Goal: Communication & Community: Answer question/provide support

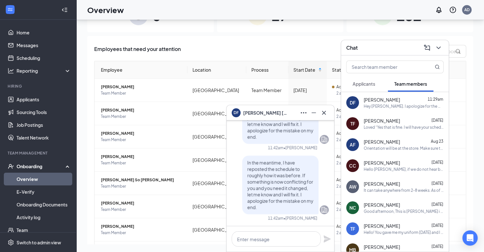
scroll to position [32, 0]
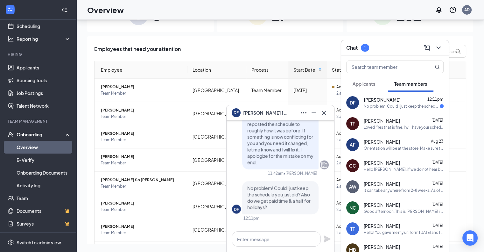
click at [395, 100] on div "[PERSON_NAME] 12:11pm" at bounding box center [404, 99] width 80 height 6
click at [275, 236] on textarea at bounding box center [276, 238] width 89 height 15
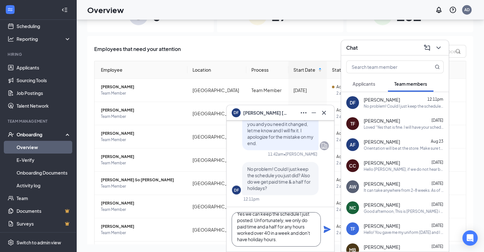
scroll to position [7, 0]
click at [248, 239] on textarea "Yes we can keep the schedule I just posted. Unfortunately, we only do paid time…" at bounding box center [276, 229] width 89 height 34
click at [290, 238] on textarea "Yes we can keep the schedule I just posted. Unfortunately, we only do paid time…" at bounding box center [276, 229] width 89 height 34
click at [273, 240] on textarea "Yes we can keep the schedule I just posted. Unfortunately, we only do paid time…" at bounding box center [276, 229] width 89 height 34
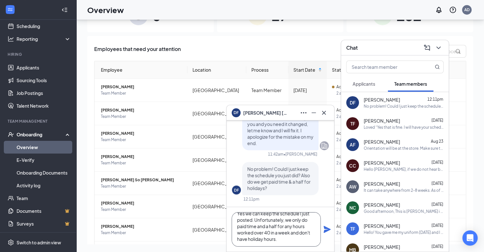
drag, startPoint x: 273, startPoint y: 240, endPoint x: 276, endPoint y: 239, distance: 3.3
click at [276, 239] on textarea "Yes we can keep the schedule I just posted. Unfortunately, we only do paid time…" at bounding box center [276, 229] width 89 height 34
click at [278, 235] on textarea "Yes we can keep the schedule I just posted. Unfortunately, we only do paid time…" at bounding box center [276, 229] width 89 height 34
click at [279, 239] on textarea "Yes we can keep the schedule I just posted. Unfortunately, we only do paid time…" at bounding box center [276, 229] width 89 height 34
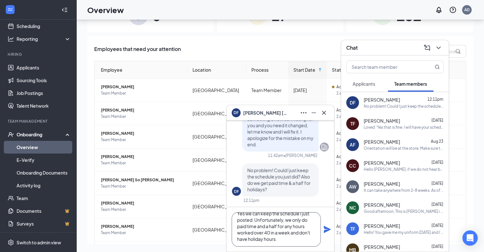
scroll to position [0, 0]
click at [282, 239] on textarea "Yes we can keep the schedule I just posted. Unfortunately, we only do paid time…" at bounding box center [276, 229] width 89 height 34
click at [280, 242] on textarea "Yes we can keep the schedule I just posted. Unfortunately, we only do paid time…" at bounding box center [276, 229] width 89 height 34
type textarea "Yes we can keep the schedule I just posted. Unfortunately, we only do paid time…"
click at [328, 229] on icon "Plane" at bounding box center [327, 229] width 7 height 7
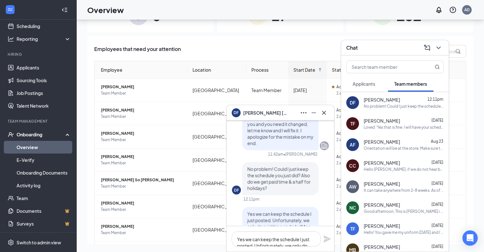
scroll to position [-96, 0]
click at [327, 118] on div "DF [PERSON_NAME]" at bounding box center [281, 112] width 108 height 15
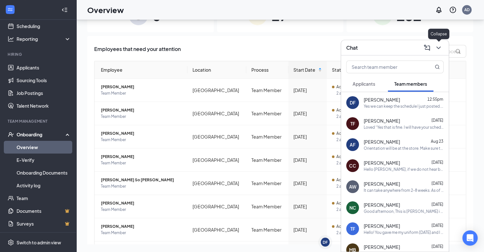
click at [437, 45] on icon "ChevronDown" at bounding box center [439, 48] width 8 height 8
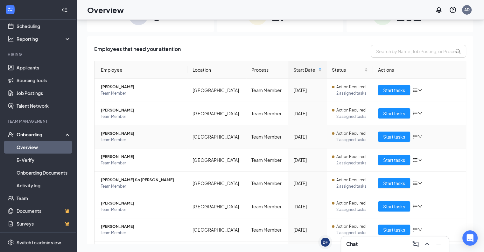
scroll to position [109, 0]
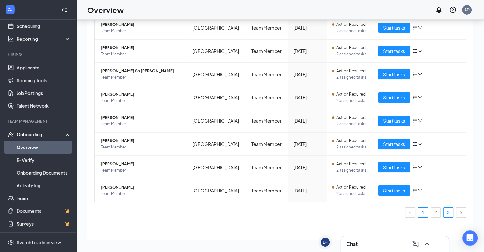
click at [444, 214] on link "3" at bounding box center [449, 213] width 10 height 10
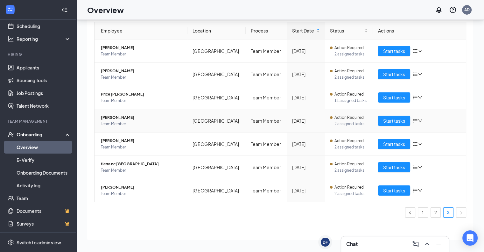
scroll to position [39, 0]
click at [433, 212] on link "2" at bounding box center [436, 212] width 10 height 10
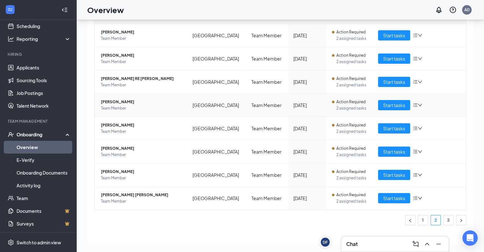
scroll to position [109, 0]
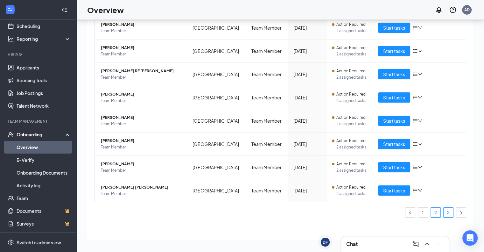
click at [444, 215] on link "3" at bounding box center [449, 213] width 10 height 10
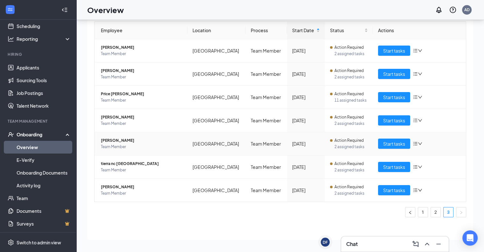
scroll to position [39, 0]
click at [434, 209] on ul "1 2 3" at bounding box center [280, 212] width 372 height 10
click at [434, 209] on link "2" at bounding box center [436, 213] width 10 height 10
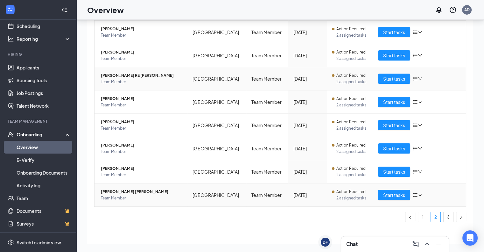
scroll to position [106, 0]
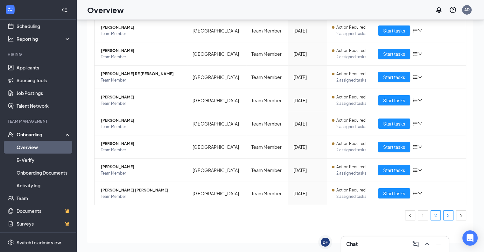
drag, startPoint x: 441, startPoint y: 208, endPoint x: 441, endPoint y: 212, distance: 4.8
click at [441, 212] on div "Employee Location Process Start Date Status Actions [PERSON_NAME] Team Member E…" at bounding box center [280, 87] width 372 height 265
click at [444, 212] on link "3" at bounding box center [449, 215] width 10 height 10
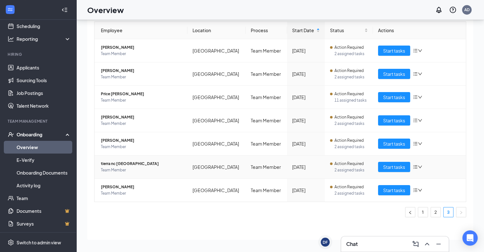
scroll to position [39, 0]
click at [431, 208] on link "2" at bounding box center [436, 212] width 10 height 10
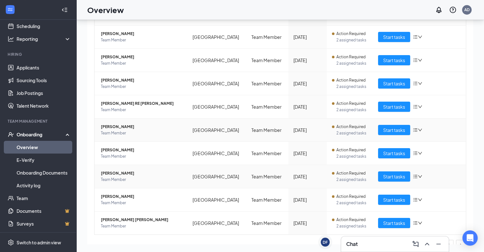
scroll to position [109, 0]
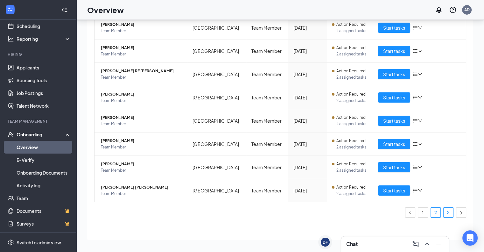
click at [444, 211] on link "3" at bounding box center [449, 213] width 10 height 10
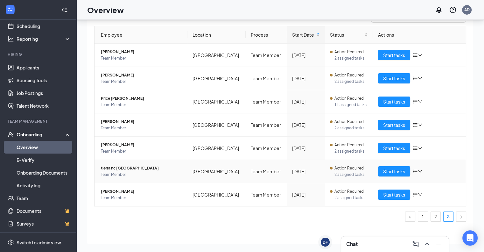
scroll to position [39, 0]
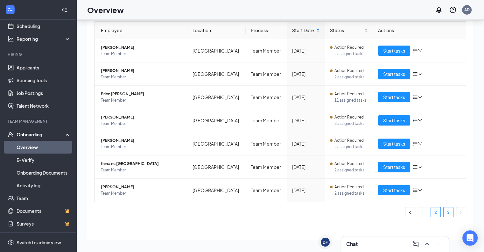
click at [431, 215] on link "2" at bounding box center [436, 212] width 10 height 10
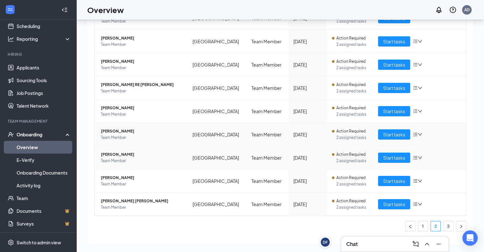
scroll to position [109, 0]
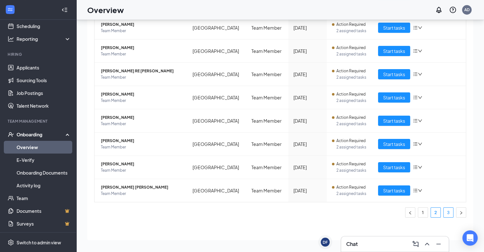
click at [446, 213] on link "3" at bounding box center [449, 213] width 10 height 10
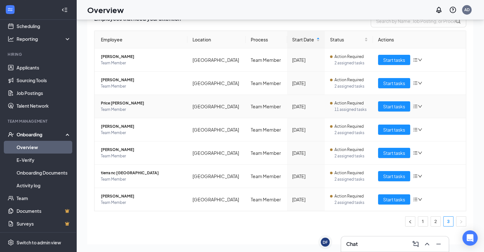
scroll to position [30, 0]
drag, startPoint x: 423, startPoint y: 225, endPoint x: 420, endPoint y: 222, distance: 4.3
click at [420, 222] on ul "1 2 3" at bounding box center [280, 221] width 372 height 10
click at [420, 222] on link "1" at bounding box center [423, 222] width 10 height 10
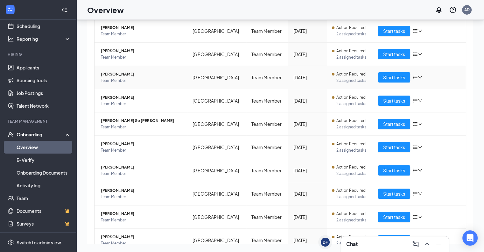
scroll to position [70, 0]
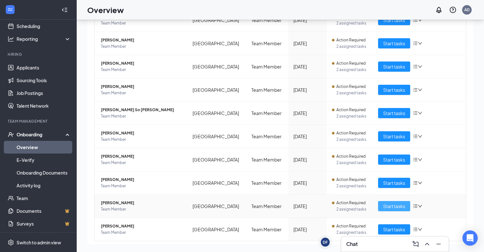
click at [390, 205] on span "Start tasks" at bounding box center [394, 205] width 22 height 7
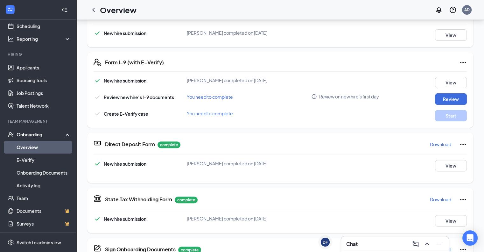
scroll to position [160, 0]
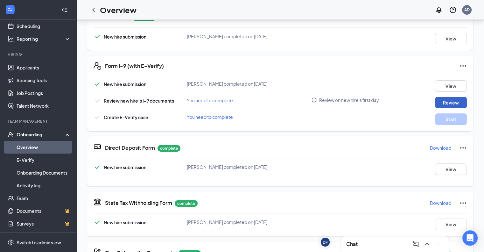
click at [442, 100] on button "Review" at bounding box center [451, 102] width 32 height 11
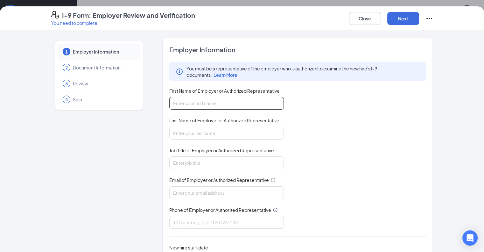
click at [172, 98] on input "First Name of Employer or Authorized Representative" at bounding box center [226, 103] width 115 height 13
type input "[PERSON_NAME]"
click at [177, 132] on input "Last Name of Employer or Authorized Representative" at bounding box center [226, 133] width 115 height 13
type input "[PERSON_NAME]"
click at [173, 158] on input "Job Title of Employer or Authorized Representative" at bounding box center [226, 162] width 115 height 13
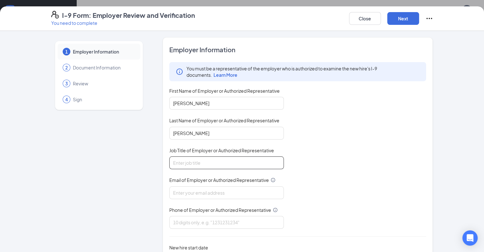
type input "Director of Training and Development"
click at [172, 194] on input "Email of Employer or Authorized Representative" at bounding box center [226, 192] width 115 height 13
type input "[EMAIL_ADDRESS][DEMOGRAPHIC_DATA][DOMAIN_NAME]"
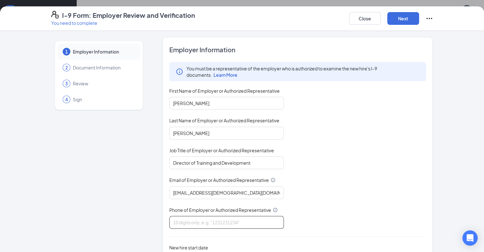
click at [177, 221] on input "Phone of Employer or Authorized Representative" at bounding box center [226, 222] width 115 height 13
type input "7574213586"
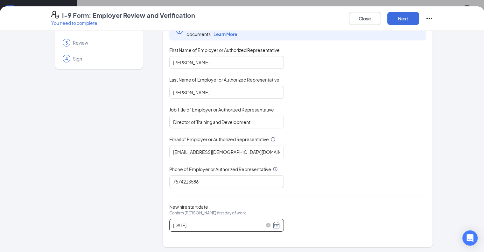
click at [258, 225] on div "[DATE]" at bounding box center [226, 225] width 107 height 8
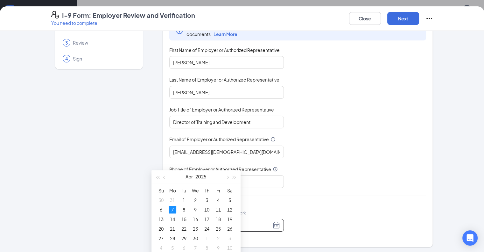
scroll to position [222, 0]
click at [229, 177] on button "button" at bounding box center [227, 176] width 7 height 13
click at [228, 174] on button "button" at bounding box center [227, 176] width 7 height 13
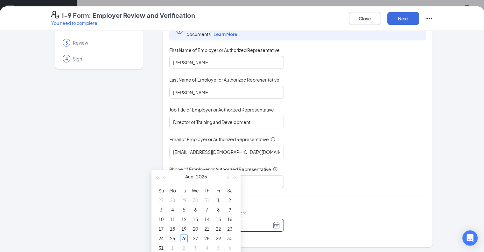
type input "[DATE]"
click at [170, 236] on div "25" at bounding box center [173, 238] width 8 height 8
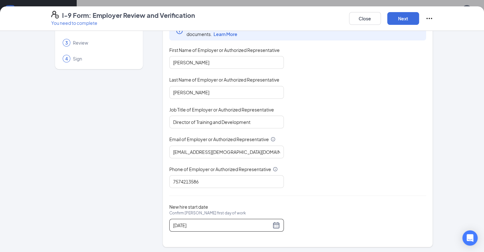
scroll to position [314, 0]
click at [419, 16] on button "Next" at bounding box center [403, 18] width 32 height 13
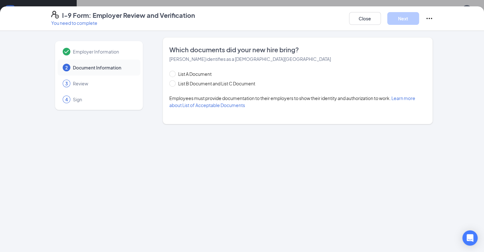
scroll to position [0, 0]
click at [178, 81] on span "List B Document and List C Document" at bounding box center [217, 83] width 82 height 7
click at [174, 81] on input "List B Document and List C Document" at bounding box center [171, 82] width 4 height 4
radio input "true"
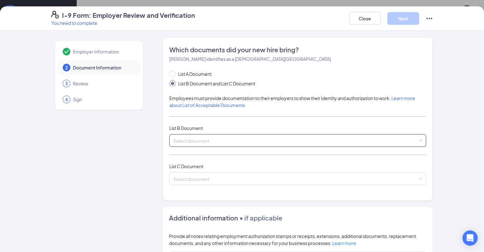
click at [192, 142] on div "Select document List B Documents Driver’s License issued by U.S State or outlyi…" at bounding box center [297, 140] width 257 height 13
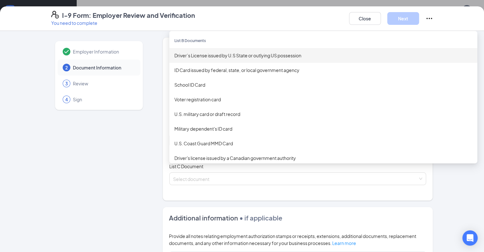
click at [224, 56] on div "Driver’s License issued by U.S State or outlying US possession" at bounding box center [323, 55] width 298 height 7
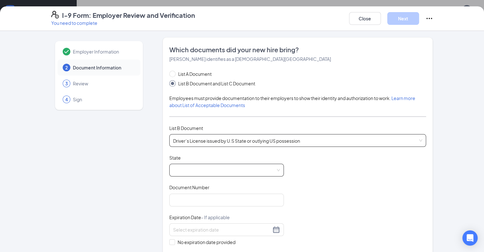
scroll to position [36, 0]
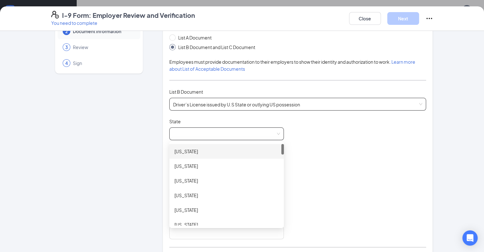
click at [202, 128] on span at bounding box center [226, 134] width 107 height 12
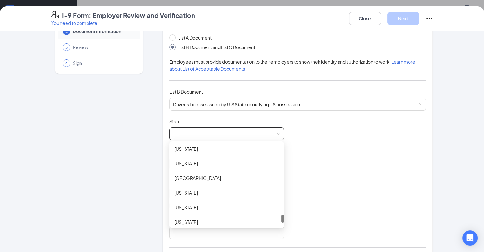
scroll to position [705, 0]
click at [188, 166] on div "[US_STATE]" at bounding box center [226, 163] width 115 height 15
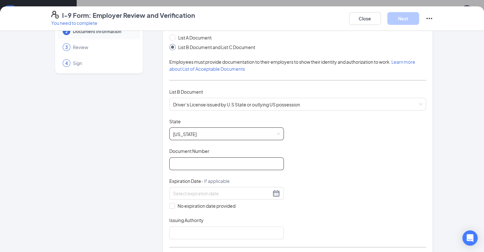
click at [194, 160] on input "Document Number" at bounding box center [226, 163] width 115 height 13
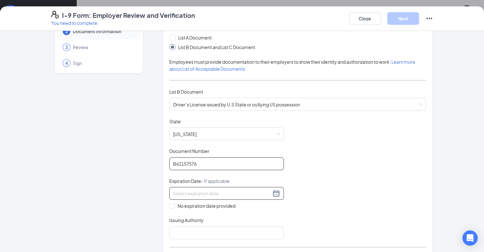
type input "B62157576"
click at [173, 194] on input at bounding box center [222, 193] width 98 height 7
click at [218, 229] on div "1" at bounding box center [219, 230] width 8 height 8
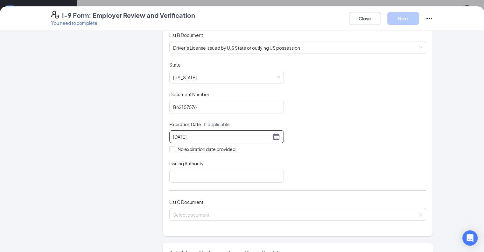
scroll to position [94, 0]
type input "[DATE]"
click at [203, 170] on input "Issuing Authority" at bounding box center [226, 175] width 115 height 13
type input "Department of Motor Vehicles"
click at [179, 204] on div "List C Document Select document" at bounding box center [297, 213] width 257 height 30
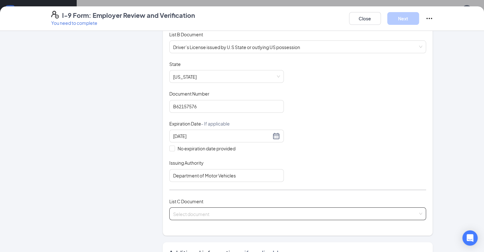
click at [178, 208] on input "search" at bounding box center [295, 213] width 245 height 10
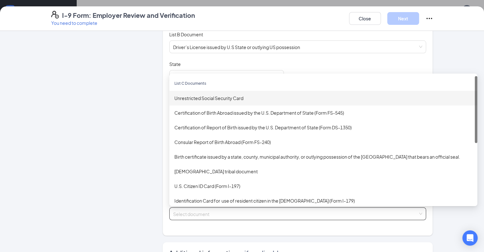
click at [204, 98] on div "Unrestricted Social Security Card" at bounding box center [323, 98] width 298 height 7
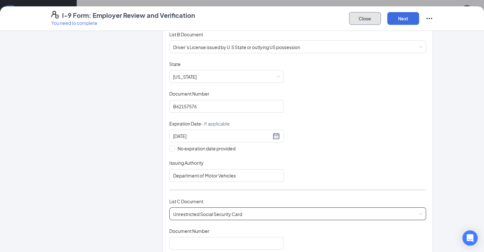
click at [381, 23] on button "Close" at bounding box center [365, 18] width 32 height 13
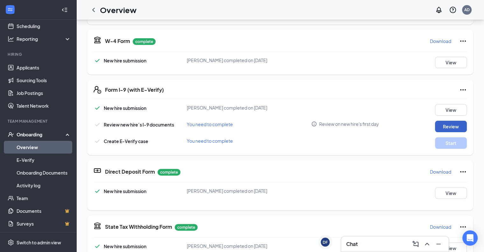
scroll to position [0, 0]
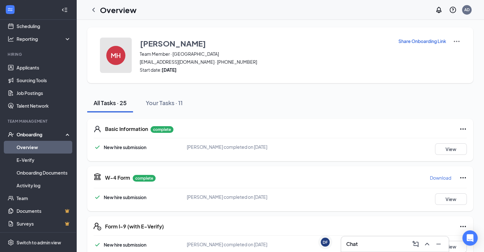
click at [121, 48] on div "MH" at bounding box center [115, 55] width 19 height 19
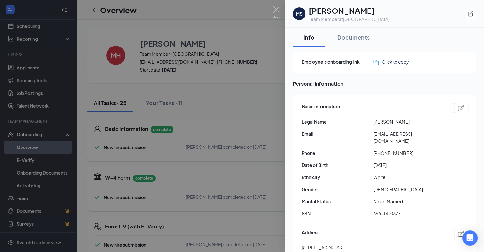
click at [383, 210] on span "696-14-0377" at bounding box center [409, 213] width 72 height 7
copy span "696-14-0377"
click at [269, 135] on div at bounding box center [242, 126] width 484 height 252
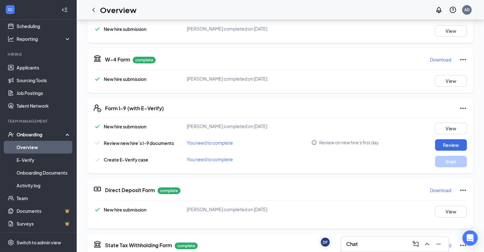
scroll to position [120, 0]
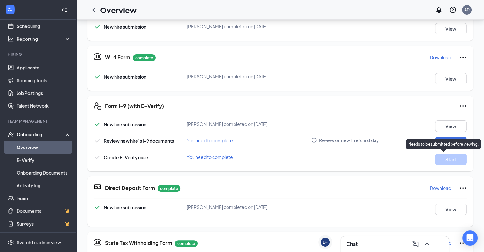
click at [442, 148] on div "Needs to be submitted before viewing." at bounding box center [443, 144] width 75 height 11
click at [451, 146] on button "Review" at bounding box center [451, 142] width 32 height 11
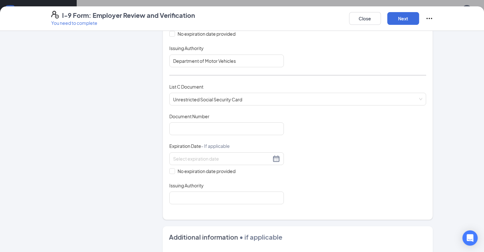
scroll to position [208, 0]
click at [212, 123] on input "Document Number" at bounding box center [226, 128] width 115 height 13
paste input "696-14-0377"
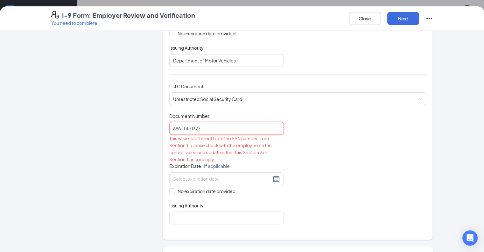
click at [174, 125] on input "696-14-0377" at bounding box center [226, 128] width 115 height 13
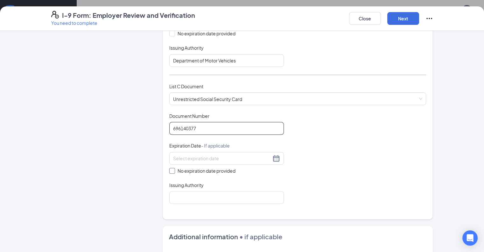
type input "696140377"
click at [169, 168] on span at bounding box center [172, 171] width 6 height 6
click at [169, 168] on input "No expiration date provided" at bounding box center [171, 170] width 4 height 4
checkbox input "true"
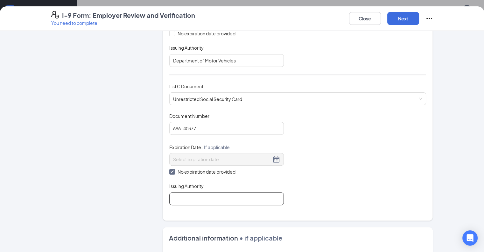
click at [169, 193] on input "Issuing Authority" at bounding box center [226, 198] width 115 height 13
type input "Social Security Administration"
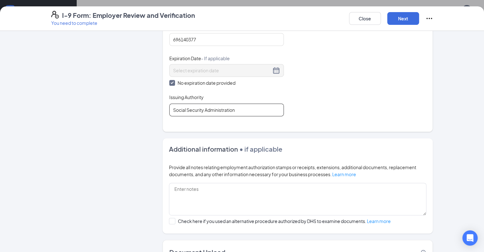
scroll to position [343, 0]
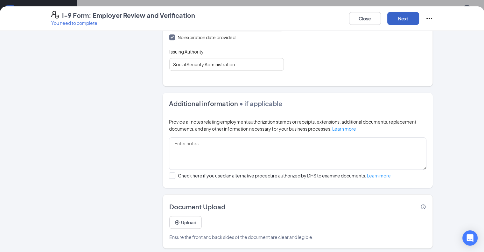
click at [419, 20] on button "Next" at bounding box center [403, 18] width 32 height 13
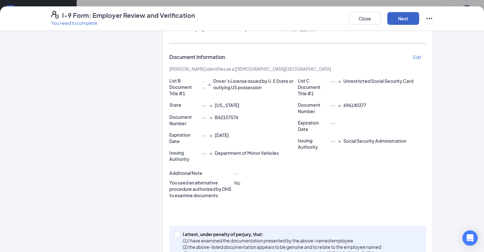
scroll to position [201, 0]
click at [183, 231] on p "I attest, under penalty of perjury, that:" at bounding box center [282, 234] width 199 height 6
click at [179, 231] on input "I attest, under penalty of [PERSON_NAME], that: (1) I have examined the documen…" at bounding box center [176, 233] width 4 height 4
checkbox input "true"
drag, startPoint x: 446, startPoint y: 26, endPoint x: 444, endPoint y: 18, distance: 8.4
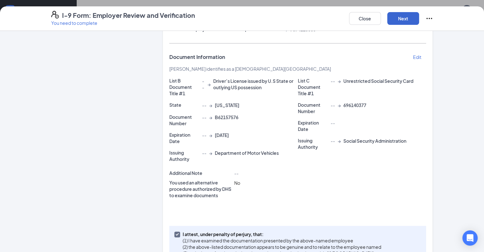
click at [444, 18] on div "I-9 Form: Employer Review and Verification You need to complete Close Next" at bounding box center [242, 18] width 484 height 25
click at [419, 18] on button "Next" at bounding box center [403, 18] width 32 height 13
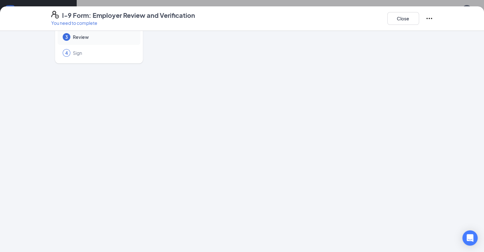
scroll to position [0, 0]
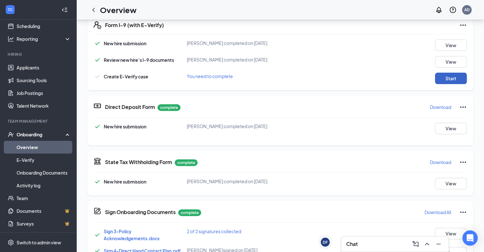
click at [449, 79] on button "Start" at bounding box center [451, 78] width 32 height 11
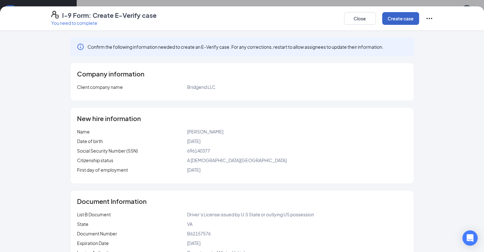
click at [419, 17] on button "Create case" at bounding box center [400, 18] width 37 height 13
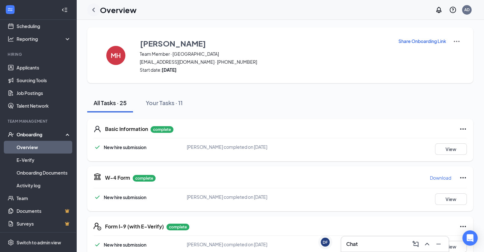
click at [96, 12] on icon "ChevronLeft" at bounding box center [94, 10] width 8 height 8
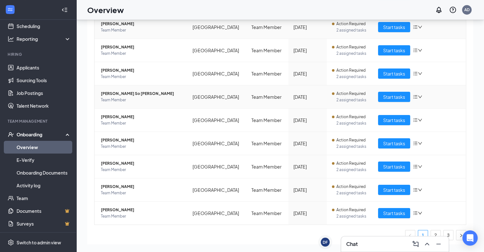
scroll to position [109, 0]
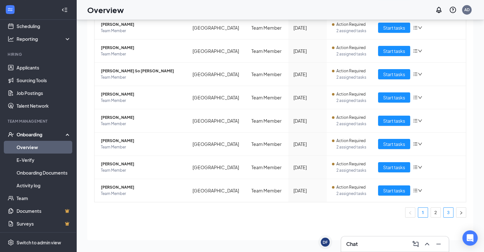
click at [444, 208] on link "3" at bounding box center [449, 213] width 10 height 10
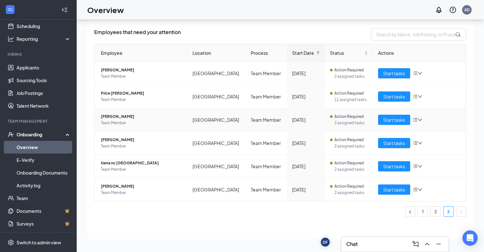
scroll to position [16, 0]
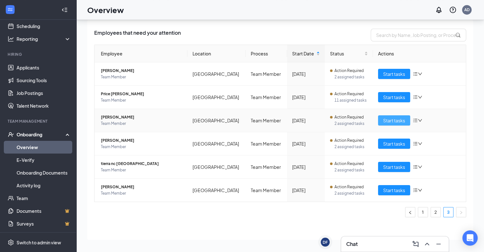
click at [389, 122] on span "Start tasks" at bounding box center [394, 120] width 22 height 7
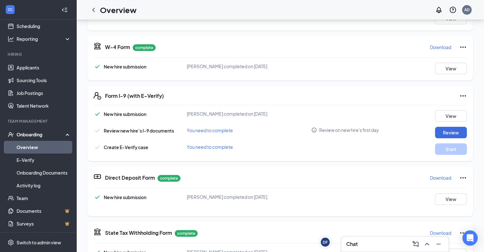
scroll to position [138, 0]
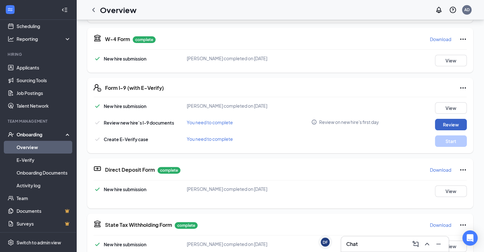
click at [457, 124] on button "Review" at bounding box center [451, 124] width 32 height 11
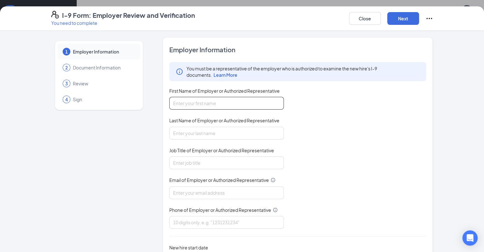
drag, startPoint x: 198, startPoint y: 97, endPoint x: 196, endPoint y: 120, distance: 22.7
click at [196, 120] on div "You must be a representative of the employer who is authorized to examine the n…" at bounding box center [297, 145] width 257 height 166
type input "[PERSON_NAME]"
drag, startPoint x: 190, startPoint y: 130, endPoint x: 190, endPoint y: 147, distance: 17.2
click at [190, 147] on div "You must be a representative of the employer who is authorized to examine the n…" at bounding box center [297, 145] width 257 height 166
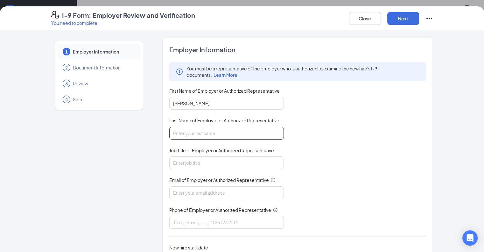
type input "[PERSON_NAME]"
click at [179, 157] on input "Job Title of Employer or Authorized Representative" at bounding box center [226, 162] width 115 height 13
type input "Director of Training and Development"
click at [196, 181] on span "Email of Employer or Authorized Representative" at bounding box center [219, 180] width 100 height 6
click at [196, 186] on input "Email of Employer or Authorized Representative" at bounding box center [226, 192] width 115 height 13
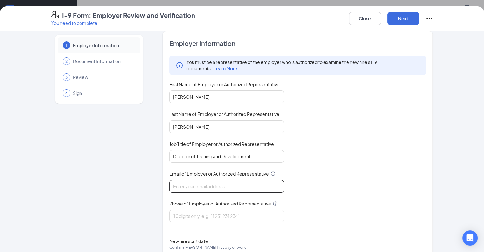
scroll to position [6, 0]
click at [180, 180] on input "Email of Employer or Authorized Representative" at bounding box center [226, 186] width 115 height 13
type input "[EMAIL_ADDRESS][DEMOGRAPHIC_DATA][DOMAIN_NAME]"
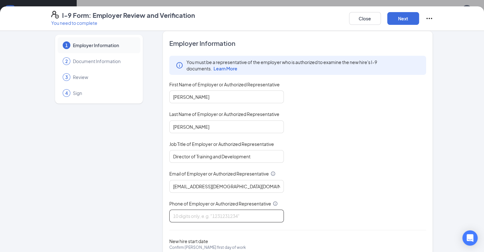
click at [187, 209] on input "Phone of Employer or Authorized Representative" at bounding box center [226, 215] width 115 height 13
type input "7574213586"
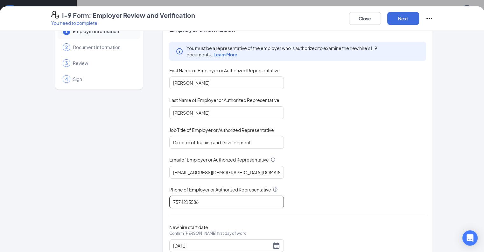
scroll to position [41, 0]
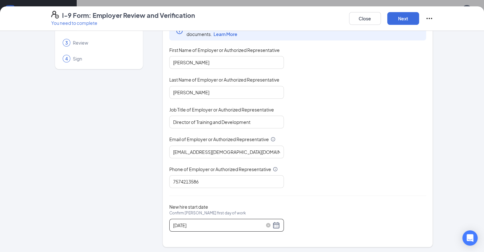
click at [260, 225] on div "[DATE]" at bounding box center [226, 225] width 107 height 8
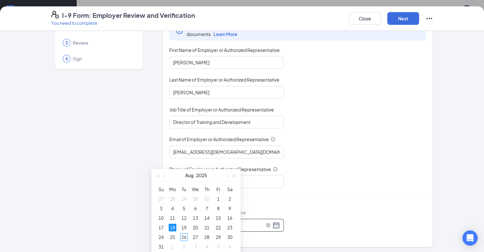
scroll to position [221, 0]
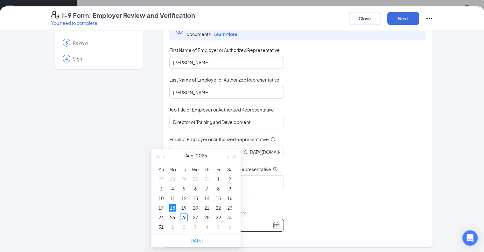
type input "[DATE]"
click at [175, 215] on div "25" at bounding box center [173, 217] width 8 height 8
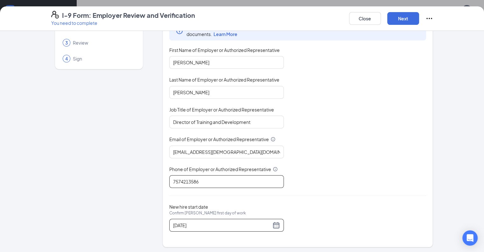
scroll to position [0, 0]
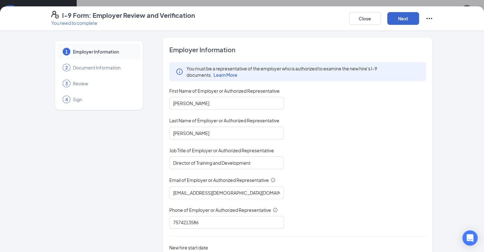
drag, startPoint x: 442, startPoint y: 25, endPoint x: 443, endPoint y: 22, distance: 4.0
click at [433, 22] on div "Close Next" at bounding box center [391, 18] width 84 height 15
click at [419, 22] on button "Next" at bounding box center [403, 18] width 32 height 13
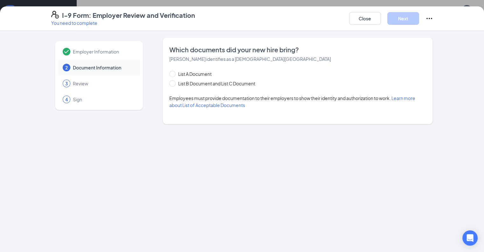
click at [197, 78] on div "List A Document List B Document and List C Document" at bounding box center [218, 78] width 99 height 17
click at [196, 79] on div "List A Document List B Document and List C Document" at bounding box center [218, 78] width 99 height 17
click at [190, 82] on span "List B Document and List C Document" at bounding box center [217, 83] width 82 height 7
click at [174, 82] on input "List B Document and List C Document" at bounding box center [171, 82] width 4 height 4
radio input "true"
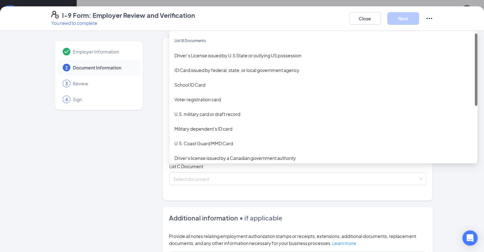
click at [170, 137] on div "Select document List B Documents Driver’s License issued by U.S State or outlyi…" at bounding box center [297, 140] width 257 height 13
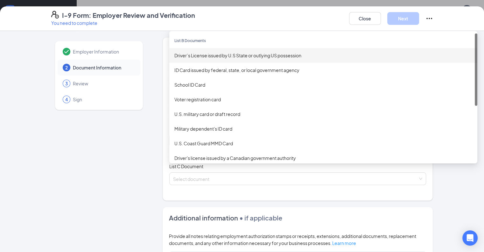
click at [209, 60] on div "Driver’s License issued by U.S State or outlying US possession" at bounding box center [323, 55] width 308 height 15
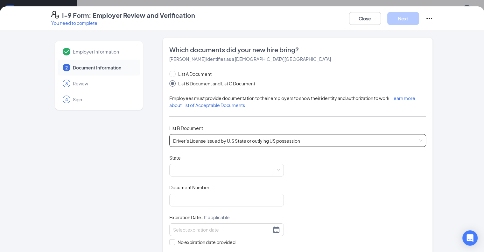
scroll to position [38, 0]
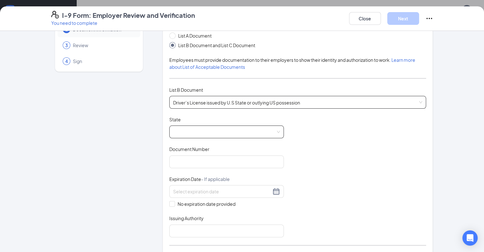
click at [207, 135] on span at bounding box center [226, 132] width 107 height 12
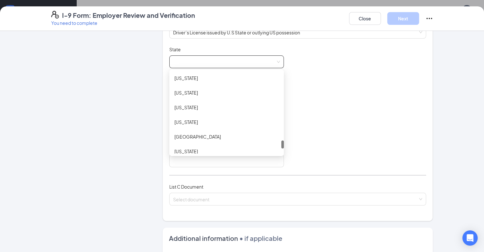
scroll to position [675, 0]
click at [178, 126] on div "[US_STATE]" at bounding box center [226, 122] width 115 height 15
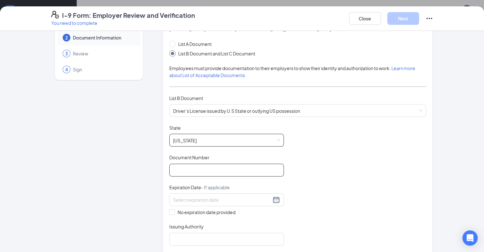
scroll to position [47, 0]
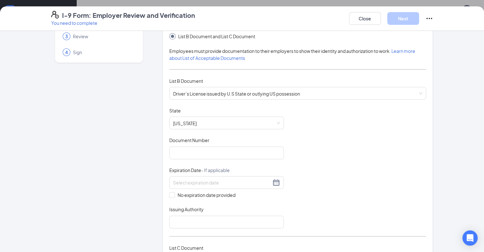
click at [191, 144] on div "Document Number" at bounding box center [226, 141] width 115 height 9
drag, startPoint x: 191, startPoint y: 145, endPoint x: 184, endPoint y: 150, distance: 8.4
click at [184, 150] on div "Document Number" at bounding box center [226, 148] width 115 height 22
click at [184, 150] on input "Document Number" at bounding box center [226, 152] width 115 height 13
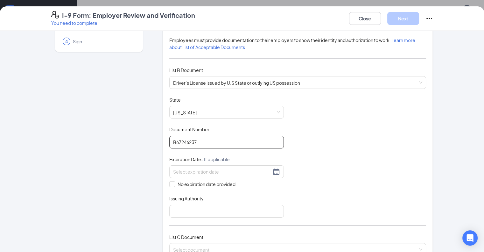
scroll to position [59, 0]
type input "B67246237"
click at [173, 172] on input at bounding box center [222, 170] width 98 height 7
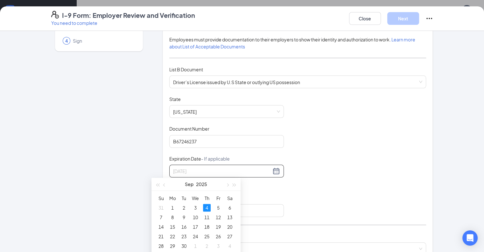
click at [205, 206] on div "4" at bounding box center [207, 208] width 8 height 8
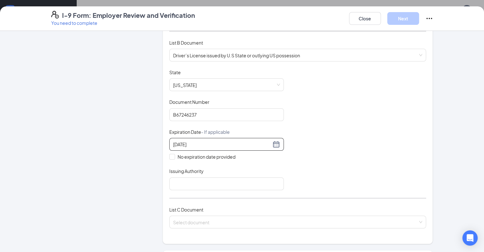
scroll to position [88, 0]
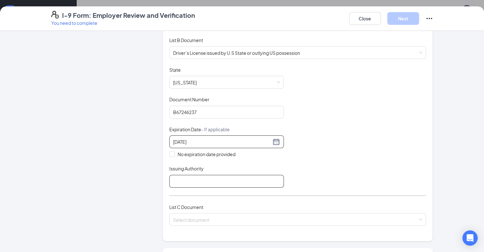
type input "[DATE]"
click at [176, 178] on input "Issuing Authority" at bounding box center [226, 181] width 115 height 13
type input "Department of Motor Vehicles"
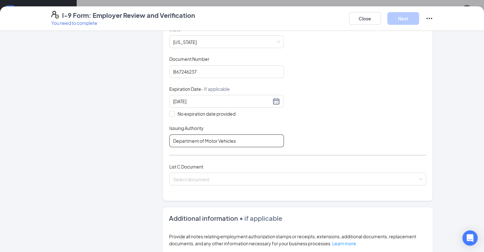
scroll to position [129, 0]
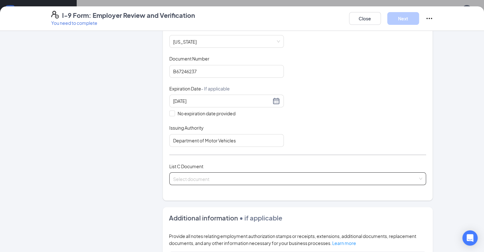
drag, startPoint x: 178, startPoint y: 185, endPoint x: 178, endPoint y: 181, distance: 4.2
click at [178, 181] on div "List C Document Select document" at bounding box center [297, 178] width 257 height 30
click at [178, 181] on span at bounding box center [295, 179] width 245 height 12
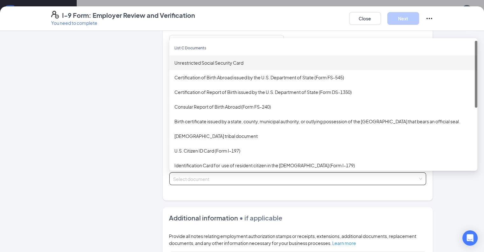
click at [187, 56] on div "Unrestricted Social Security Card" at bounding box center [323, 62] width 308 height 15
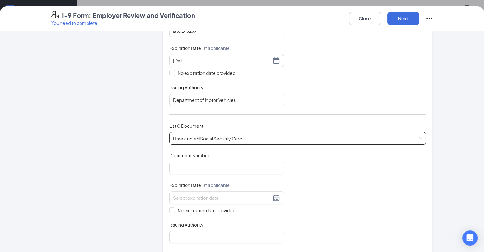
scroll to position [0, 0]
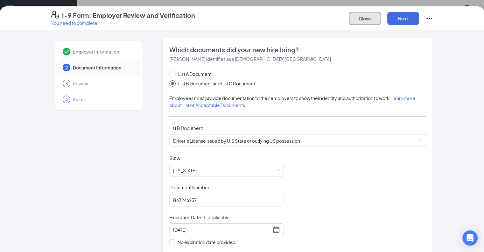
click at [381, 24] on button "Close" at bounding box center [365, 18] width 32 height 13
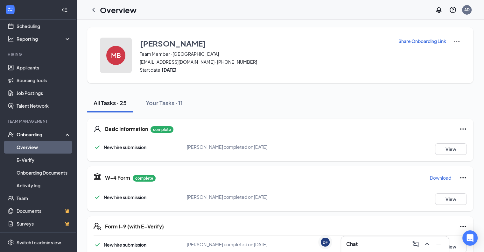
click at [112, 53] on h4 "MB" at bounding box center [116, 55] width 10 height 4
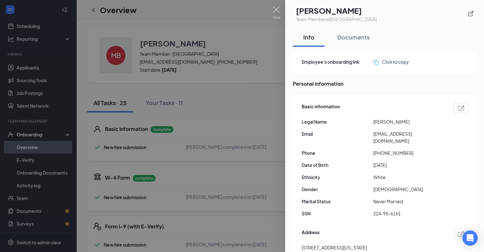
scroll to position [3, 0]
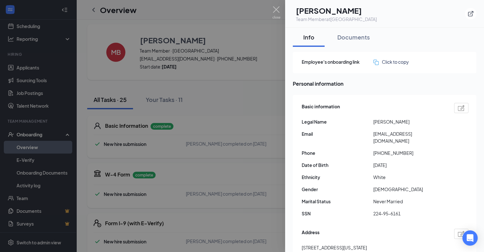
click at [381, 201] on div "Basic information Legal Name [PERSON_NAME] Email [EMAIL_ADDRESS][DOMAIN_NAME] P…" at bounding box center [385, 161] width 167 height 121
copy span "224-95-6161"
click at [256, 65] on div at bounding box center [242, 126] width 484 height 252
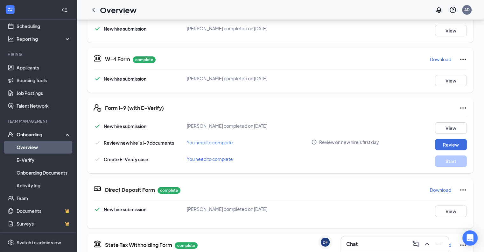
scroll to position [127, 0]
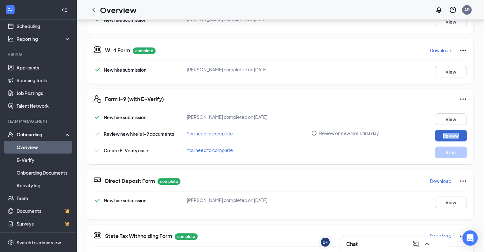
drag, startPoint x: 439, startPoint y: 143, endPoint x: 443, endPoint y: 138, distance: 6.6
click at [443, 138] on div "New hire submission [PERSON_NAME] completed on [DATE] View Review new hire’s I-…" at bounding box center [280, 135] width 373 height 45
click at [443, 138] on button "Review" at bounding box center [451, 135] width 32 height 11
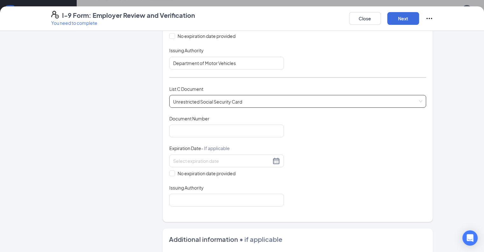
scroll to position [206, 0]
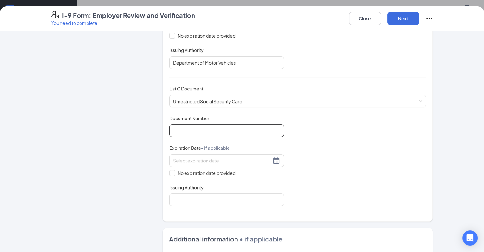
click at [187, 124] on input "Document Number" at bounding box center [226, 130] width 115 height 13
paste input "224-95-6161"
type input "224956161"
click at [175, 172] on span "No expiration date provided" at bounding box center [206, 172] width 63 height 7
click at [169, 172] on input "No expiration date provided" at bounding box center [171, 172] width 4 height 4
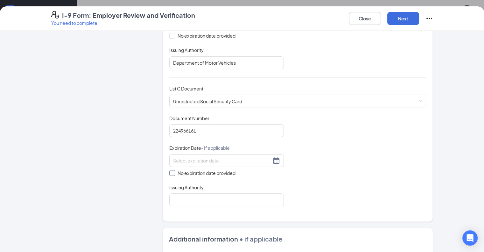
checkbox input "true"
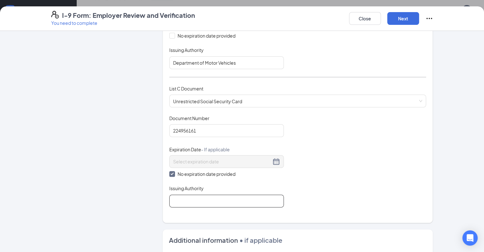
drag, startPoint x: 181, startPoint y: 207, endPoint x: 182, endPoint y: 202, distance: 4.9
click at [182, 202] on div "Which documents did your new hire bring? [PERSON_NAME] identifies as a [DEMOGRA…" at bounding box center [297, 27] width 257 height 376
click at [182, 202] on input "Issuing Authority" at bounding box center [226, 200] width 115 height 13
click at [178, 200] on input "Issuing Authority" at bounding box center [226, 200] width 115 height 13
type input "Social Security Administration"
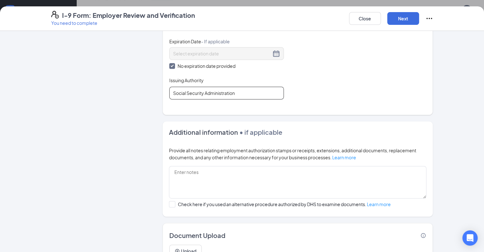
scroll to position [343, 0]
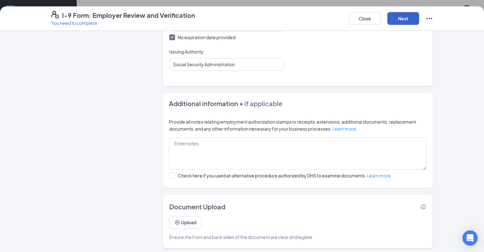
click at [419, 20] on button "Next" at bounding box center [403, 18] width 32 height 13
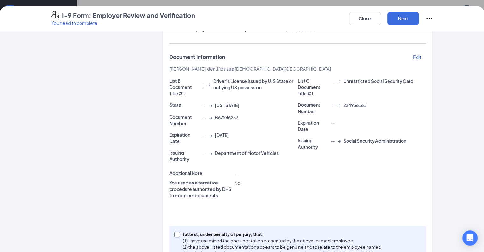
click at [183, 231] on p "I attest, under penalty of perjury, that:" at bounding box center [282, 234] width 199 height 6
click at [174, 231] on input "I attest, under penalty of [PERSON_NAME], that: (1) I have examined the documen…" at bounding box center [176, 233] width 4 height 4
checkbox input "true"
click at [419, 12] on button "Next" at bounding box center [403, 18] width 32 height 13
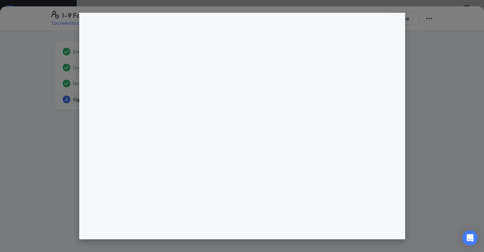
scroll to position [238, 0]
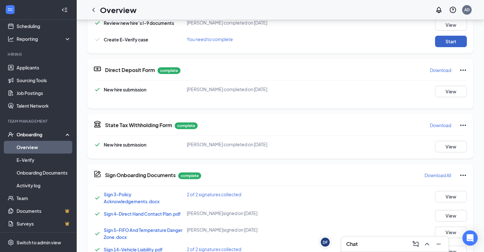
click at [444, 38] on button "Start" at bounding box center [451, 41] width 32 height 11
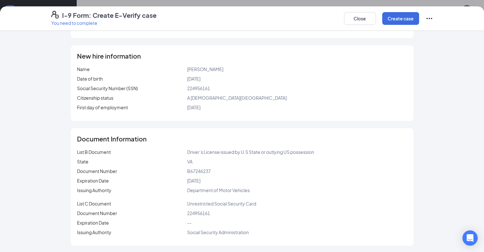
scroll to position [479, 0]
click at [419, 19] on button "Create case" at bounding box center [400, 18] width 37 height 13
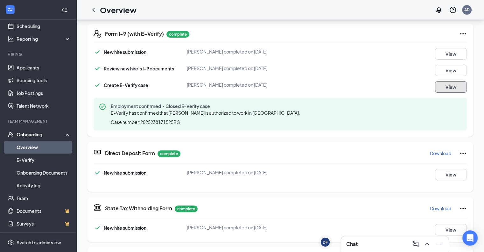
scroll to position [0, 0]
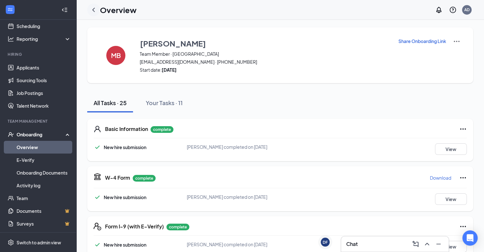
click at [95, 9] on icon "ChevronLeft" at bounding box center [94, 10] width 8 height 8
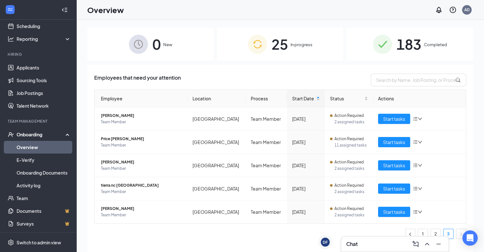
scroll to position [29, 0]
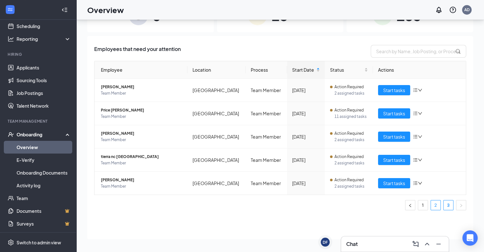
click at [436, 206] on link "2" at bounding box center [436, 205] width 10 height 10
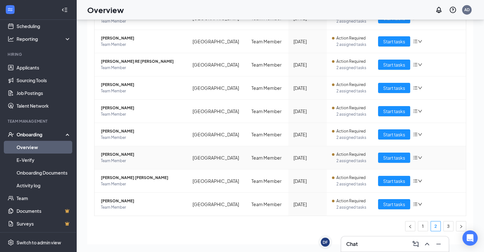
scroll to position [109, 0]
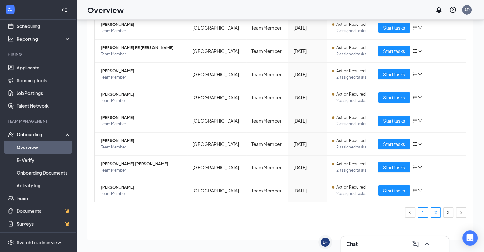
click at [418, 210] on link "1" at bounding box center [423, 213] width 10 height 10
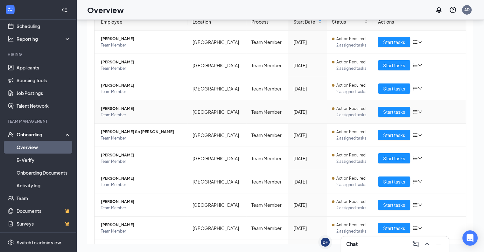
scroll to position [109, 0]
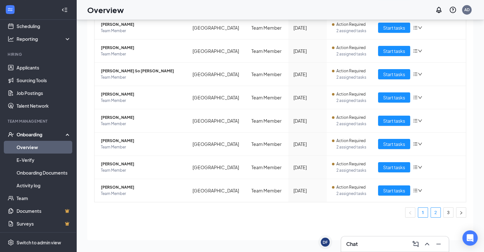
click at [431, 212] on link "2" at bounding box center [436, 213] width 10 height 10
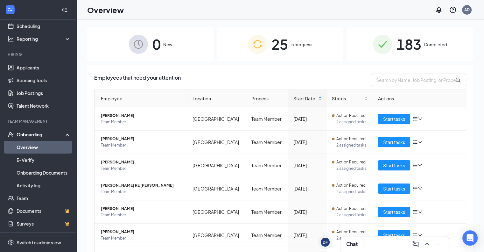
click at [411, 49] on span "183" at bounding box center [409, 44] width 25 height 22
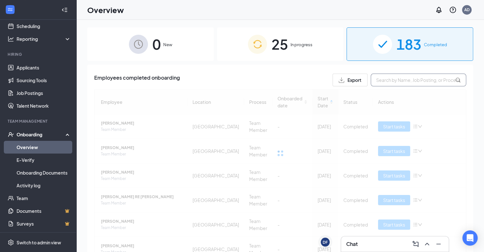
click at [384, 78] on input "text" at bounding box center [418, 80] width 95 height 13
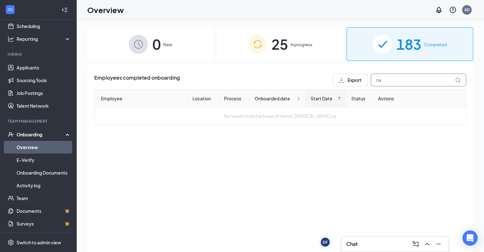
type input "n"
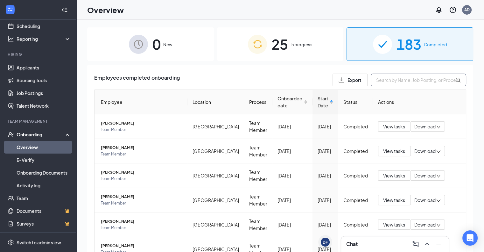
click at [380, 84] on input "text" at bounding box center [418, 80] width 95 height 13
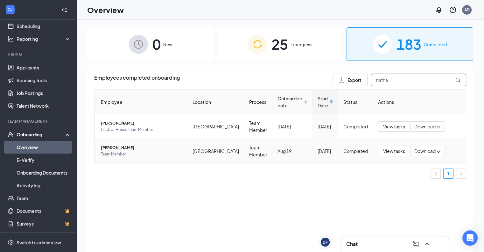
type input "natha"
click at [153, 148] on span "[PERSON_NAME]" at bounding box center [141, 148] width 81 height 6
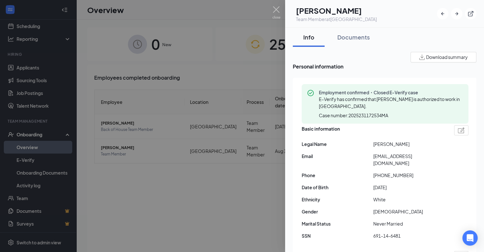
scroll to position [12, 0]
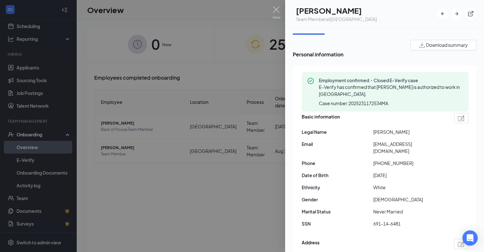
click at [256, 61] on div at bounding box center [242, 126] width 484 height 252
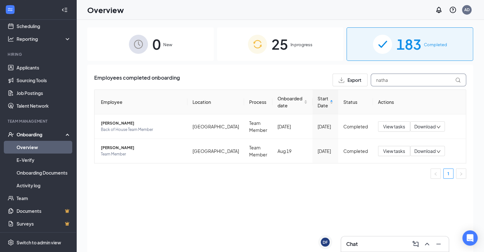
click at [417, 76] on input "natha" at bounding box center [418, 80] width 95 height 13
click at [275, 50] on span "25" at bounding box center [279, 44] width 17 height 22
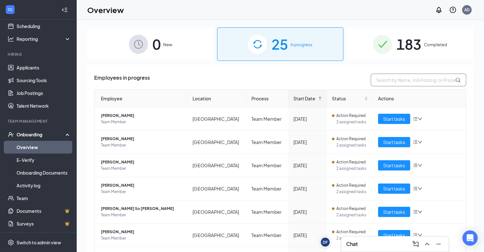
click at [408, 84] on input "text" at bounding box center [418, 80] width 95 height 13
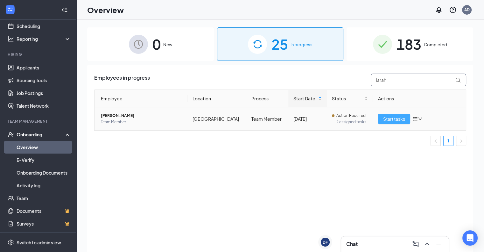
type input "larah"
click at [393, 116] on span "Start tasks" at bounding box center [394, 118] width 22 height 7
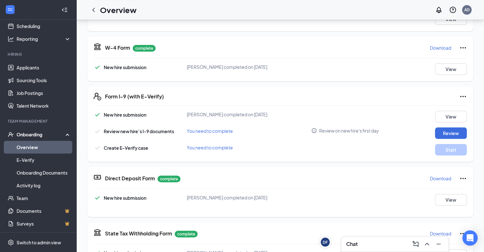
scroll to position [166, 0]
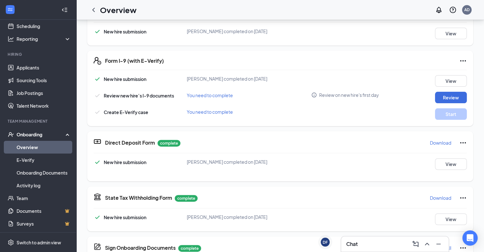
click at [430, 94] on div "Review" at bounding box center [443, 97] width 47 height 11
click at [448, 95] on button "Review" at bounding box center [451, 97] width 32 height 11
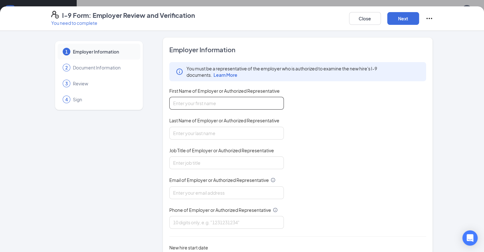
drag, startPoint x: 200, startPoint y: 109, endPoint x: 201, endPoint y: 106, distance: 3.8
click at [201, 106] on div "You must be a representative of the employer who is authorized to examine the n…" at bounding box center [297, 145] width 257 height 166
click at [190, 107] on input "First Name of Employer or Authorized Representative" at bounding box center [226, 103] width 115 height 13
click at [176, 107] on input "First Name of Employer or Authorized Representative" at bounding box center [226, 103] width 115 height 13
type input "[PERSON_NAME]"
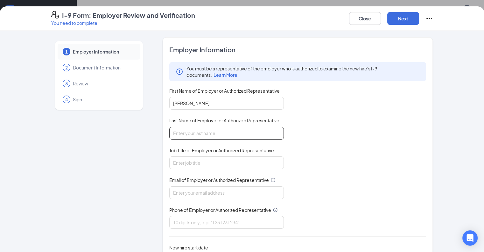
click at [181, 127] on input "Last Name of Employer or Authorized Representative" at bounding box center [226, 133] width 115 height 13
type input "[PERSON_NAME]"
click at [169, 163] on input "Job Title of Employer or Authorized Representative" at bounding box center [226, 162] width 115 height 13
type input "Director of Training and Development"
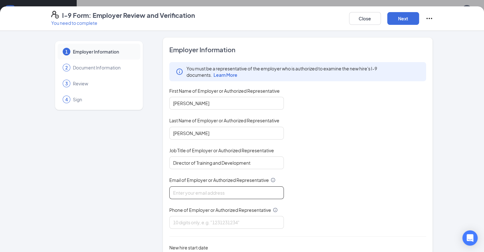
click at [170, 192] on input "Email of Employer or Authorized Representative" at bounding box center [226, 192] width 115 height 13
type input "[EMAIL_ADDRESS][DEMOGRAPHIC_DATA][DOMAIN_NAME]"
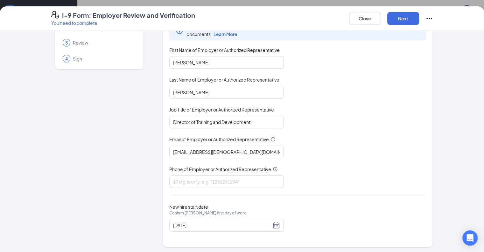
click at [180, 170] on span "Phone of Employer or Authorized Representative" at bounding box center [220, 169] width 102 height 6
click at [180, 175] on input "Phone of Employer or Authorized Representative" at bounding box center [226, 181] width 115 height 13
click at [174, 175] on input "Phone of Employer or Authorized Representative" at bounding box center [226, 181] width 115 height 13
type input "7574213586"
click at [257, 227] on div "[DATE]" at bounding box center [226, 225] width 107 height 8
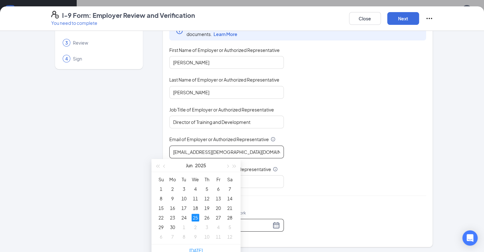
scroll to position [240, 0]
click at [228, 165] on button "button" at bounding box center [227, 163] width 7 height 13
type input "[DATE]"
click at [172, 222] on div "25" at bounding box center [173, 225] width 8 height 8
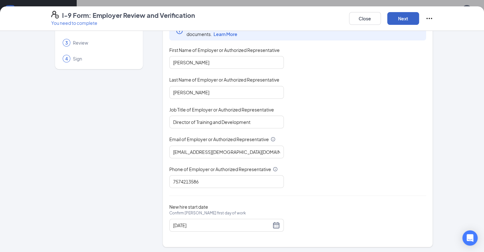
click at [419, 25] on button "Next" at bounding box center [403, 18] width 32 height 13
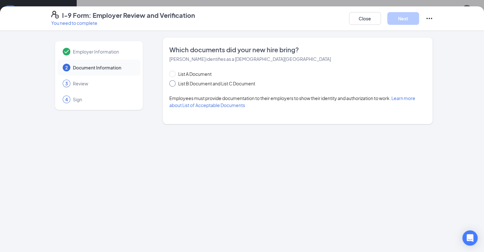
click at [210, 84] on span "List B Document and List C Document" at bounding box center [217, 83] width 82 height 7
click at [174, 84] on input "List B Document and List C Document" at bounding box center [171, 82] width 4 height 4
radio input "true"
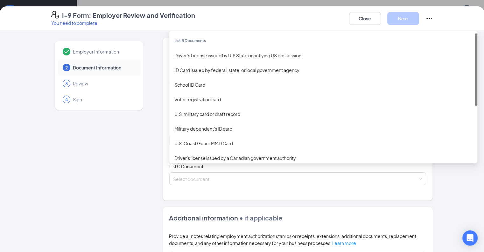
click at [178, 138] on div "Select document List B Documents Driver’s License issued by U.S State or outlyi…" at bounding box center [297, 140] width 257 height 13
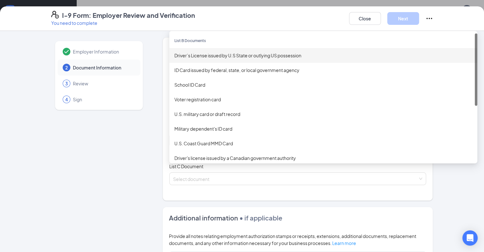
click at [219, 57] on div "Driver’s License issued by U.S State or outlying US possession" at bounding box center [323, 55] width 298 height 7
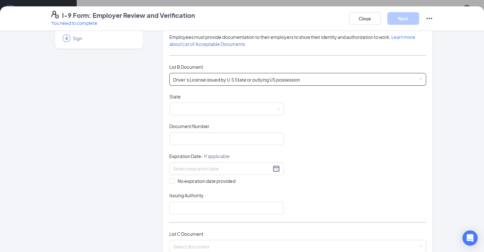
scroll to position [62, 0]
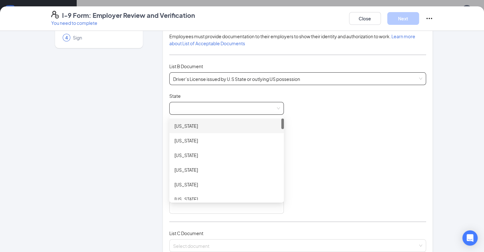
click at [177, 113] on span at bounding box center [226, 108] width 107 height 12
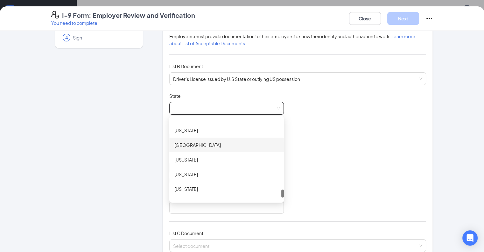
scroll to position [713, 0]
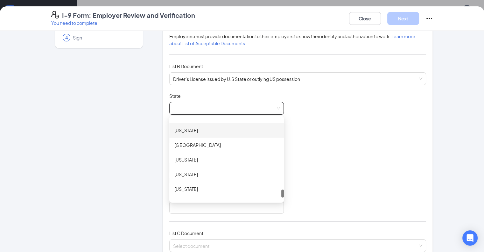
click at [183, 131] on div "[US_STATE]" at bounding box center [226, 130] width 104 height 7
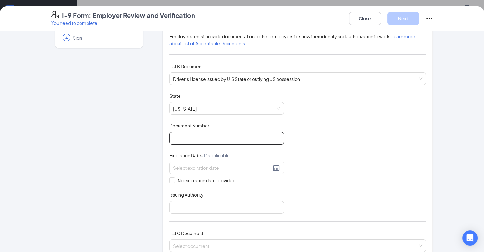
click at [191, 140] on input "Document Number" at bounding box center [226, 138] width 115 height 13
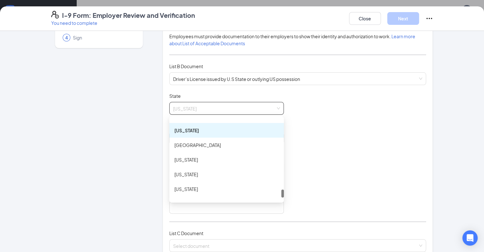
click at [198, 113] on span "[US_STATE]" at bounding box center [226, 108] width 107 height 12
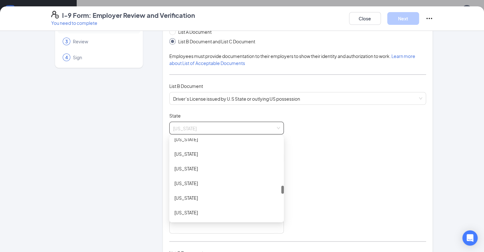
scroll to position [475, 0]
click at [189, 180] on div "[US_STATE]" at bounding box center [226, 183] width 104 height 7
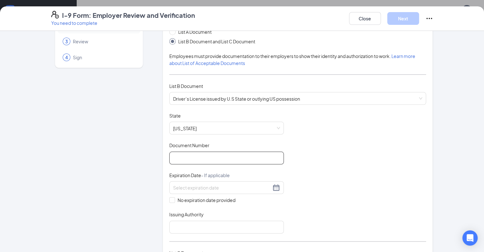
click at [195, 152] on input "Document Number" at bounding box center [226, 158] width 115 height 13
type input "0"
type input "000042386106"
click at [163, 189] on div "Which documents did your new hire bring? [PERSON_NAME] identifies as a [DEMOGRA…" at bounding box center [298, 141] width 271 height 292
click at [169, 188] on div at bounding box center [226, 187] width 115 height 13
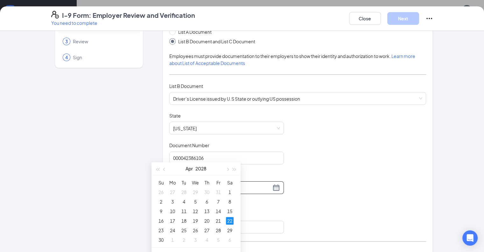
scroll to position [272, 0]
click at [229, 217] on div "22" at bounding box center [230, 220] width 8 height 8
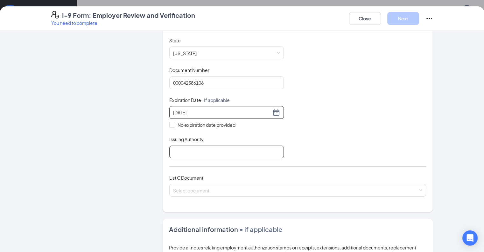
scroll to position [118, 0]
type input "[DATE]"
click at [174, 153] on input "Issuing Authority" at bounding box center [226, 151] width 115 height 13
type input "Department of Motor Vehicles"
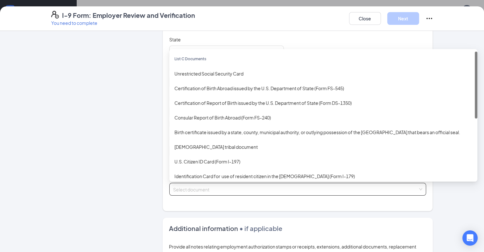
click at [184, 186] on input "search" at bounding box center [295, 188] width 245 height 10
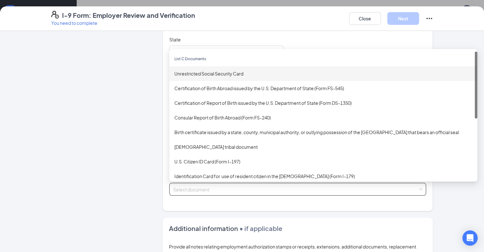
click at [198, 75] on div "Unrestricted Social Security Card" at bounding box center [323, 73] width 298 height 7
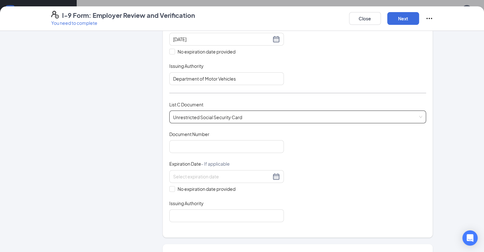
scroll to position [191, 0]
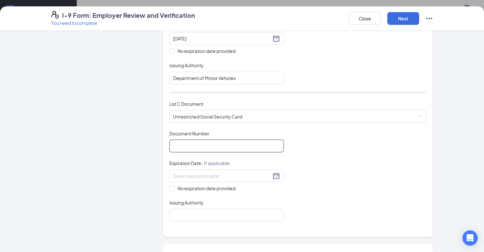
drag, startPoint x: 200, startPoint y: 152, endPoint x: 198, endPoint y: 146, distance: 6.0
click at [198, 146] on div "Document Title Unrestricted Social Security Card Document Number Expiration Dat…" at bounding box center [297, 175] width 257 height 91
click at [198, 146] on input "Document Number" at bounding box center [226, 145] width 115 height 13
type input "681225520"
click at [177, 186] on span "No expiration date provided" at bounding box center [206, 188] width 63 height 7
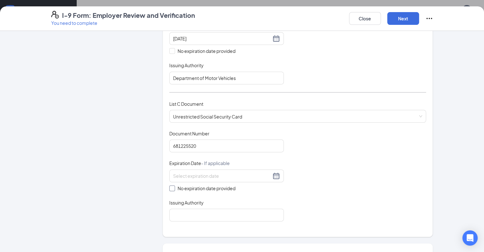
click at [174, 186] on input "No expiration date provided" at bounding box center [171, 187] width 4 height 4
checkbox input "true"
click at [173, 203] on span "Issuing Authority" at bounding box center [186, 203] width 34 height 6
click at [173, 210] on input "Issuing Authority" at bounding box center [226, 216] width 115 height 13
click at [172, 210] on input "Issuing Authority" at bounding box center [226, 216] width 115 height 13
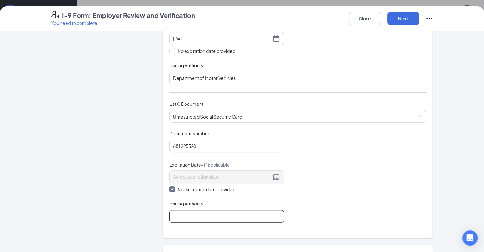
type input "Social Security Administration"
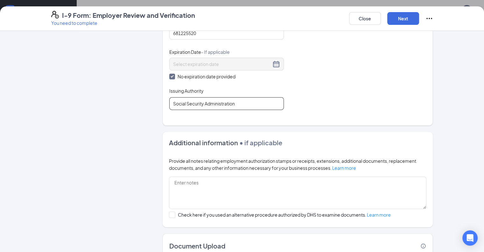
scroll to position [304, 0]
click at [419, 19] on button "Next" at bounding box center [403, 18] width 32 height 13
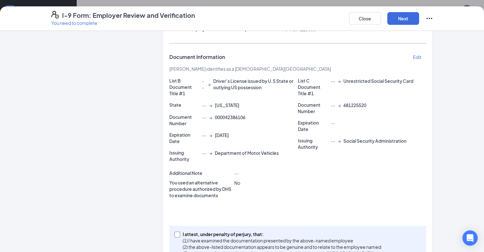
click at [183, 237] on p "(1) I have examined the documentation presented by the above-named employee" at bounding box center [282, 240] width 199 height 6
click at [175, 231] on input "I attest, under penalty of [PERSON_NAME], that: (1) I have examined the documen…" at bounding box center [176, 233] width 4 height 4
checkbox input "true"
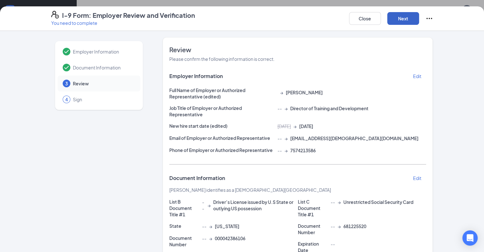
click at [419, 20] on button "Next" at bounding box center [403, 18] width 32 height 13
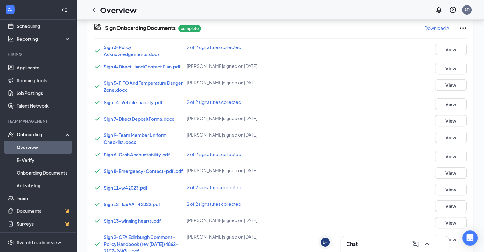
scroll to position [137, 0]
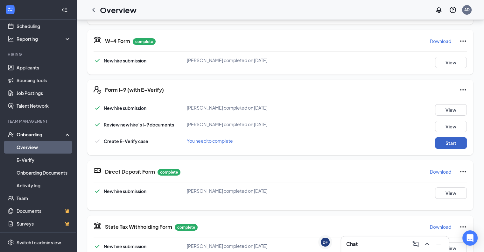
click at [462, 141] on button "Start" at bounding box center [451, 142] width 32 height 11
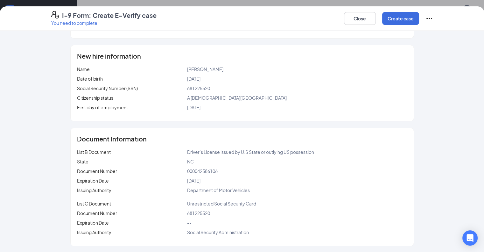
scroll to position [483, 0]
click at [419, 20] on button "Create case" at bounding box center [400, 18] width 37 height 13
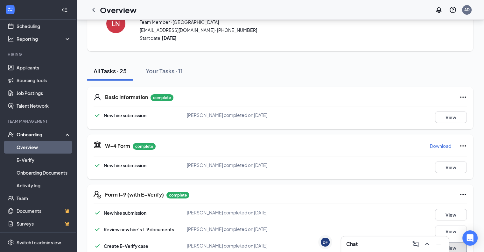
scroll to position [0, 0]
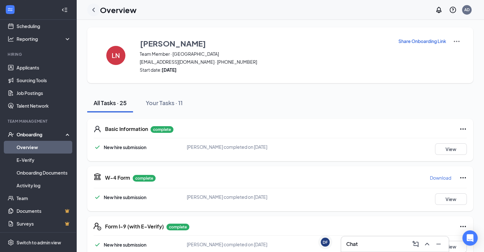
click at [92, 7] on icon "ChevronLeft" at bounding box center [94, 10] width 8 height 8
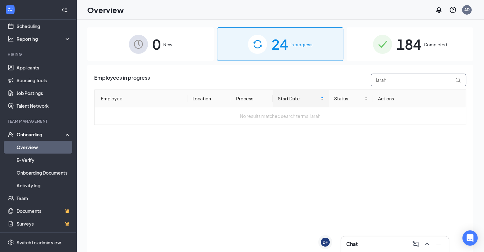
click at [397, 78] on input "larah" at bounding box center [418, 80] width 95 height 13
type input "l"
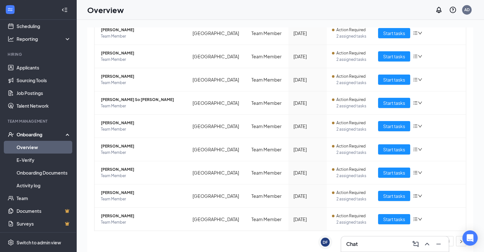
scroll to position [29, 0]
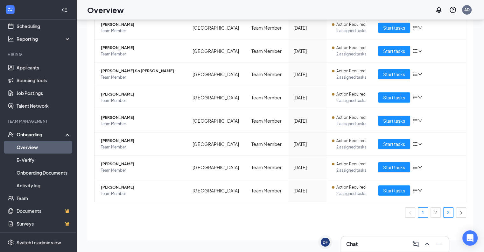
click at [445, 207] on li "3" at bounding box center [448, 212] width 10 height 10
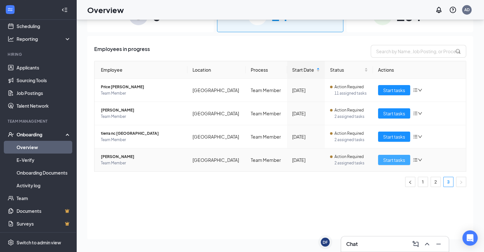
click at [388, 156] on span "Start tasks" at bounding box center [394, 159] width 22 height 7
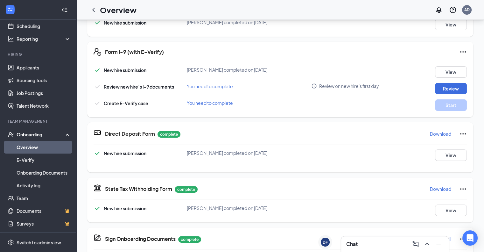
scroll to position [169, 0]
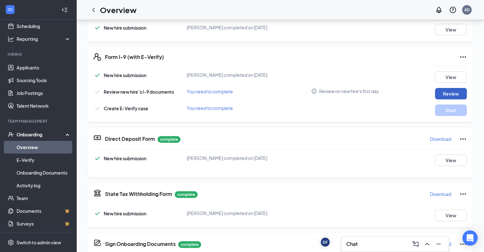
click at [448, 89] on button "Review" at bounding box center [451, 93] width 32 height 11
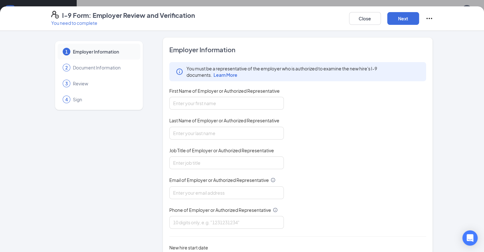
scroll to position [12, 0]
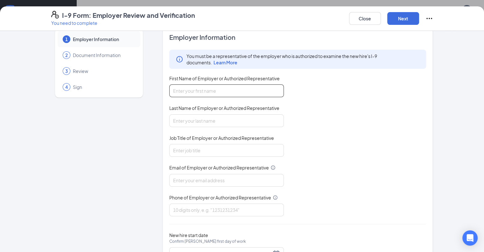
click at [188, 85] on input "First Name of Employer or Authorized Representative" at bounding box center [226, 90] width 115 height 13
type input "[PERSON_NAME]"
click at [181, 121] on input "Last Name of Employer or Authorized Representative" at bounding box center [226, 120] width 115 height 13
type input "[PERSON_NAME]"
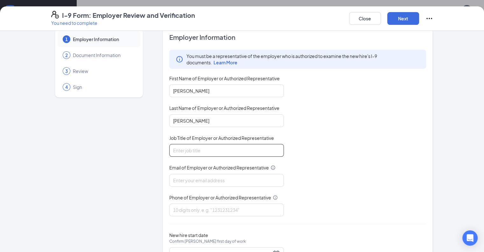
click at [173, 150] on input "Job Title of Employer or Authorized Representative" at bounding box center [226, 150] width 115 height 13
type input "Director of Training and Development"
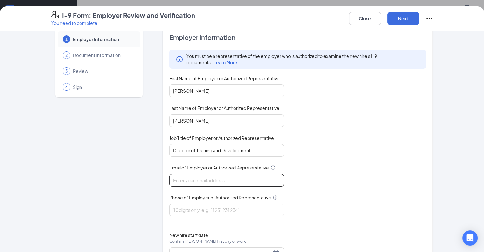
click at [175, 179] on input "Email of Employer or Authorized Representative" at bounding box center [226, 180] width 115 height 13
type input "[EMAIL_ADDRESS][DEMOGRAPHIC_DATA][DOMAIN_NAME]"
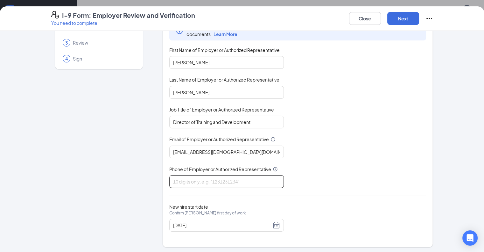
click at [187, 175] on input "Phone of Employer or Authorized Representative" at bounding box center [226, 181] width 115 height 13
type input "7574213586"
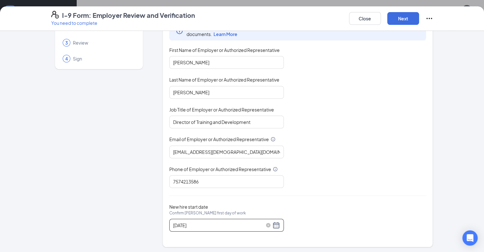
click at [258, 222] on div "[DATE]" at bounding box center [226, 225] width 107 height 8
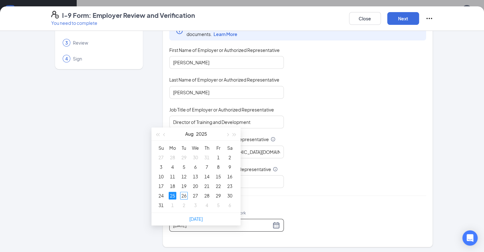
scroll to position [285, 0]
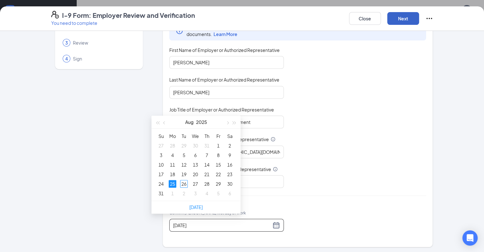
click at [419, 15] on button "Next" at bounding box center [403, 18] width 32 height 13
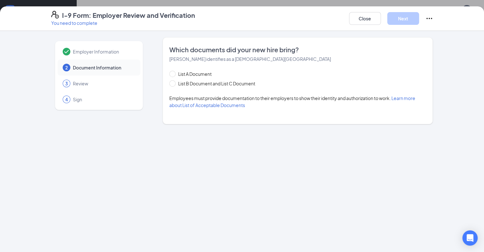
scroll to position [0, 0]
click at [213, 80] on span "List B Document and List C Document" at bounding box center [217, 83] width 82 height 7
click at [174, 80] on input "List B Document and List C Document" at bounding box center [171, 82] width 4 height 4
radio input "true"
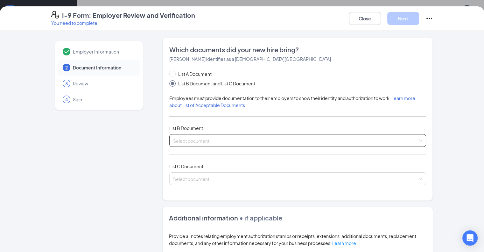
click at [190, 134] on div "Select document List B Documents Driver’s License issued by U.S State or outlyi…" at bounding box center [297, 140] width 257 height 13
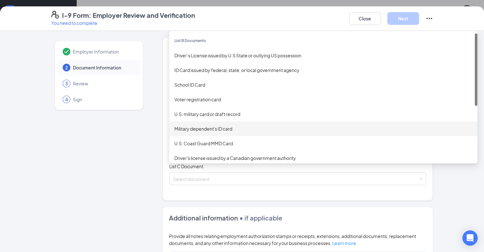
click at [206, 124] on div "Military dependent's ID card" at bounding box center [323, 128] width 308 height 15
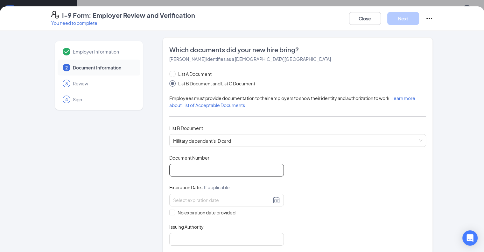
click at [203, 168] on input "Document Number" at bounding box center [226, 170] width 115 height 13
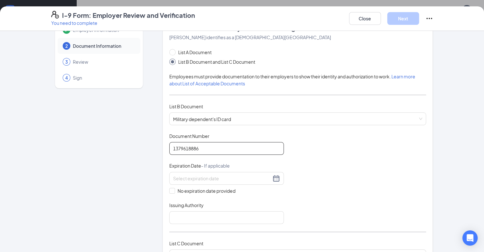
scroll to position [25, 0]
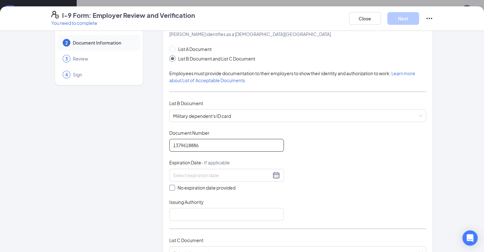
type input "1379618886"
click at [182, 189] on span "No expiration date provided" at bounding box center [206, 187] width 63 height 7
click at [174, 189] on input "No expiration date provided" at bounding box center [171, 187] width 4 height 4
checkbox input "true"
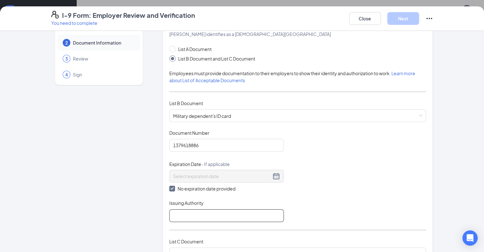
click at [171, 212] on input "Issuing Authority" at bounding box center [226, 215] width 115 height 13
type input "Department of Defense"
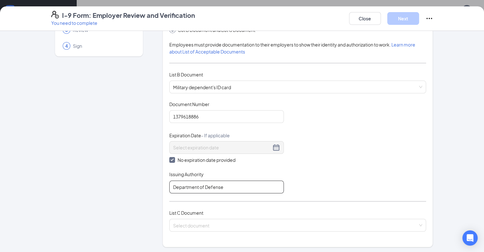
scroll to position [63, 0]
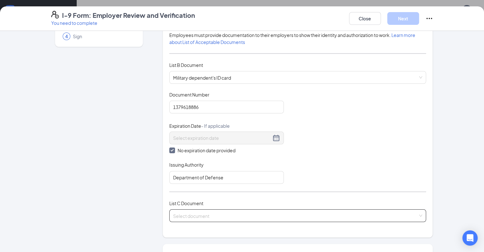
drag, startPoint x: 168, startPoint y: 207, endPoint x: 166, endPoint y: 213, distance: 6.6
click at [169, 213] on div "List C Document Select document" at bounding box center [297, 215] width 257 height 30
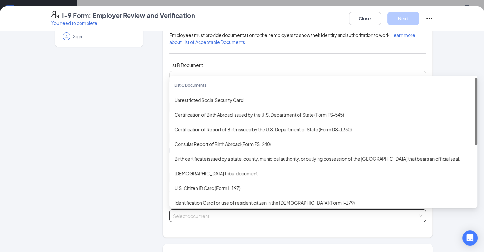
click at [173, 213] on input "search" at bounding box center [295, 214] width 245 height 10
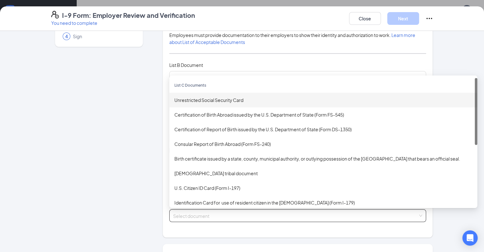
click at [200, 98] on div "Unrestricted Social Security Card" at bounding box center [323, 99] width 298 height 7
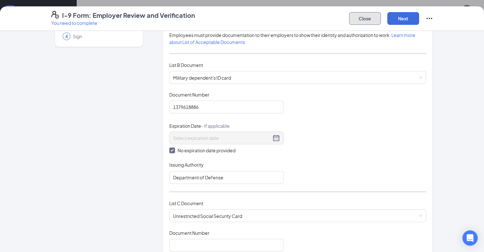
click at [381, 15] on button "Close" at bounding box center [365, 18] width 32 height 13
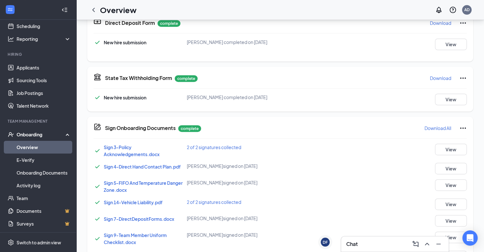
scroll to position [0, 0]
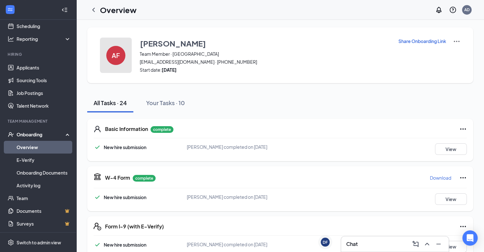
click at [130, 54] on button "AF" at bounding box center [116, 55] width 32 height 35
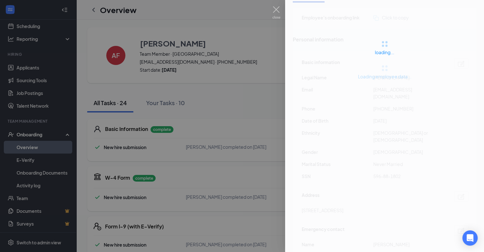
scroll to position [17, 0]
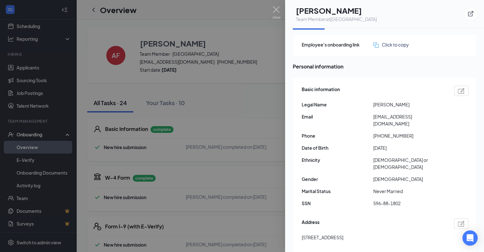
click at [387, 183] on div "Basic information Legal Name [PERSON_NAME] Email [EMAIL_ADDRESS][DOMAIN_NAME] P…" at bounding box center [385, 148] width 167 height 128
drag, startPoint x: 387, startPoint y: 183, endPoint x: 386, endPoint y: 187, distance: 4.1
click at [386, 187] on div "Basic information Legal Name [PERSON_NAME] Email [EMAIL_ADDRESS][DOMAIN_NAME] P…" at bounding box center [385, 148] width 167 height 128
click at [386, 200] on span "596-88-1802" at bounding box center [409, 203] width 72 height 7
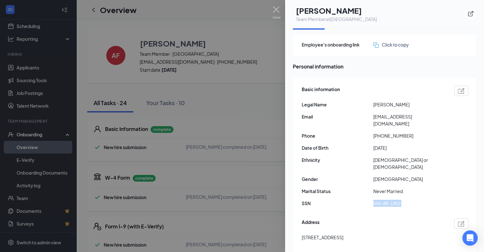
click at [386, 200] on span "596-88-1802" at bounding box center [409, 203] width 72 height 7
click at [269, 86] on div at bounding box center [242, 126] width 484 height 252
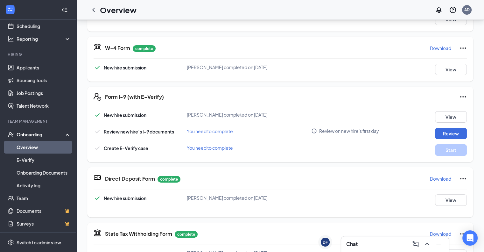
scroll to position [130, 0]
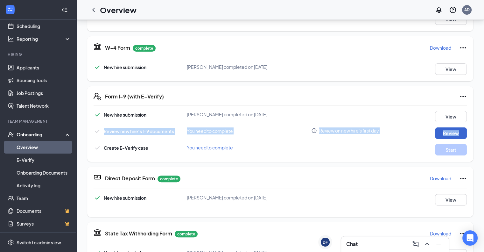
drag, startPoint x: 472, startPoint y: 123, endPoint x: 461, endPoint y: 128, distance: 12.8
click at [461, 128] on div "Form I-9 (with E-Verify) New hire submission [PERSON_NAME] completed on [DATE] …" at bounding box center [280, 123] width 386 height 75
click at [461, 128] on button "Review" at bounding box center [451, 132] width 32 height 11
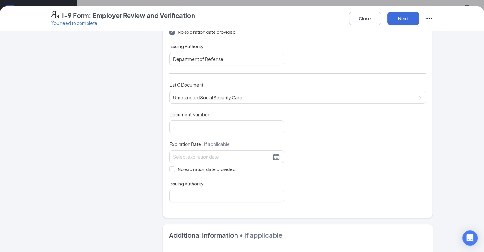
scroll to position [188, 0]
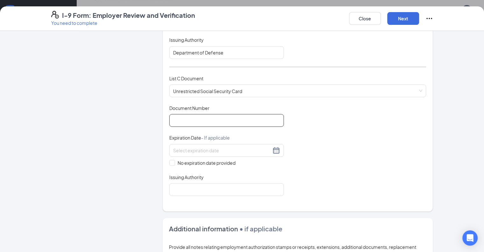
click at [181, 122] on input "Document Number" at bounding box center [226, 120] width 115 height 13
paste input "596-88-1802"
type input "596881802"
click at [175, 162] on span "No expiration date provided" at bounding box center [206, 162] width 63 height 7
click at [169, 162] on input "No expiration date provided" at bounding box center [171, 162] width 4 height 4
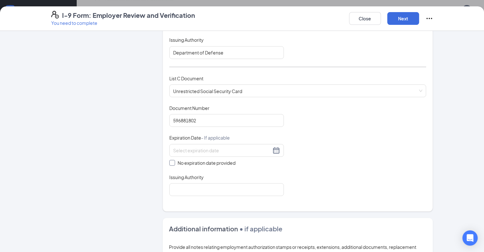
checkbox input "true"
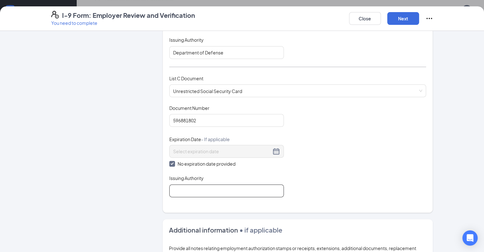
click at [169, 194] on input "Issuing Authority" at bounding box center [226, 190] width 115 height 13
type input "Social Security Administration"
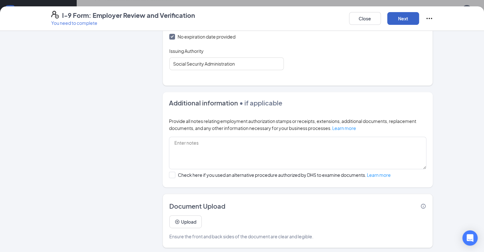
click at [419, 17] on button "Next" at bounding box center [403, 18] width 32 height 13
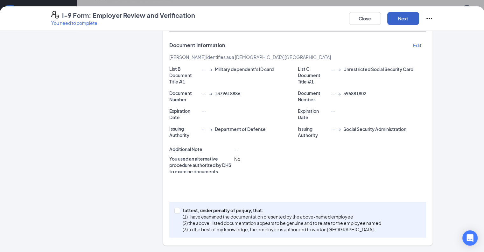
scroll to position [109, 0]
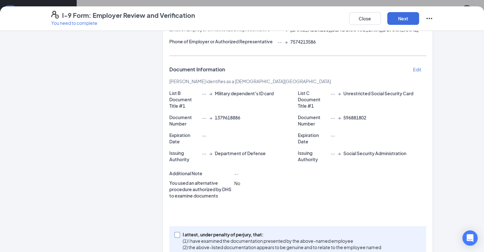
click at [226, 244] on p "(2) the above-listed documentation appears to be genuine and to relate to the e…" at bounding box center [282, 247] width 199 height 6
click at [179, 232] on input "I attest, under penalty of [PERSON_NAME], that: (1) I have examined the documen…" at bounding box center [176, 234] width 4 height 4
checkbox input "true"
click at [419, 18] on button "Next" at bounding box center [403, 18] width 32 height 13
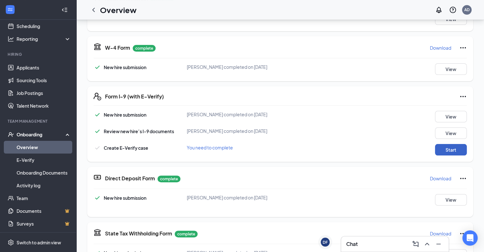
click at [457, 152] on button "Start" at bounding box center [451, 149] width 32 height 11
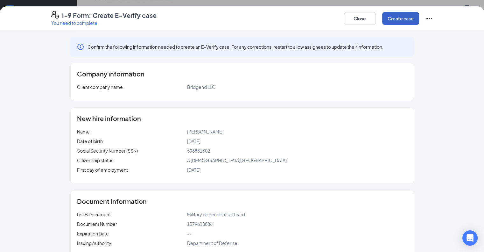
click at [419, 15] on button "Create case" at bounding box center [400, 18] width 37 height 13
click at [419, 22] on button "Create case" at bounding box center [400, 18] width 37 height 13
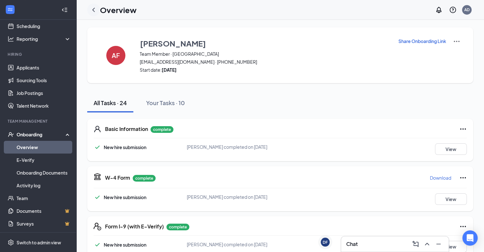
click at [97, 11] on icon "ChevronLeft" at bounding box center [94, 10] width 8 height 8
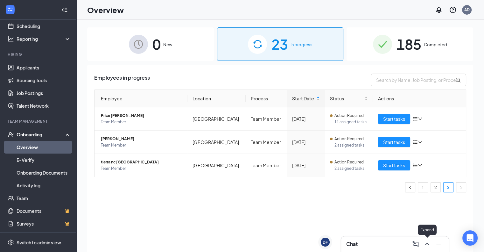
click at [430, 246] on icon "ChevronUp" at bounding box center [427, 244] width 8 height 8
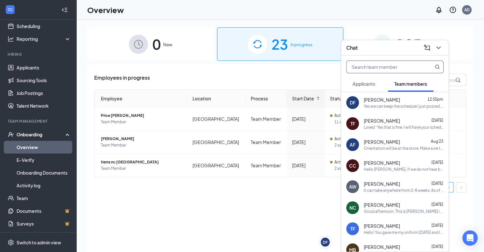
click at [390, 71] on input "text" at bounding box center [384, 67] width 75 height 12
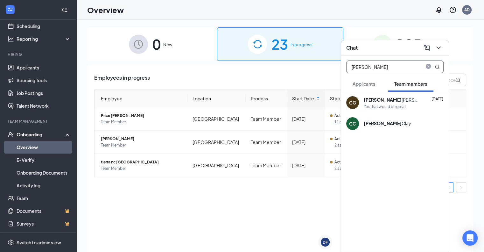
type input "[PERSON_NAME]"
click at [383, 99] on b "[PERSON_NAME]" at bounding box center [383, 100] width 38 height 6
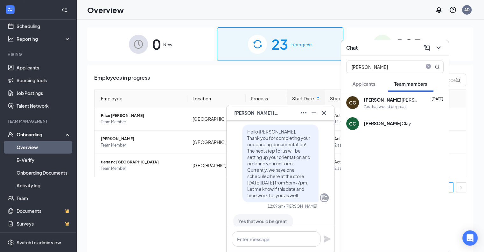
scroll to position [-15, 0]
click at [192, 180] on div "Employee Location Process Start Date Status Actions Price [PERSON_NAME] Team Me…" at bounding box center [280, 140] width 372 height 103
click at [322, 111] on icon "Cross" at bounding box center [324, 113] width 8 height 8
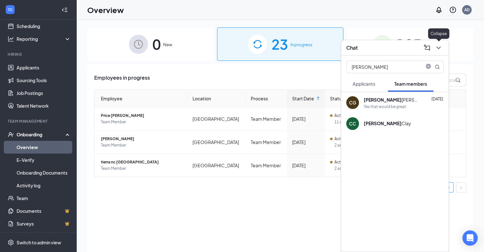
click at [441, 51] on icon "ChevronDown" at bounding box center [439, 48] width 8 height 8
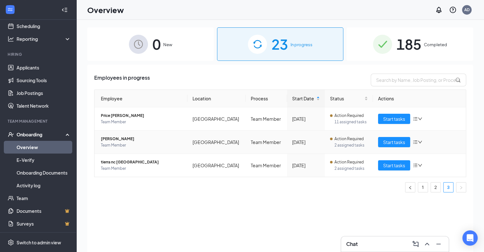
click at [407, 134] on td "Start tasks" at bounding box center [419, 141] width 93 height 23
click at [400, 140] on span "Start tasks" at bounding box center [394, 141] width 22 height 7
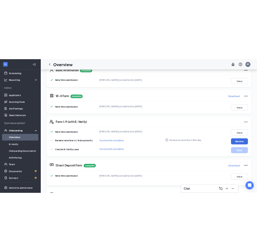
scroll to position [37, 0]
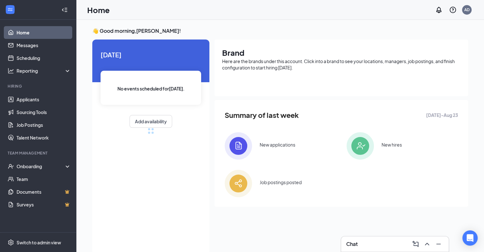
click at [433, 242] on div at bounding box center [437, 244] width 11 height 10
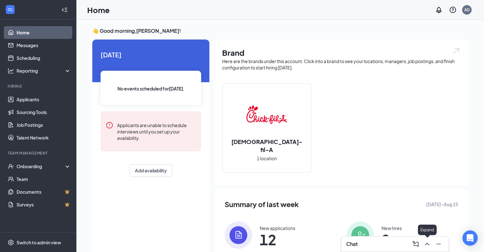
click at [431, 243] on button at bounding box center [427, 244] width 10 height 10
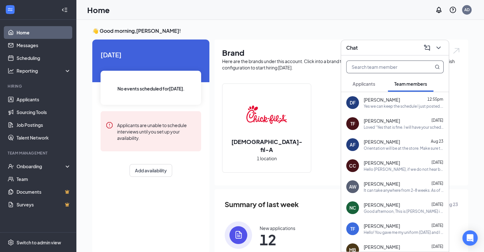
click at [377, 66] on input "text" at bounding box center [384, 67] width 75 height 12
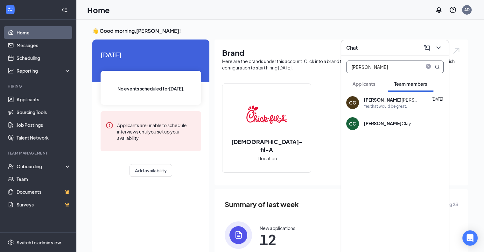
type input "[PERSON_NAME]"
click at [372, 93] on div "CG Cameron Gawlik Aug 15 Yes that would be great." at bounding box center [395, 102] width 108 height 21
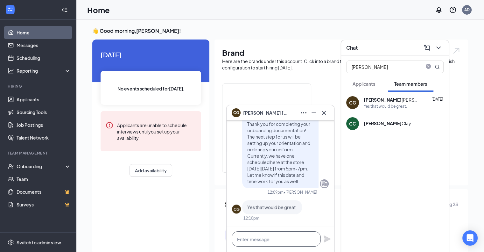
click at [278, 242] on textarea at bounding box center [276, 238] width 89 height 15
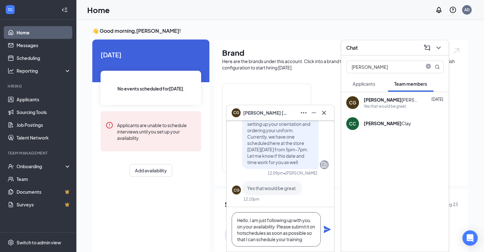
type textarea "Hello, I am just following up with you on your availability. Please submit it o…"
click at [327, 231] on icon "Plane" at bounding box center [327, 229] width 8 height 8
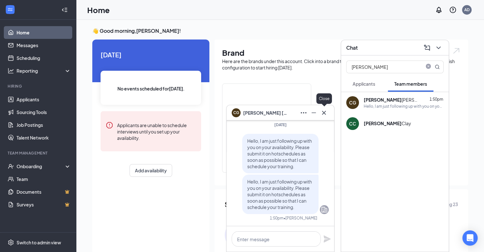
click at [324, 116] on icon "Cross" at bounding box center [324, 113] width 8 height 8
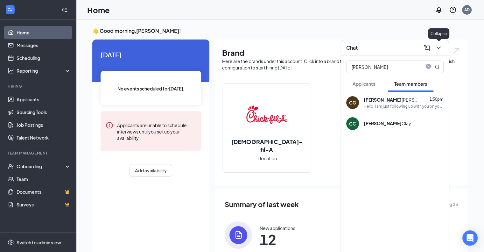
click at [441, 45] on icon "ChevronDown" at bounding box center [439, 48] width 8 height 8
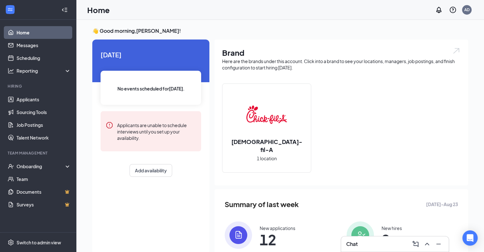
scroll to position [6, 0]
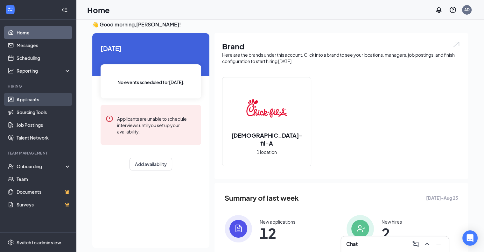
click at [40, 98] on link "Applicants" at bounding box center [44, 99] width 54 height 13
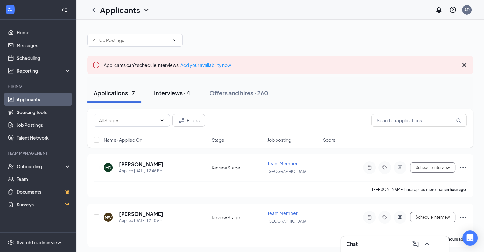
click at [176, 98] on button "Interviews · 4" at bounding box center [172, 92] width 49 height 19
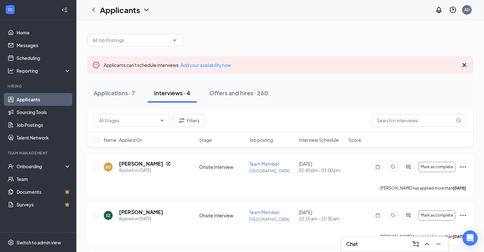
click at [229, 81] on div "Applications · 7 Interviews · 4 Offers and hires · 260" at bounding box center [280, 93] width 386 height 32
click at [226, 91] on div "Offers and hires · 260" at bounding box center [238, 93] width 59 height 8
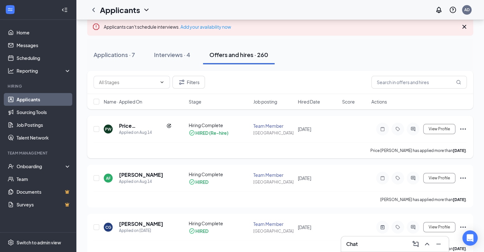
scroll to position [43, 0]
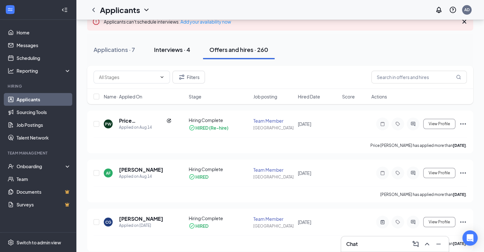
click at [172, 49] on div "Interviews · 4" at bounding box center [172, 50] width 36 height 8
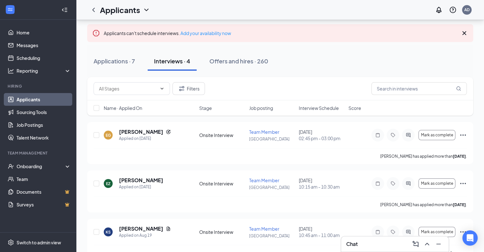
scroll to position [32, 0]
click at [121, 64] on div "Applications · 7" at bounding box center [114, 60] width 41 height 8
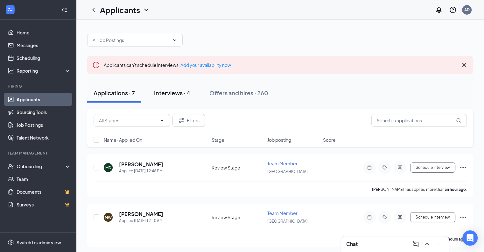
click at [176, 93] on div "Interviews · 4" at bounding box center [172, 93] width 36 height 8
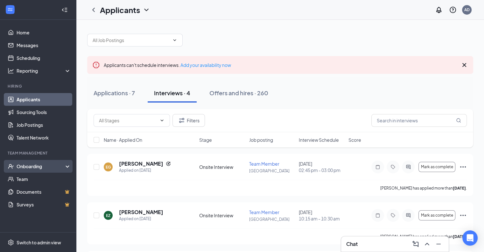
click at [38, 172] on div "Onboarding" at bounding box center [38, 166] width 76 height 13
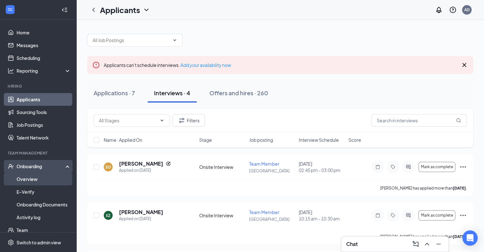
click at [33, 182] on link "Overview" at bounding box center [44, 179] width 54 height 13
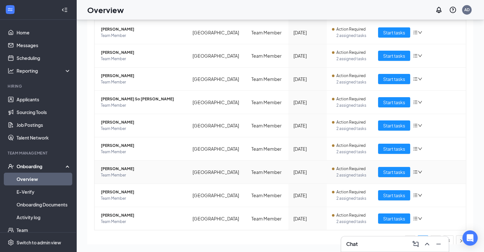
scroll to position [100, 0]
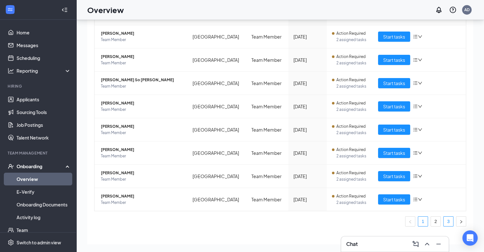
click at [444, 218] on link "3" at bounding box center [449, 221] width 10 height 10
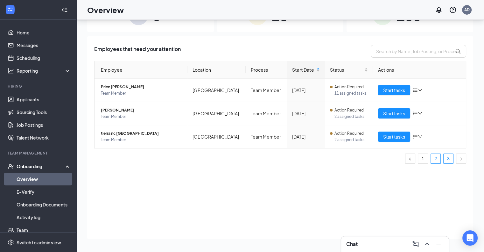
click at [439, 157] on link "2" at bounding box center [436, 159] width 10 height 10
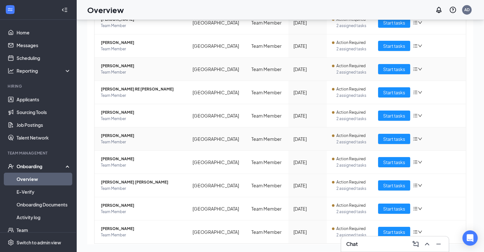
scroll to position [99, 0]
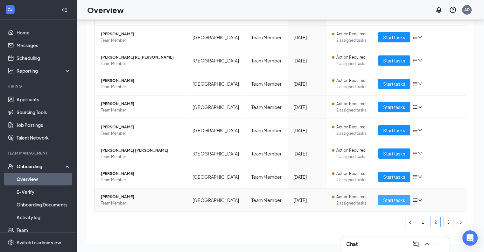
click at [384, 195] on button "Start tasks" at bounding box center [394, 200] width 32 height 10
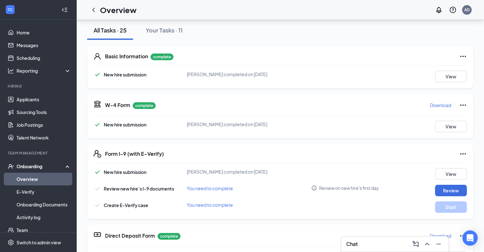
scroll to position [73, 0]
click at [453, 193] on button "Review" at bounding box center [451, 189] width 32 height 11
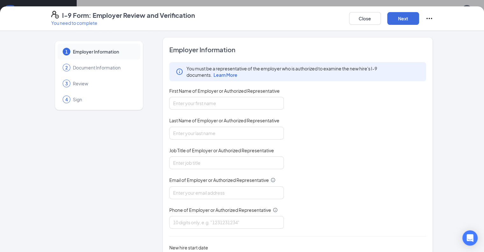
click at [190, 109] on div "You must be a representative of the employer who is authorized to examine the n…" at bounding box center [297, 145] width 257 height 166
click at [191, 100] on input "First Name of Employer or Authorized Representative" at bounding box center [226, 103] width 115 height 13
type input "[PERSON_NAME]"
drag, startPoint x: 189, startPoint y: 127, endPoint x: 194, endPoint y: 146, distance: 20.0
click at [194, 146] on div "You must be a representative of the employer who is authorized to examine the n…" at bounding box center [297, 145] width 257 height 166
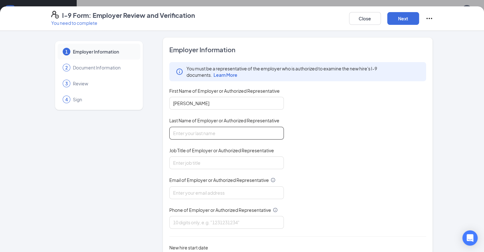
type input "[PERSON_NAME]"
click at [183, 158] on input "Job Title of Employer or Authorized Representative" at bounding box center [226, 162] width 115 height 13
type input "Director of Training and Development"
click at [184, 190] on input "Email of Employer or Authorized Representative" at bounding box center [226, 192] width 115 height 13
type input "[EMAIL_ADDRESS][DEMOGRAPHIC_DATA][DOMAIN_NAME]"
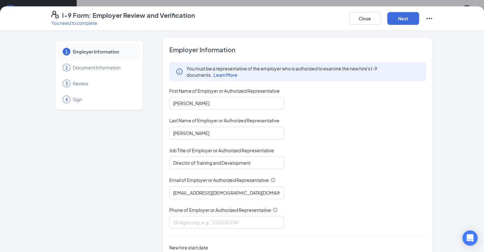
click at [186, 212] on div "Phone of Employer or Authorized Representative" at bounding box center [226, 211] width 115 height 9
click at [183, 216] on input "Phone of Employer or Authorized Representative" at bounding box center [226, 222] width 115 height 13
type input "7574213586"
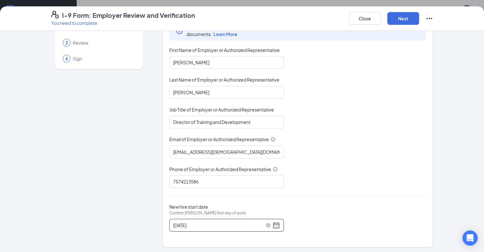
click at [257, 221] on div "08/04/2025" at bounding box center [226, 225] width 107 height 8
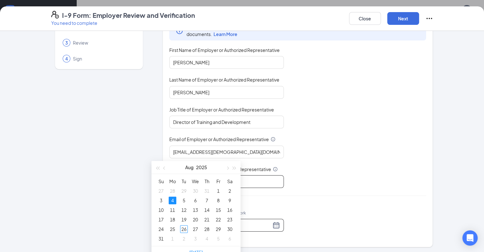
scroll to position [173, 0]
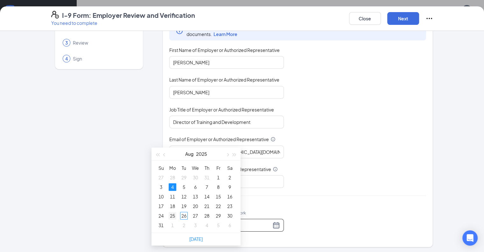
type input "[DATE]"
click at [173, 211] on td "25" at bounding box center [172, 216] width 11 height 10
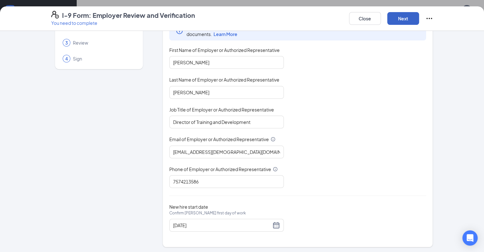
click at [419, 14] on button "Next" at bounding box center [403, 18] width 32 height 13
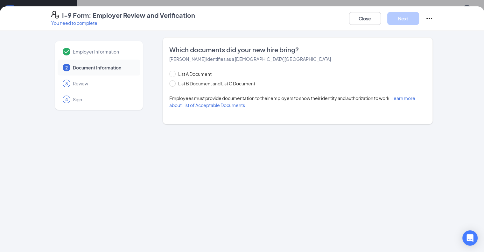
scroll to position [0, 0]
click at [225, 81] on span "List B Document and List C Document" at bounding box center [217, 83] width 82 height 7
click at [174, 81] on input "List B Document and List C Document" at bounding box center [171, 82] width 4 height 4
radio input "true"
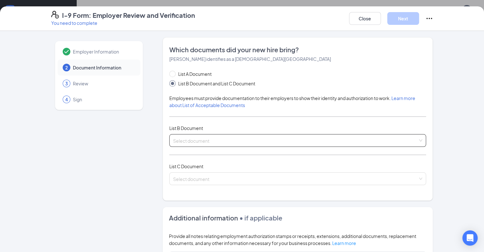
click at [193, 140] on div "Select document Driver’s License issued by U.S State or outlying US possession …" at bounding box center [297, 140] width 257 height 13
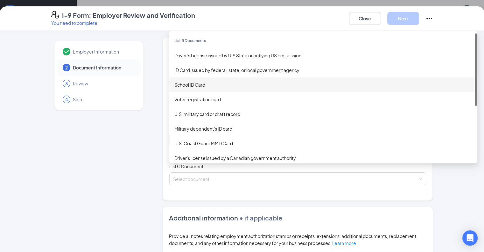
click at [208, 82] on div "School ID Card" at bounding box center [323, 84] width 298 height 7
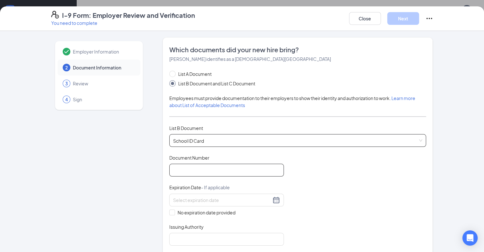
click at [201, 171] on input "Document Number" at bounding box center [226, 170] width 115 height 13
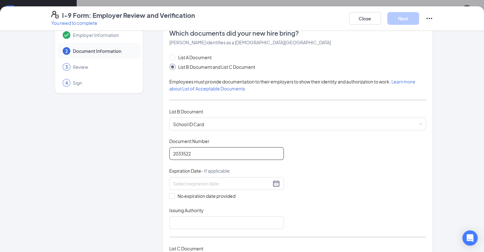
type input "2033522"
click at [171, 200] on div "Document Title School ID Card Document Number 2033522 Expiration Date - If appl…" at bounding box center [297, 183] width 257 height 91
click at [175, 194] on span "No expiration date provided" at bounding box center [206, 195] width 63 height 7
click at [172, 194] on input "No expiration date provided" at bounding box center [171, 195] width 4 height 4
checkbox input "true"
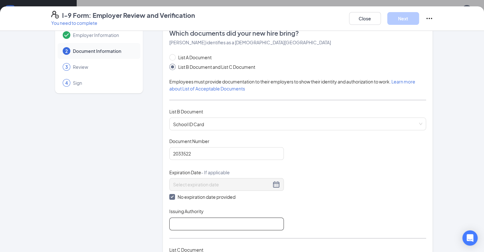
click at [174, 219] on input "Issuing Authority" at bounding box center [226, 223] width 115 height 13
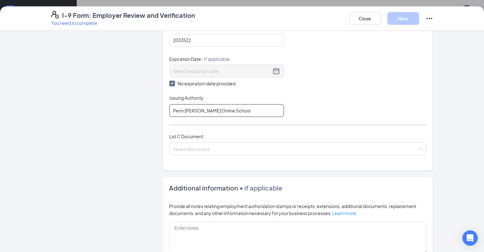
scroll to position [131, 0]
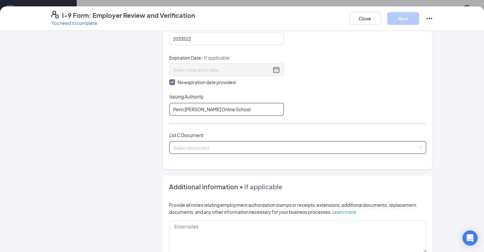
type input "Penn Foster Online School"
click at [195, 149] on div "Select document List C Documents Unrestricted Social Security Card Certificatio…" at bounding box center [297, 147] width 257 height 13
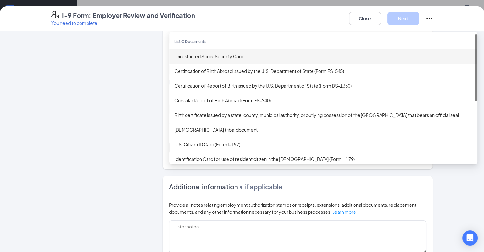
click at [196, 62] on div "Unrestricted Social Security Card" at bounding box center [323, 56] width 308 height 15
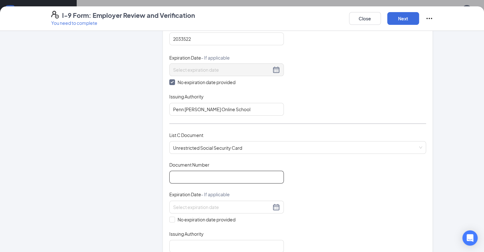
drag, startPoint x: 183, startPoint y: 184, endPoint x: 185, endPoint y: 177, distance: 7.3
click at [185, 177] on div "Document Title Unrestricted Social Security Card Document Number Expiration Dat…" at bounding box center [297, 206] width 257 height 91
click at [185, 177] on input "Document Number" at bounding box center [226, 177] width 115 height 13
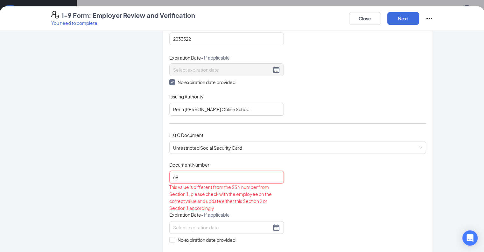
type input "6"
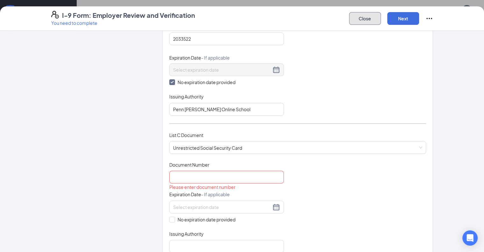
click at [381, 17] on button "Close" at bounding box center [365, 18] width 32 height 13
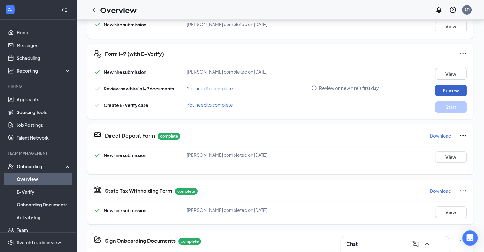
scroll to position [0, 0]
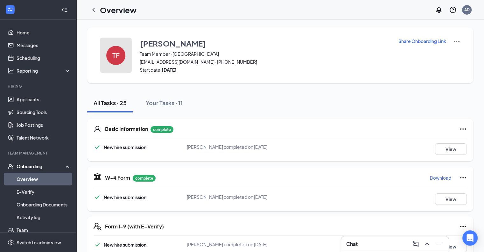
click at [123, 48] on button "TF" at bounding box center [116, 55] width 32 height 35
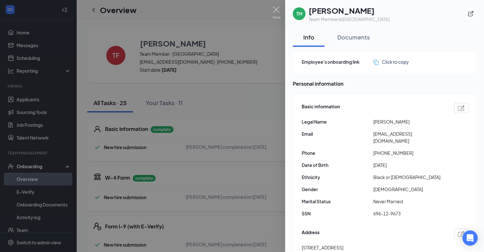
click at [390, 210] on span "696-12-9673" at bounding box center [409, 213] width 72 height 7
copy span "696-12-9673"
click at [195, 150] on div at bounding box center [242, 126] width 484 height 252
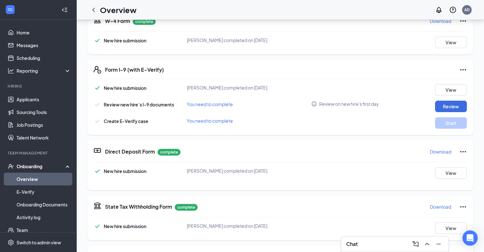
scroll to position [157, 0]
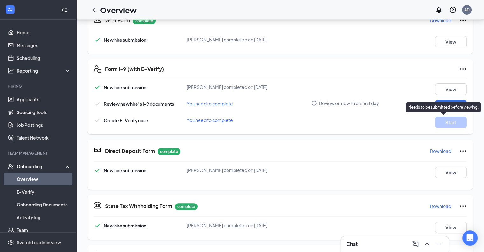
click at [444, 106] on p "Needs to be submitted before viewing." at bounding box center [443, 106] width 70 height 5
click at [444, 102] on button "Review" at bounding box center [451, 105] width 32 height 11
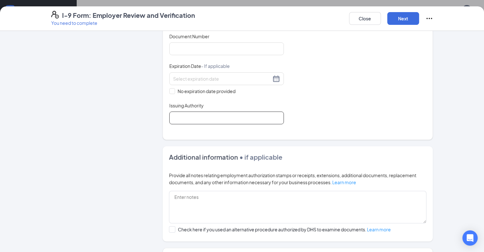
scroll to position [183, 0]
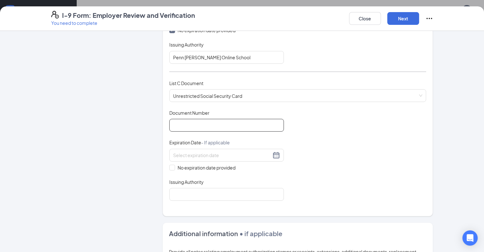
click at [179, 128] on input "Document Number" at bounding box center [226, 125] width 115 height 13
paste input "696-12-9673"
type input "696129673"
drag, startPoint x: 159, startPoint y: 159, endPoint x: 157, endPoint y: 162, distance: 3.7
click at [169, 162] on div "No expiration date provided" at bounding box center [226, 160] width 115 height 22
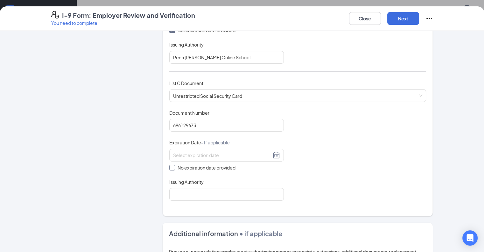
click at [175, 164] on span "No expiration date provided" at bounding box center [206, 167] width 63 height 7
click at [169, 165] on input "No expiration date provided" at bounding box center [171, 167] width 4 height 4
checkbox input "true"
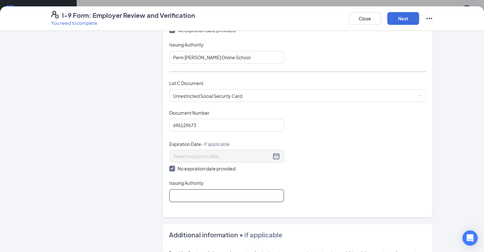
click at [169, 191] on input "Issuing Authority" at bounding box center [226, 195] width 115 height 13
type input "Social Security Administration"
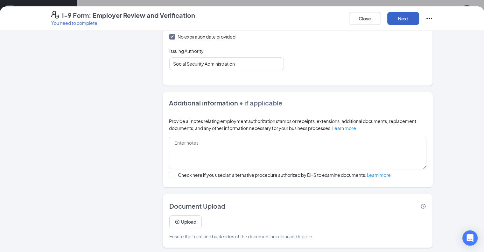
click at [419, 15] on button "Next" at bounding box center [403, 18] width 32 height 13
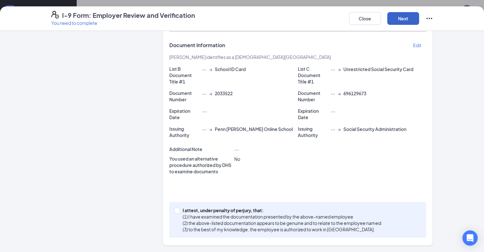
scroll to position [109, 0]
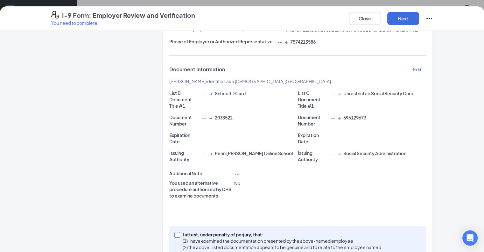
click at [235, 244] on p "(2) the above-listed documentation appears to be genuine and to relate to the e…" at bounding box center [282, 247] width 199 height 6
click at [179, 232] on input "I attest, under penalty of [PERSON_NAME], that: (1) I have examined the documen…" at bounding box center [176, 234] width 4 height 4
checkbox input "true"
click at [419, 16] on button "Next" at bounding box center [403, 18] width 32 height 13
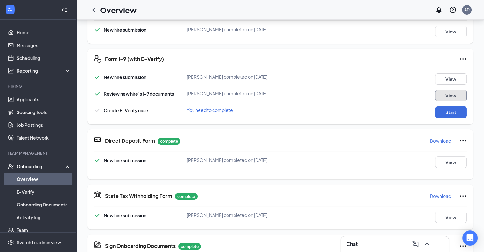
scroll to position [169, 0]
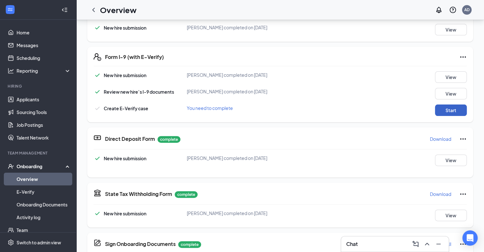
click at [451, 109] on button "Start" at bounding box center [451, 109] width 32 height 11
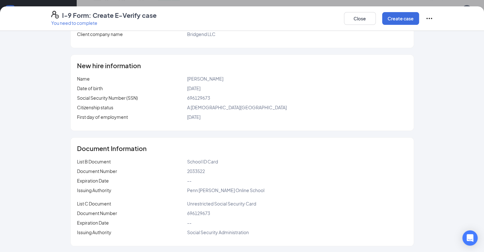
scroll to position [318, 0]
click at [419, 15] on button "Create case" at bounding box center [400, 18] width 37 height 13
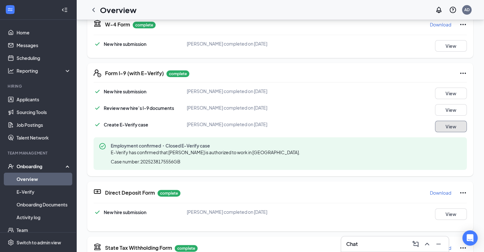
scroll to position [0, 0]
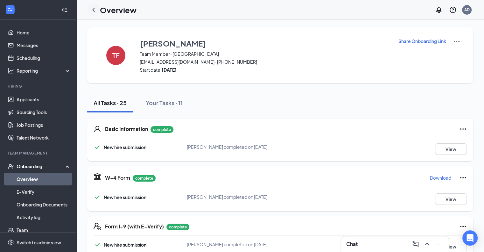
click at [95, 9] on icon "ChevronLeft" at bounding box center [94, 10] width 8 height 8
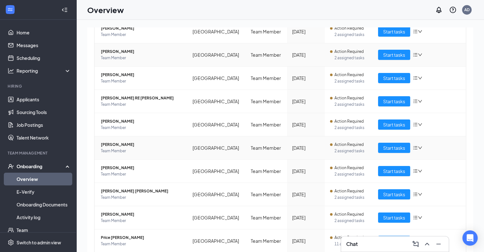
scroll to position [10, 0]
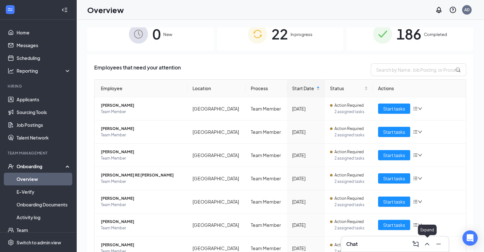
click at [426, 248] on icon "ChevronUp" at bounding box center [427, 244] width 8 height 8
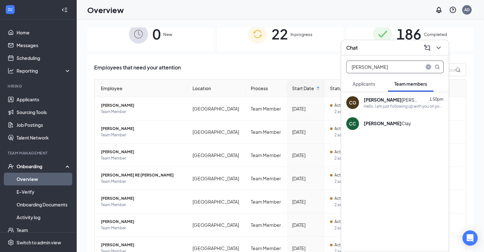
click at [428, 67] on icon "close-circle" at bounding box center [428, 66] width 5 height 5
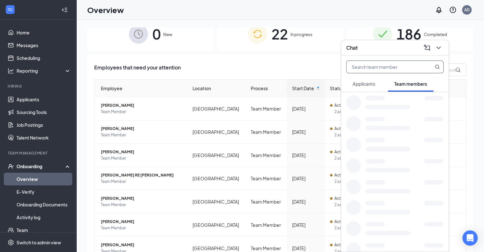
click at [393, 68] on input "text" at bounding box center [384, 67] width 75 height 12
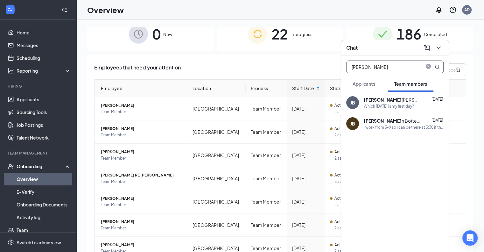
type input "Jade"
click at [395, 100] on div "Jade Beauchamp" at bounding box center [392, 99] width 57 height 6
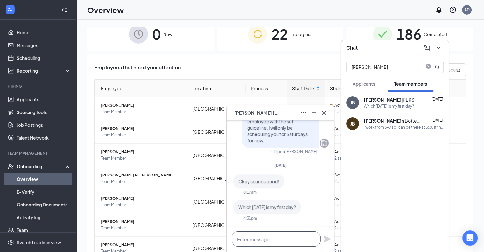
click at [273, 239] on textarea at bounding box center [276, 238] width 89 height 15
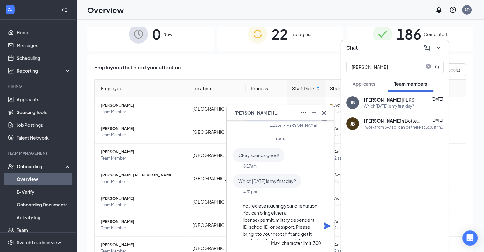
scroll to position [22, 0]
click at [291, 216] on textarea "Hello, I am still waiting on a photo ID from you to finish your employement ver…" at bounding box center [281, 222] width 80 height 34
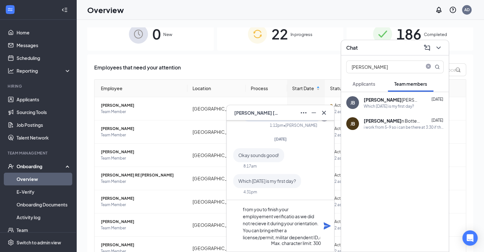
click at [294, 219] on textarea "Hello, I am still waiting on a photo ID from you to finish your employement ver…" at bounding box center [281, 222] width 80 height 34
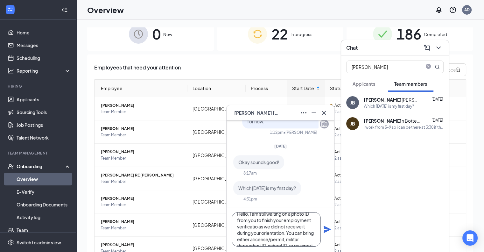
click at [246, 226] on textarea "Hello, I am still waiting on a photo ID from you to finish your employment veri…" at bounding box center [276, 229] width 89 height 34
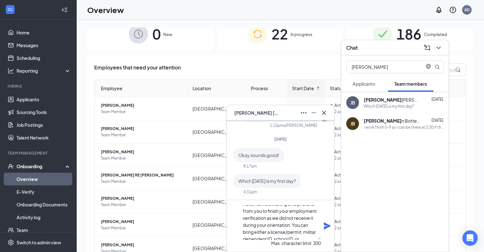
click at [293, 232] on textarea "Hello, I am still waiting on a photo ID from you to finish your employment veri…" at bounding box center [281, 222] width 80 height 34
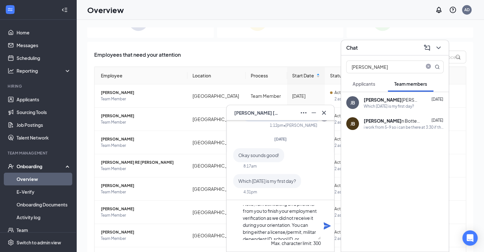
scroll to position [0, 0]
click at [249, 212] on textarea "Hello, I am still waiting on a photo ID from you to finish your employment veri…" at bounding box center [281, 222] width 80 height 34
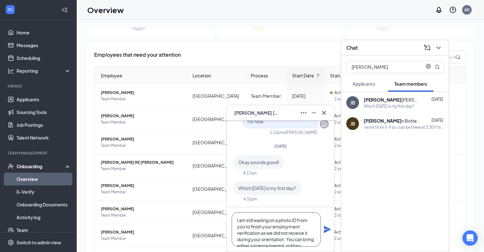
click at [280, 229] on textarea "I am still waiting on a photo ID from you to finish your employment verificatio…" at bounding box center [276, 229] width 89 height 34
type textarea "I am still waiting on a photo ID from you to finish your employment verificatio…"
click at [325, 228] on icon "Plane" at bounding box center [327, 229] width 7 height 7
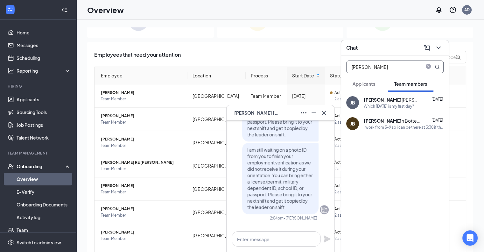
click at [424, 67] on span at bounding box center [431, 67] width 17 height 12
click at [428, 65] on icon "close-circle" at bounding box center [428, 66] width 5 height 5
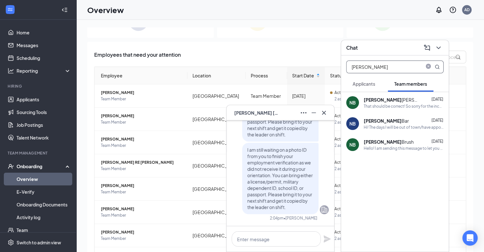
type input "natalie"
click at [395, 104] on div "That should be correct! So sorry for the inconvenience! Thank you!" at bounding box center [404, 105] width 80 height 5
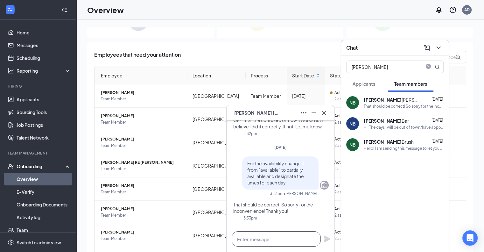
click at [264, 241] on textarea at bounding box center [276, 238] width 89 height 15
paste textarea "I am still waiting on a photo ID from you to finish your employment verificatio…"
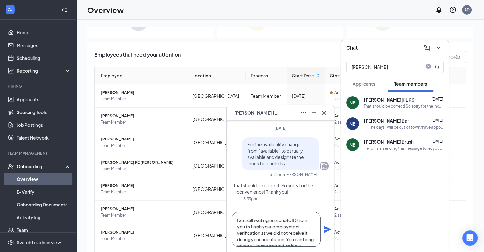
scroll to position [25, 0]
type textarea "I am still waiting on a photo ID from you to finish your employment verificatio…"
click at [326, 228] on icon "Plane" at bounding box center [327, 229] width 7 height 7
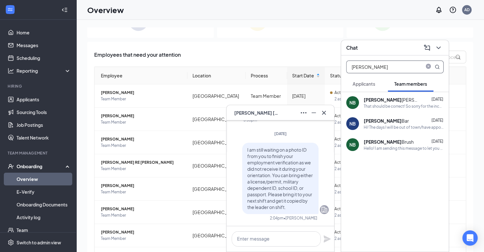
scroll to position [0, 0]
click at [428, 67] on icon "close-circle" at bounding box center [428, 66] width 5 height 5
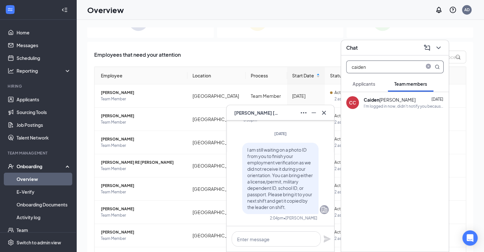
type input "caiden"
click at [415, 93] on div "CC Caiden Cox May 31 I'm logged in now, didn't notify you because I didn't want…" at bounding box center [395, 102] width 108 height 21
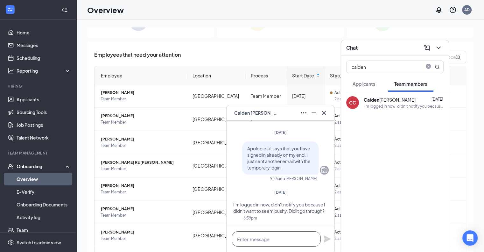
click at [261, 233] on textarea at bounding box center [276, 238] width 89 height 15
paste textarea "I am still waiting on a photo ID from you to finish your employment verificatio…"
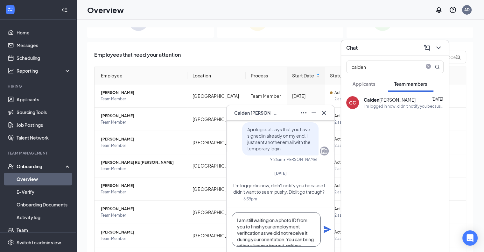
scroll to position [25, 0]
type textarea "I am still waiting on a photo ID from you to finish your employment verificatio…"
click at [324, 229] on icon "Plane" at bounding box center [327, 229] width 8 height 8
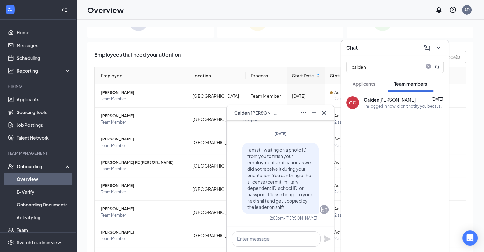
scroll to position [0, 0]
click at [425, 65] on span "close-circle" at bounding box center [429, 67] width 8 height 8
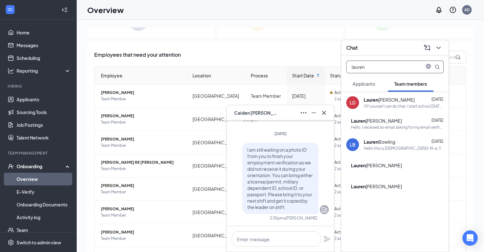
type input "lauren"
click at [370, 114] on div "LS Lauren Sanford Jun 11 Hello, I received an email asking for my email verific…" at bounding box center [395, 123] width 108 height 21
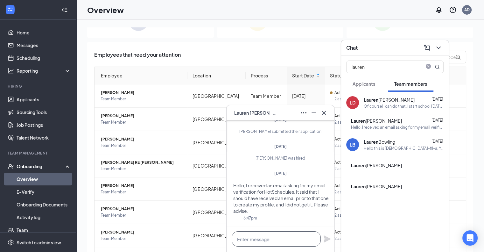
click at [286, 234] on textarea at bounding box center [276, 238] width 89 height 15
paste textarea "I am still waiting on a photo ID from you to finish your employment verificatio…"
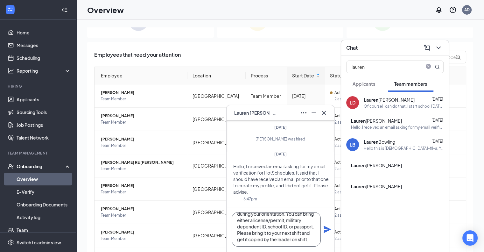
type textarea "I am still waiting on a photo ID from you to finish your employment verificatio…"
click at [324, 227] on icon "Plane" at bounding box center [327, 229] width 7 height 7
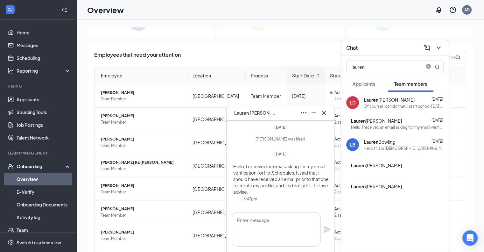
scroll to position [0, 0]
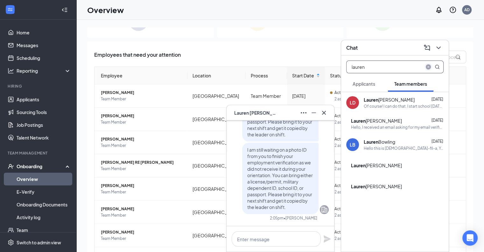
click at [425, 66] on span "close-circle" at bounding box center [429, 67] width 8 height 8
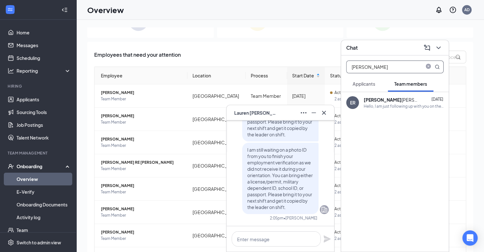
type input "edwin"
click at [385, 99] on div "Edwin Reifer" at bounding box center [392, 99] width 57 height 6
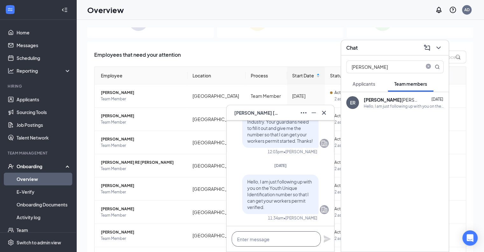
click at [282, 235] on textarea at bounding box center [276, 238] width 89 height 15
paste textarea "I am still waiting on a photo ID from you to finish your employment verificatio…"
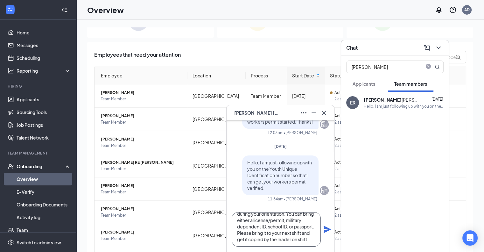
type textarea "I am still waiting on a photo ID from you to finish your employment verificatio…"
click at [326, 230] on div "I am still waiting on a photo ID from you to finish your employment verificatio…" at bounding box center [281, 229] width 108 height 45
click at [326, 230] on icon "Plane" at bounding box center [327, 229] width 7 height 7
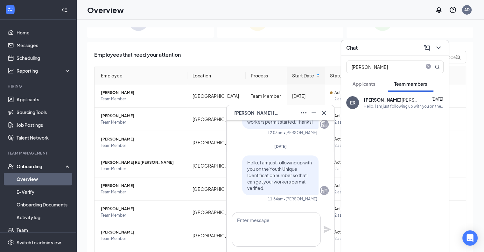
scroll to position [0, 0]
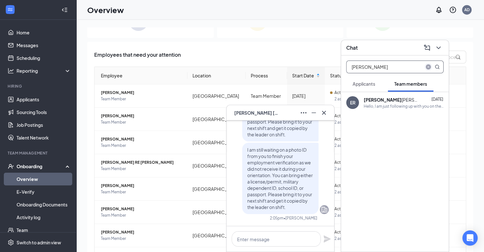
click at [426, 68] on span "close-circle" at bounding box center [429, 67] width 8 height 8
type input "jada"
click at [390, 103] on div "I will go ahead and fix that for you." at bounding box center [394, 105] width 60 height 5
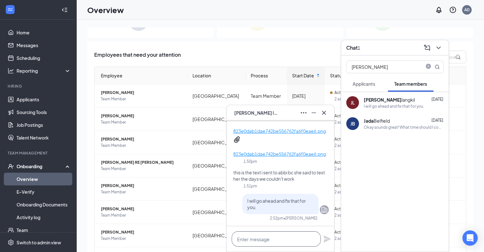
click at [278, 236] on textarea at bounding box center [276, 238] width 89 height 15
paste textarea "I am still waiting on a photo ID from you to finish your employment verificatio…"
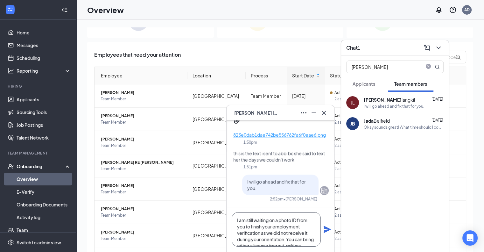
scroll to position [25, 0]
type textarea "I am still waiting on a photo ID from you to finish your employment verificatio…"
click at [328, 230] on icon "Plane" at bounding box center [327, 229] width 7 height 7
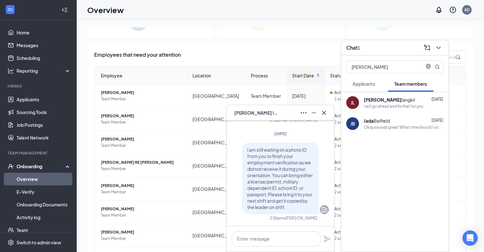
scroll to position [0, 0]
click at [430, 68] on icon "close-circle" at bounding box center [428, 66] width 5 height 5
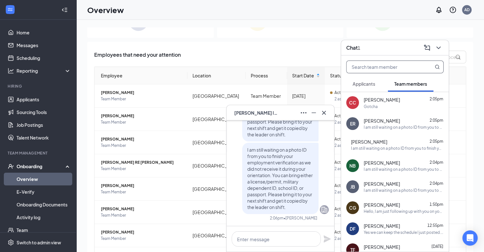
click at [382, 71] on input "text" at bounding box center [384, 67] width 75 height 12
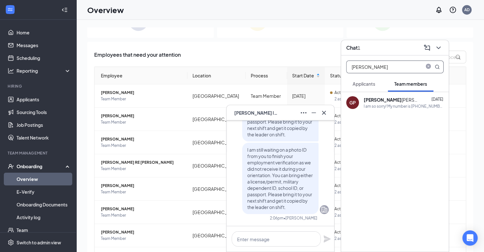
type input "gretchen"
click at [393, 97] on div "Gretchen Phillips" at bounding box center [392, 99] width 57 height 6
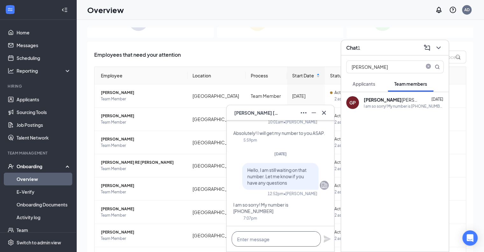
click at [275, 239] on textarea at bounding box center [276, 238] width 89 height 15
paste textarea "I am still waiting on a photo ID from you to finish your employment verificatio…"
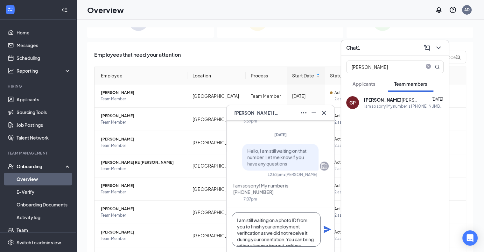
scroll to position [25, 0]
type textarea "I am still waiting on a photo ID from you to finish your employment verificatio…"
click at [326, 230] on icon "Plane" at bounding box center [327, 229] width 7 height 7
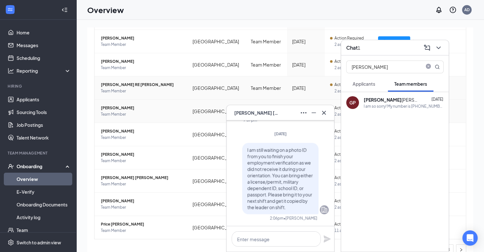
scroll to position [101, 0]
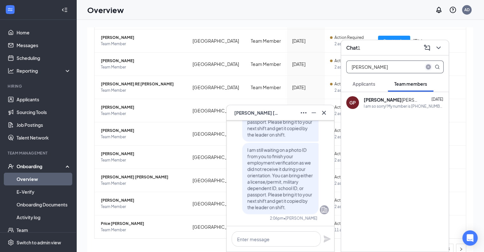
click at [427, 66] on icon "close-circle" at bounding box center [428, 66] width 5 height 5
type input "charol"
click at [405, 104] on div "Okay, that works for us. We can connect during your first day of training." at bounding box center [404, 105] width 80 height 5
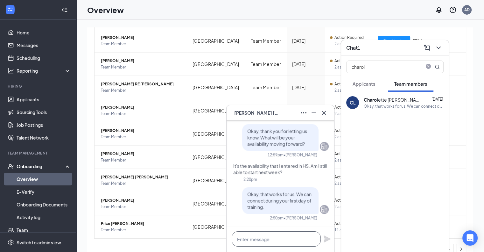
click at [267, 236] on textarea at bounding box center [276, 238] width 89 height 15
paste textarea "I am still waiting on a photo ID from you to finish your employment verificatio…"
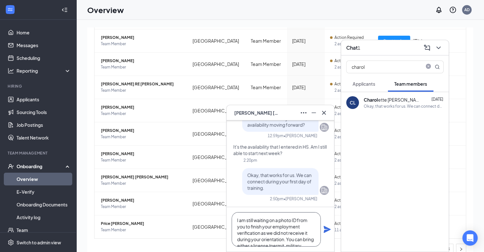
scroll to position [25, 0]
type textarea "I am still waiting on a photo ID from you to finish your employment verificatio…"
click at [325, 229] on icon "Plane" at bounding box center [327, 229] width 8 height 8
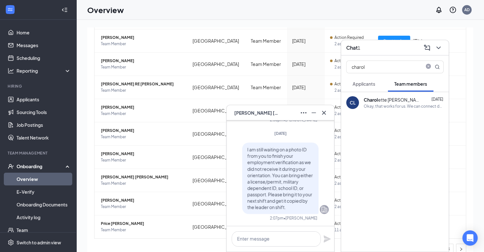
scroll to position [0, 0]
drag, startPoint x: 432, startPoint y: 63, endPoint x: 429, endPoint y: 65, distance: 3.4
click at [429, 65] on span at bounding box center [431, 67] width 17 height 12
click at [429, 65] on icon "close-circle" at bounding box center [428, 66] width 5 height 5
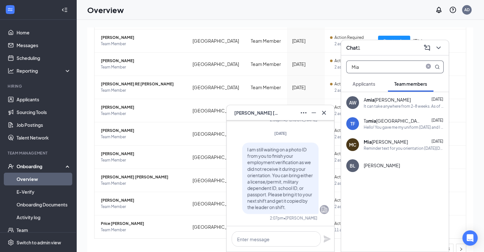
type input "Mia"
click at [375, 140] on div "Mia Carr" at bounding box center [386, 141] width 44 height 6
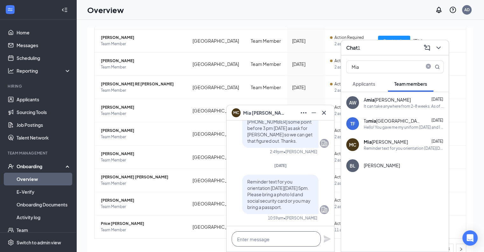
click at [255, 241] on textarea at bounding box center [276, 238] width 89 height 15
paste textarea "I am still waiting on a photo ID from you to finish your employment verificatio…"
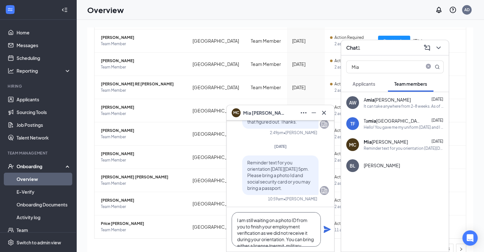
scroll to position [25, 0]
type textarea "I am still waiting on a photo ID from you to finish your employment verificatio…"
click at [326, 227] on icon "Plane" at bounding box center [327, 229] width 7 height 7
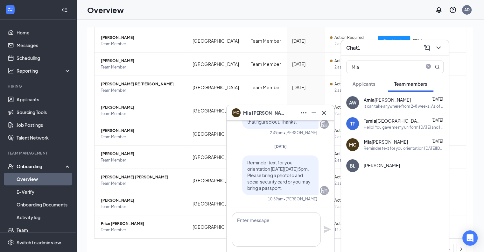
scroll to position [0, 0]
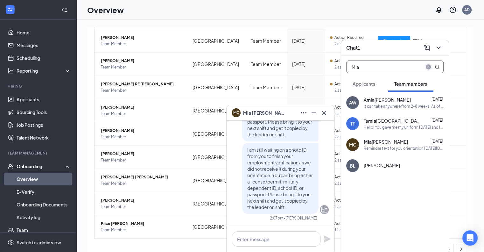
click at [428, 66] on icon "close-circle" at bounding box center [428, 66] width 5 height 5
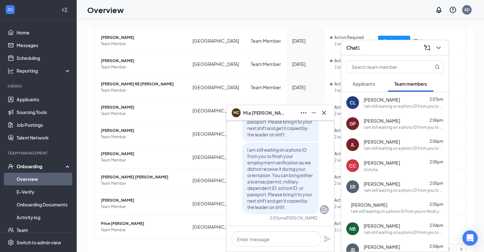
click at [445, 50] on div "Chat 1" at bounding box center [395, 47] width 108 height 15
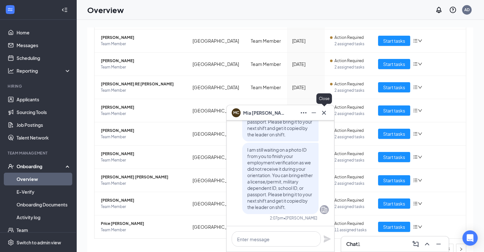
click at [322, 111] on icon "Cross" at bounding box center [324, 112] width 4 height 4
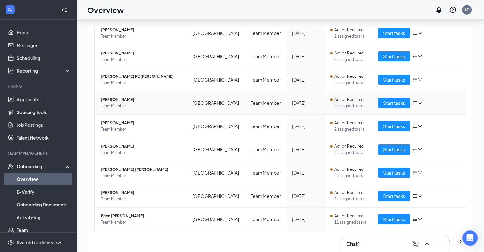
scroll to position [29, 0]
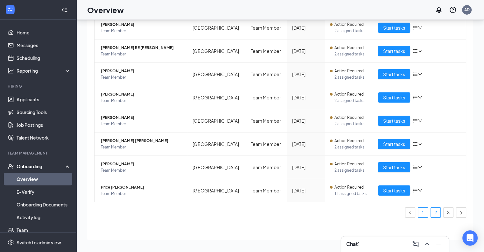
click at [420, 212] on link "1" at bounding box center [423, 213] width 10 height 10
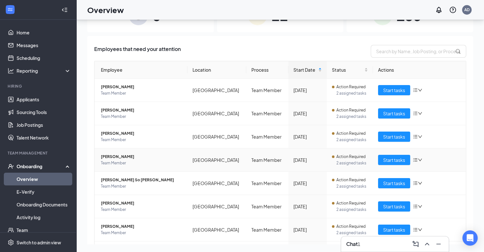
scroll to position [25, 0]
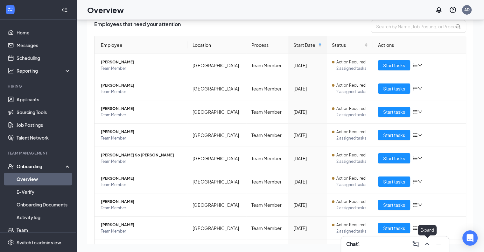
click at [424, 241] on icon "ChevronUp" at bounding box center [427, 244] width 8 height 8
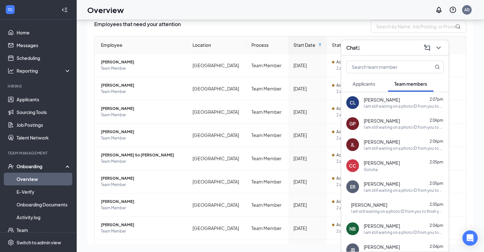
click at [404, 75] on div at bounding box center [395, 65] width 108 height 20
click at [396, 69] on input "text" at bounding box center [384, 67] width 75 height 12
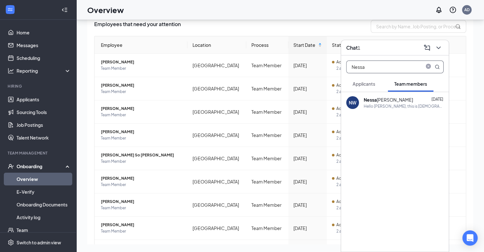
type input "Nessa"
click at [376, 98] on b "Nessa" at bounding box center [370, 100] width 13 height 6
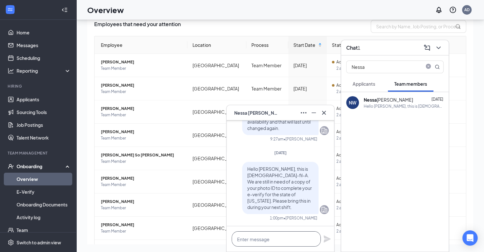
click at [282, 236] on textarea at bounding box center [276, 238] width 89 height 15
paste textarea "I am still waiting on a photo ID from you to finish your employment verificatio…"
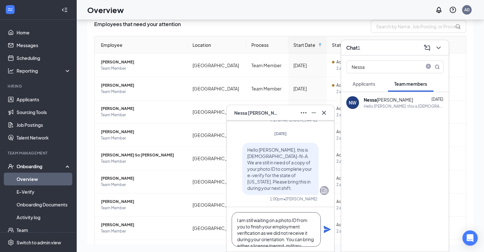
scroll to position [25, 0]
type textarea "I am still waiting on a photo ID from you to finish your employment verificatio…"
click at [327, 230] on icon "Plane" at bounding box center [327, 229] width 7 height 7
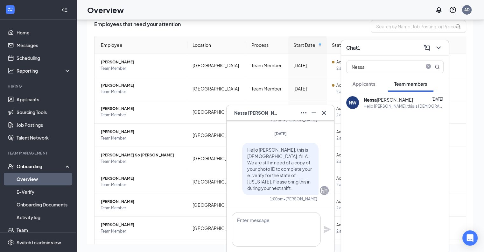
scroll to position [0, 0]
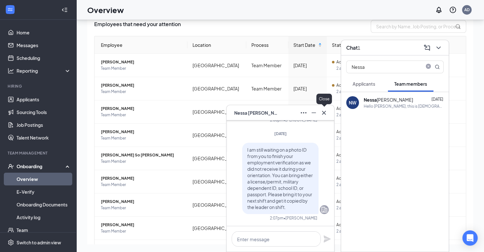
click at [325, 114] on icon "Cross" at bounding box center [324, 112] width 4 height 4
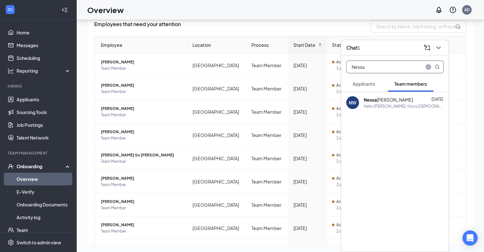
click at [427, 68] on icon "close-circle" at bounding box center [428, 66] width 5 height 5
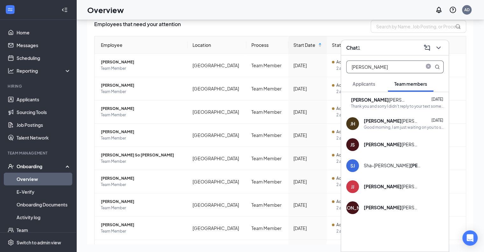
type input "jackson"
click at [382, 93] on div "JG Jackson Gwaltney Sep 17, 2024 Thank you and sorry I didn't reply to your tex…" at bounding box center [395, 102] width 108 height 21
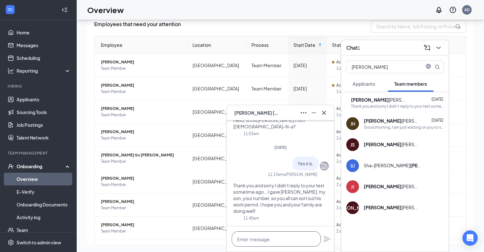
click at [269, 232] on textarea at bounding box center [276, 238] width 89 height 15
paste textarea "I am still waiting on a photo ID from you to finish your employment verificatio…"
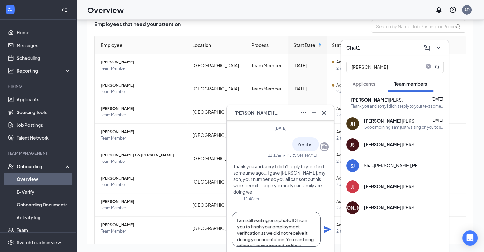
type textarea "I am still waiting on a photo ID from you to finish your employment verificatio…"
click at [324, 229] on icon "Plane" at bounding box center [327, 229] width 8 height 8
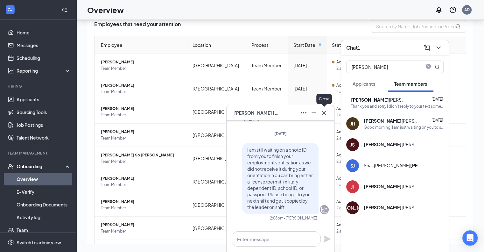
click at [322, 113] on icon "Cross" at bounding box center [324, 113] width 8 height 8
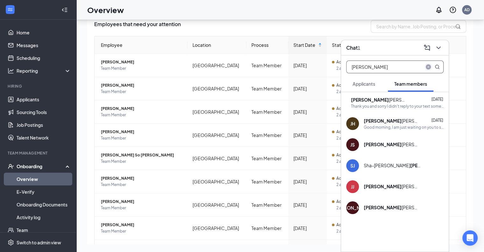
click at [429, 65] on icon "close-circle" at bounding box center [428, 66] width 5 height 5
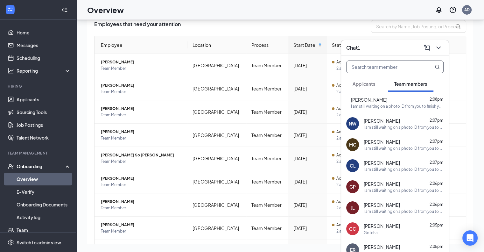
click at [404, 63] on input "text" at bounding box center [384, 67] width 75 height 12
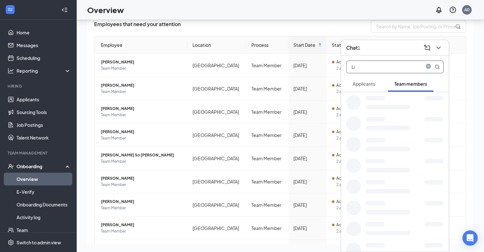
type input "L"
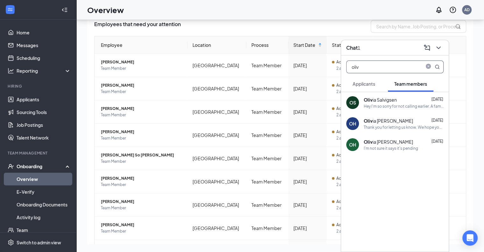
type input "oliv"
click at [393, 94] on div "OS Oliv ia Salvigsen May 10 Hey I'm so sorry for not calling earlier. A family …" at bounding box center [395, 102] width 108 height 21
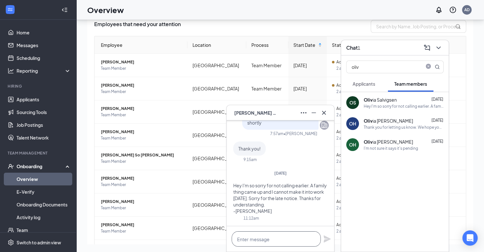
click at [251, 231] on textarea at bounding box center [276, 238] width 89 height 15
paste textarea "I am still waiting on a photo ID from you to finish your employment verificatio…"
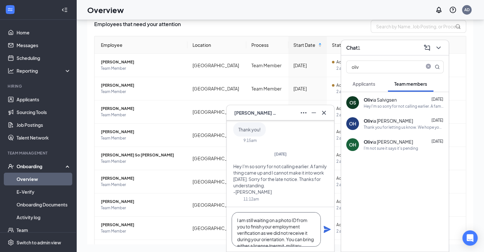
scroll to position [25, 0]
type textarea "I am still waiting on a photo ID from you to finish your employment verificatio…"
click at [327, 228] on icon "Plane" at bounding box center [327, 229] width 7 height 7
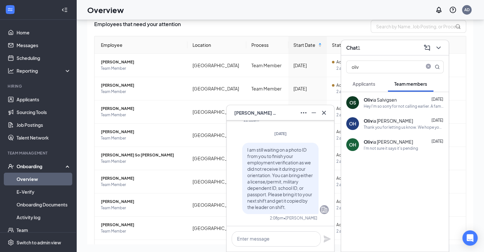
scroll to position [0, 0]
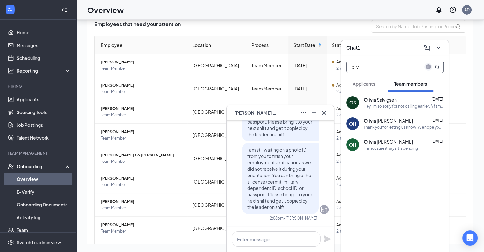
click at [426, 67] on icon "close-circle" at bounding box center [428, 66] width 5 height 5
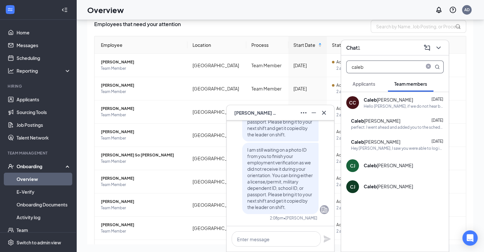
type input "caleb"
click at [368, 163] on b "Caleb" at bounding box center [370, 165] width 13 height 6
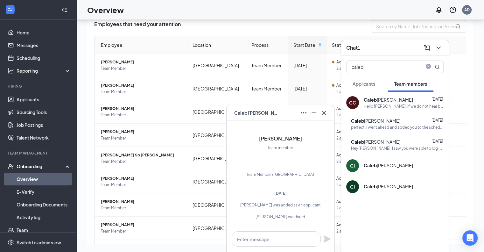
click at [372, 186] on b "Caleb" at bounding box center [370, 186] width 13 height 6
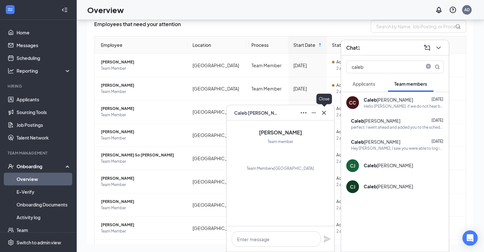
click at [320, 108] on div at bounding box center [324, 113] width 10 height 10
click at [324, 108] on button at bounding box center [324, 113] width 10 height 10
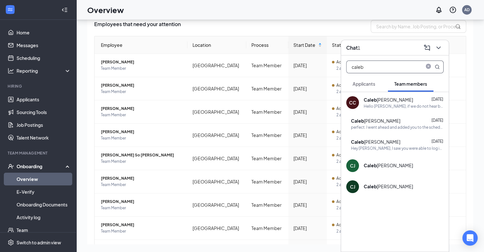
click at [431, 70] on span at bounding box center [431, 67] width 17 height 12
click at [430, 69] on span at bounding box center [429, 67] width 8 height 6
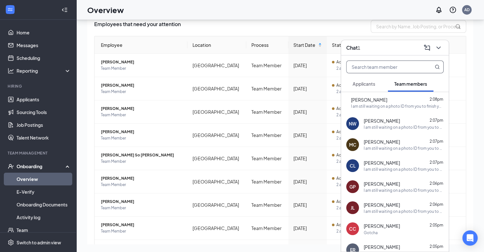
click at [409, 66] on input "text" at bounding box center [384, 67] width 75 height 12
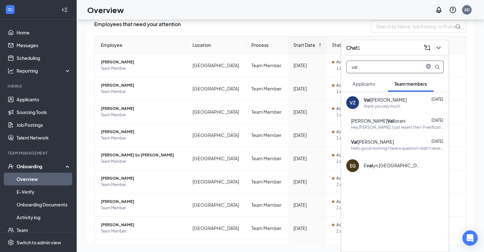
type input "val"
click at [396, 105] on div "thank you very much" at bounding box center [382, 105] width 37 height 5
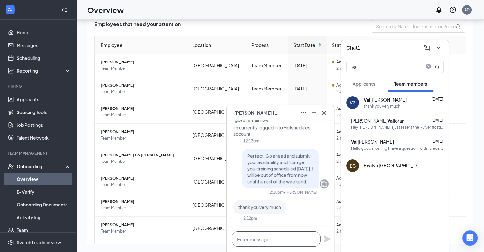
click at [269, 233] on textarea at bounding box center [276, 238] width 89 height 15
paste textarea "I am still waiting on a photo ID from you to finish your employment verificatio…"
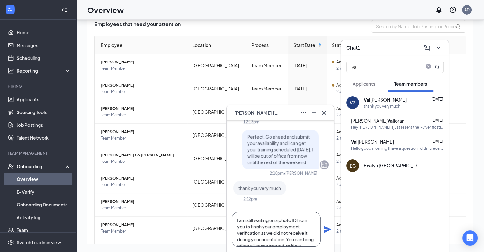
scroll to position [25, 0]
type textarea "I am still waiting on a photo ID from you to finish your employment verificatio…"
click at [328, 229] on icon "Plane" at bounding box center [327, 229] width 7 height 7
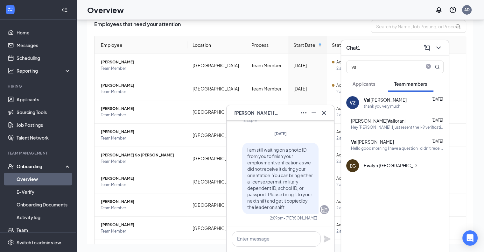
scroll to position [0, 0]
click at [423, 66] on span at bounding box center [431, 67] width 17 height 12
click at [426, 66] on icon "close-circle" at bounding box center [428, 66] width 5 height 5
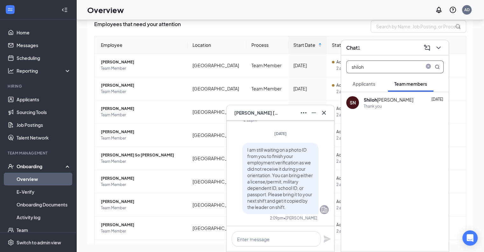
type input "shiloh"
click at [370, 105] on div "Thank you" at bounding box center [373, 105] width 18 height 5
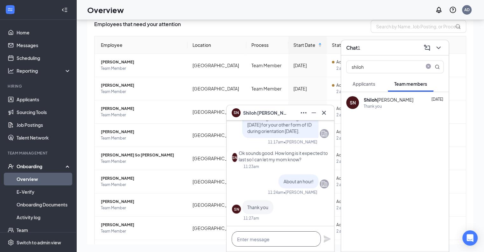
click at [264, 235] on textarea at bounding box center [276, 238] width 89 height 15
paste textarea "I am still waiting on a photo ID from you to finish your employment verificatio…"
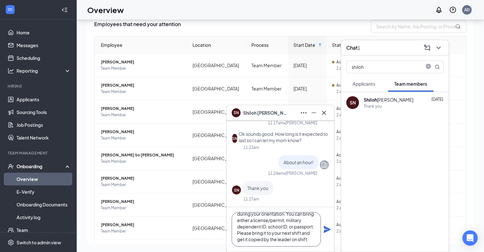
type textarea "I am still waiting on a photo ID from you to finish your employment verificatio…"
click at [326, 232] on icon "Plane" at bounding box center [327, 229] width 8 height 8
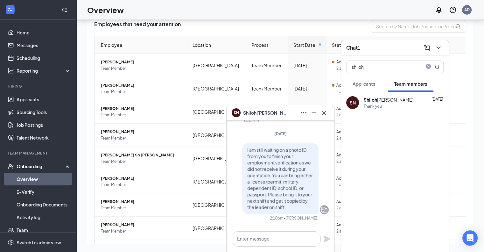
scroll to position [0, 0]
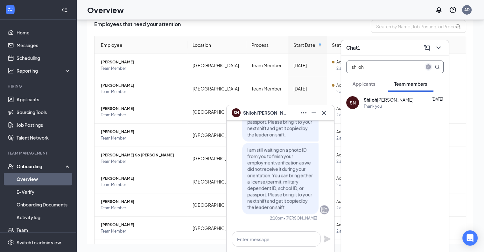
click at [425, 65] on span "shiloh" at bounding box center [394, 66] width 97 height 13
click at [425, 65] on span "close-circle" at bounding box center [429, 67] width 8 height 8
type input "arthur"
click at [374, 100] on b "Arthur" at bounding box center [370, 102] width 38 height 6
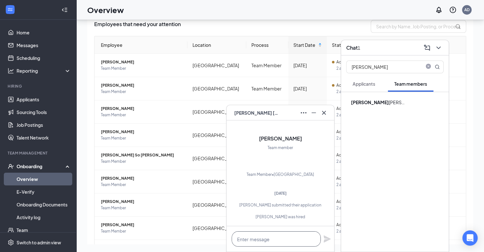
click at [263, 235] on textarea at bounding box center [276, 238] width 89 height 15
paste textarea "I am still waiting on a photo ID from you to finish your employment verificatio…"
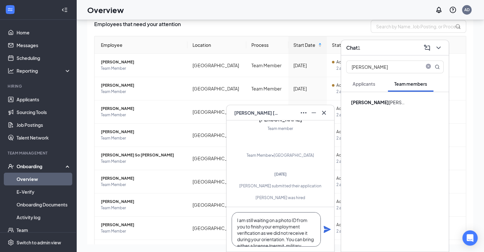
scroll to position [25, 0]
type textarea "I am still waiting on a photo ID from you to finish your employment verificatio…"
click at [328, 228] on icon "Plane" at bounding box center [327, 229] width 7 height 7
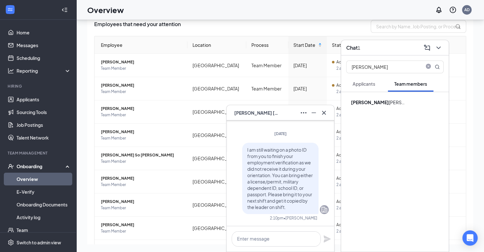
scroll to position [0, 0]
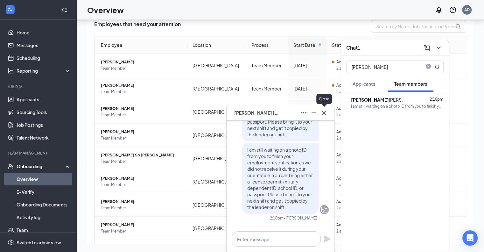
click at [325, 116] on icon "Cross" at bounding box center [324, 113] width 8 height 8
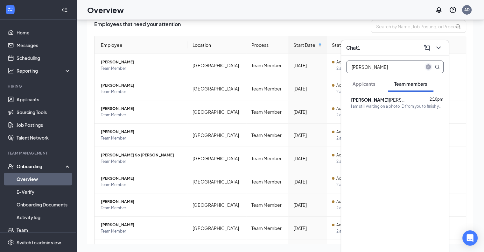
click at [430, 69] on icon "close-circle" at bounding box center [428, 66] width 5 height 5
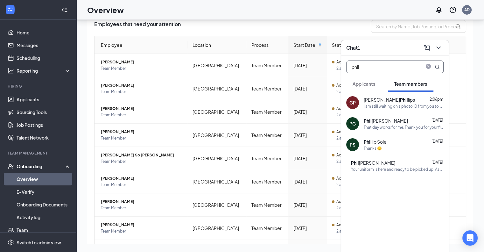
type input "phil"
click at [400, 119] on div "Phil lip Gilson May 4" at bounding box center [404, 120] width 80 height 6
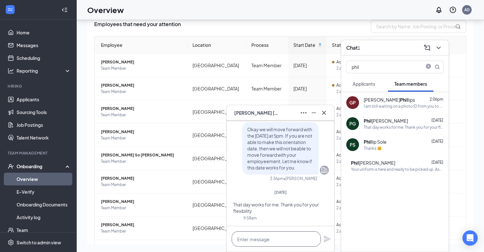
click at [274, 234] on textarea at bounding box center [276, 238] width 89 height 15
paste textarea "I am still waiting on a photo ID from you to finish your employment verificatio…"
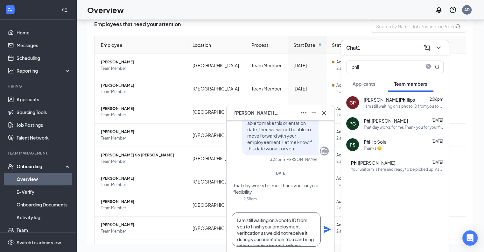
scroll to position [25, 0]
type textarea "I am still waiting on a photo ID from you to finish your employment verificatio…"
click at [324, 232] on icon "Plane" at bounding box center [327, 229] width 7 height 7
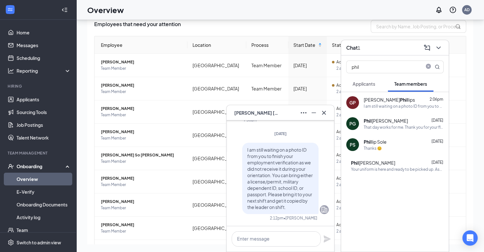
scroll to position [0, 0]
click at [326, 107] on div "PG Phillip Gilson" at bounding box center [281, 112] width 108 height 15
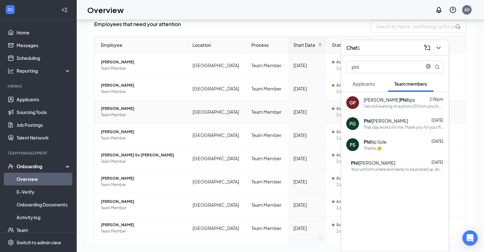
click at [327, 110] on td "Action Required 2 assigned tasks" at bounding box center [350, 111] width 46 height 23
click at [439, 49] on icon "ChevronDown" at bounding box center [439, 48] width 8 height 8
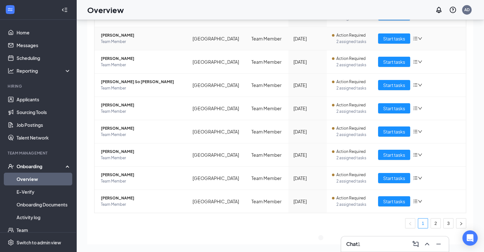
scroll to position [99, 0]
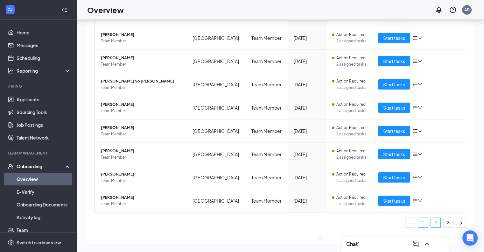
click at [431, 218] on link "2" at bounding box center [436, 223] width 10 height 10
click at [421, 221] on link "1" at bounding box center [423, 223] width 10 height 10
click at [428, 238] on div "Chat 1" at bounding box center [395, 243] width 108 height 15
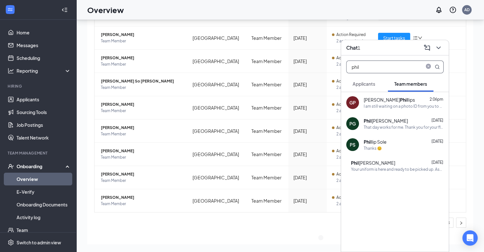
click at [428, 70] on span at bounding box center [429, 67] width 8 height 6
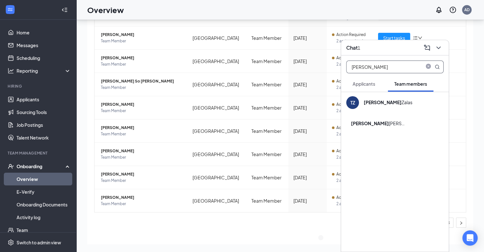
type input "tyler"
click at [386, 109] on div "TZ Tyler Zalas" at bounding box center [395, 102] width 108 height 21
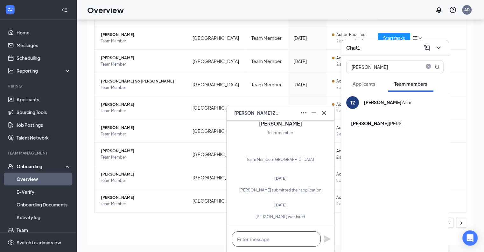
click at [271, 243] on textarea at bounding box center [276, 238] width 89 height 15
paste textarea "I am still waiting on a photo ID from you to finish your employment verificatio…"
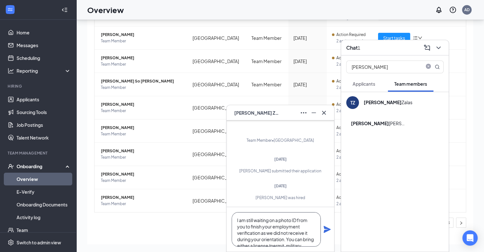
scroll to position [25, 0]
type textarea "I am still waiting on a photo ID from you to finish your employment verificatio…"
click at [326, 229] on icon "Plane" at bounding box center [327, 229] width 8 height 8
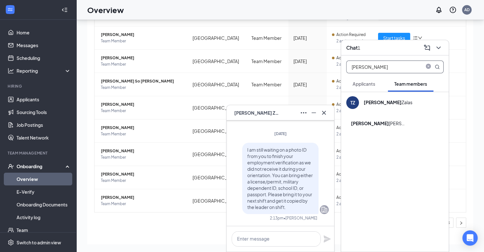
scroll to position [0, 0]
click at [428, 68] on icon "close-circle" at bounding box center [428, 66] width 5 height 5
type input "braylen"
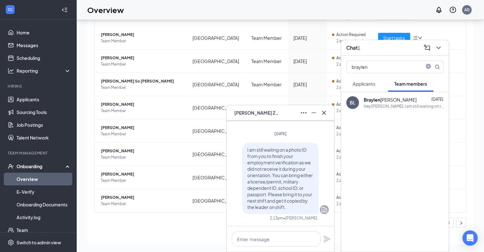
click at [407, 95] on div "BL Braylen Lynch May 5 Hey Braylen, I am still waiting on that availability sub…" at bounding box center [395, 102] width 108 height 21
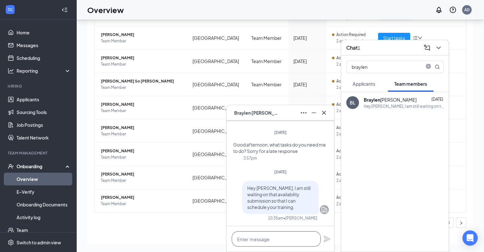
click at [279, 239] on textarea at bounding box center [276, 238] width 89 height 15
paste textarea "I am still waiting on a photo ID from you to finish your employment verificatio…"
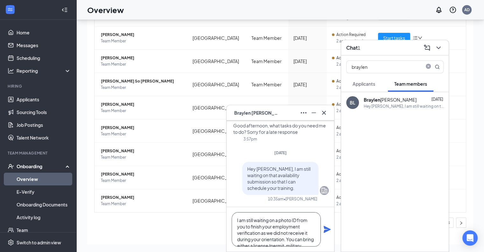
scroll to position [25, 0]
type textarea "I am still waiting on a photo ID from you to finish your employment verificatio…"
click at [326, 228] on icon "Plane" at bounding box center [327, 229] width 7 height 7
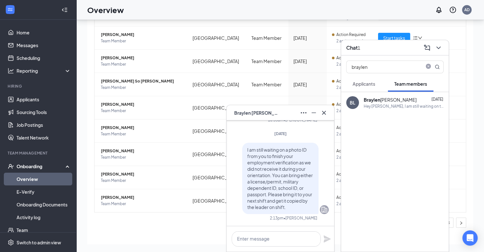
scroll to position [0, 0]
click at [328, 108] on div at bounding box center [324, 113] width 10 height 10
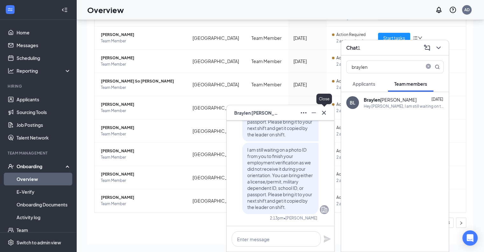
click at [322, 114] on icon "Cross" at bounding box center [324, 112] width 4 height 4
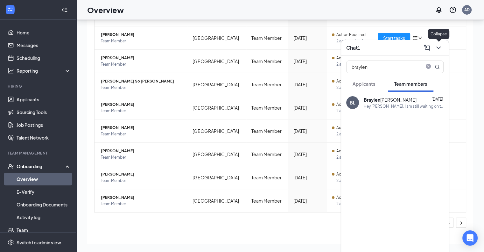
click at [440, 53] on button at bounding box center [439, 48] width 10 height 10
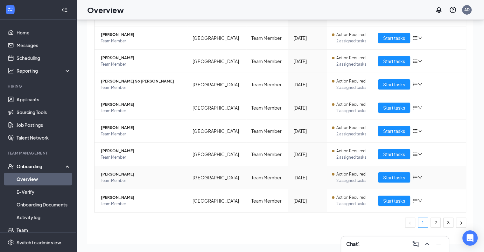
scroll to position [109, 0]
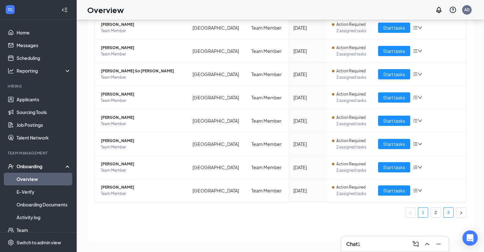
click at [444, 211] on link "3" at bounding box center [449, 213] width 10 height 10
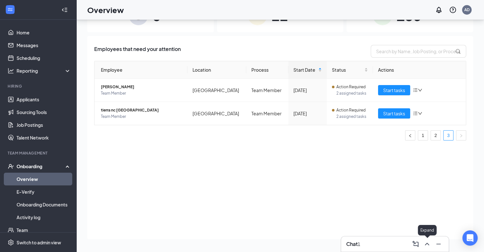
click at [429, 246] on icon "ChevronUp" at bounding box center [427, 244] width 8 height 8
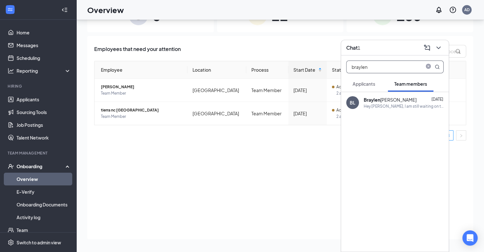
click at [426, 69] on span at bounding box center [429, 67] width 8 height 6
type input "[PERSON_NAME]"
click at [397, 104] on div "Hello, I am just following up with you on your availability. Please submit it o…" at bounding box center [404, 105] width 80 height 5
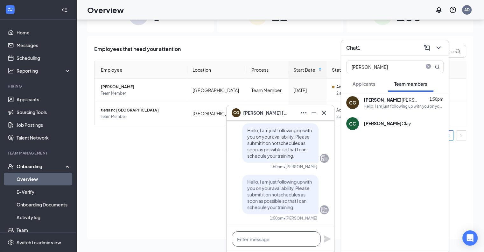
click at [267, 240] on textarea at bounding box center [276, 238] width 89 height 15
type textarea "C"
type textarea "V"
paste textarea "I am still waiting on a photo ID from you to finish your employment verificatio…"
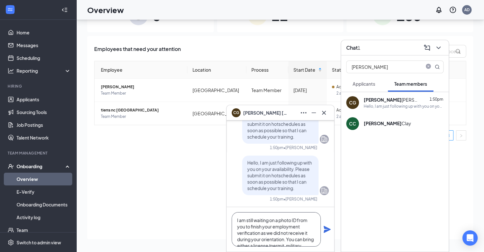
scroll to position [25, 0]
click at [267, 240] on textarea "I am still waiting on a photo ID from you to finish your employment verificatio…" at bounding box center [276, 229] width 89 height 34
drag, startPoint x: 316, startPoint y: 228, endPoint x: 325, endPoint y: 228, distance: 8.6
click at [325, 228] on div "I am still waiting on a photo ID from you to finish your employment verificatio…" at bounding box center [281, 229] width 108 height 45
type textarea "I am still waiting on a photo ID from you to finish your employment verificatio…"
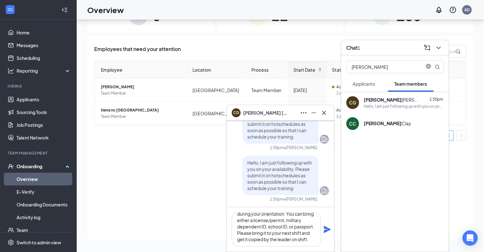
click at [325, 228] on icon "Plane" at bounding box center [327, 229] width 7 height 7
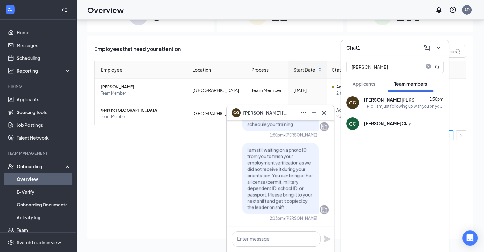
scroll to position [0, 0]
click at [426, 63] on span at bounding box center [431, 67] width 17 height 12
click at [428, 64] on icon "close-circle" at bounding box center [428, 66] width 5 height 5
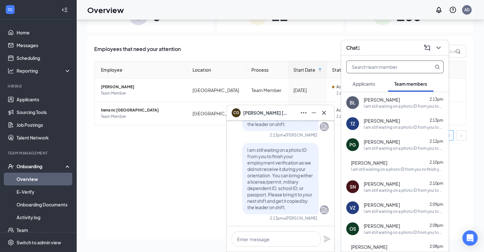
click at [407, 68] on input "text" at bounding box center [384, 67] width 75 height 12
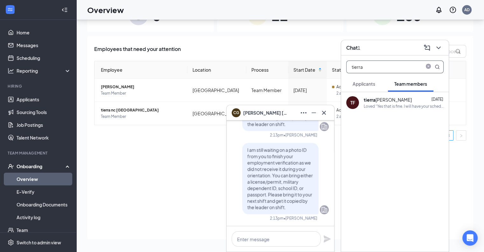
type input "tierra"
click at [379, 104] on div "Loved “Yes that is fine. I will have your schedule posted shortly.”" at bounding box center [404, 105] width 80 height 5
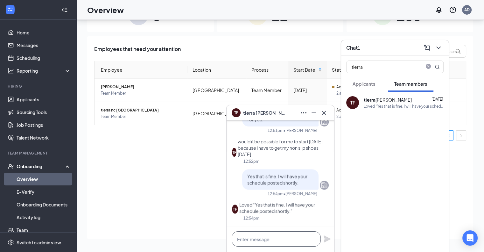
click at [251, 236] on textarea at bounding box center [276, 238] width 89 height 15
paste textarea "I am still waiting on a photo ID from you to finish your employment verificatio…"
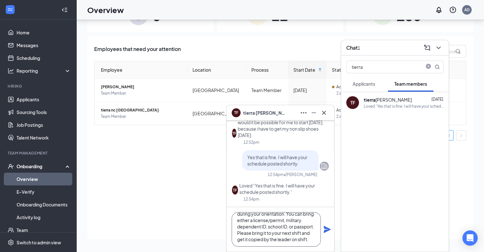
type textarea "I am still waiting on a photo ID from you to finish your employment verificatio…"
click at [324, 229] on icon "Plane" at bounding box center [327, 229] width 8 height 8
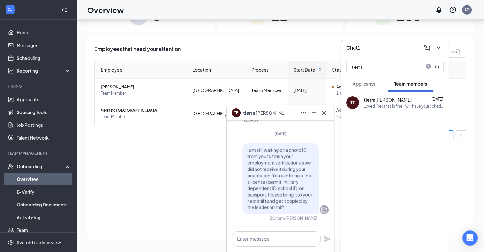
scroll to position [0, 0]
click at [327, 110] on icon "Cross" at bounding box center [324, 113] width 8 height 8
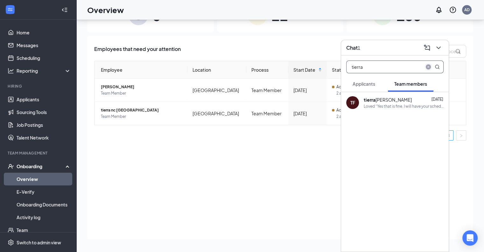
click at [430, 67] on icon "close-circle" at bounding box center [428, 66] width 5 height 5
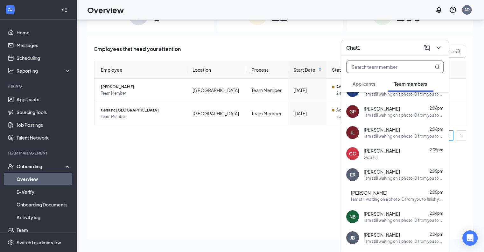
scroll to position [223, 0]
click at [401, 161] on div "CC Caiden Cox 2:05pm Gotcha" at bounding box center [395, 152] width 108 height 21
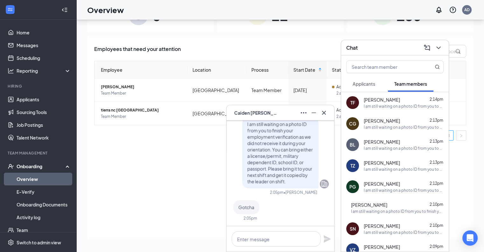
scroll to position [0, 0]
click at [325, 114] on icon "Cross" at bounding box center [324, 112] width 4 height 4
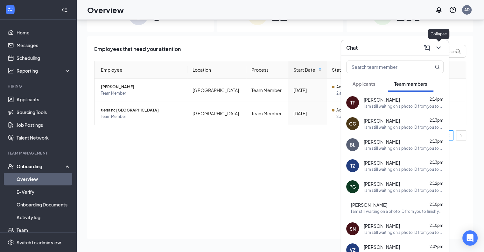
click at [439, 48] on icon "ChevronDown" at bounding box center [438, 47] width 4 height 3
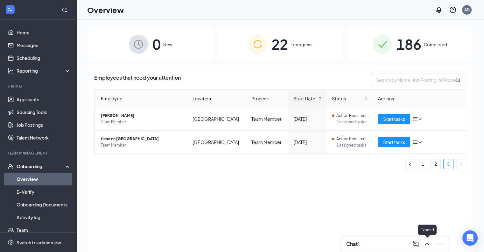
click at [423, 241] on button at bounding box center [427, 244] width 10 height 10
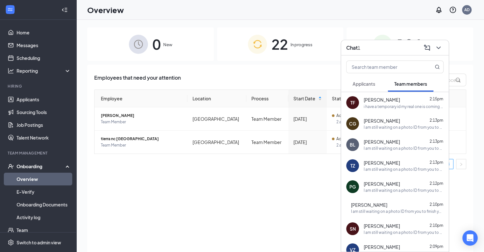
click at [405, 107] on div "i have a temporary id my real one is coming in the mail, would the temporary be…" at bounding box center [404, 106] width 80 height 5
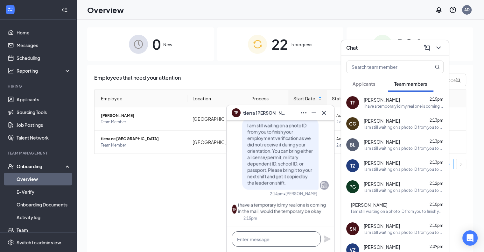
click at [294, 234] on textarea at bounding box center [276, 238] width 89 height 15
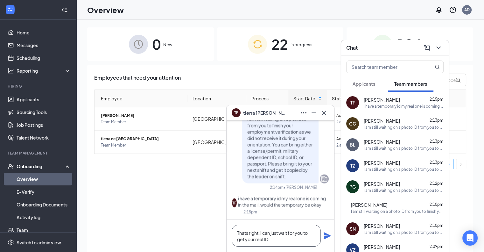
click at [237, 234] on textarea "Thats right. I can just wait for you to get your real ID." at bounding box center [276, 236] width 89 height 22
type textarea "That's right. I can just wait for you to get your real ID."
click at [327, 235] on icon "Plane" at bounding box center [327, 235] width 7 height 7
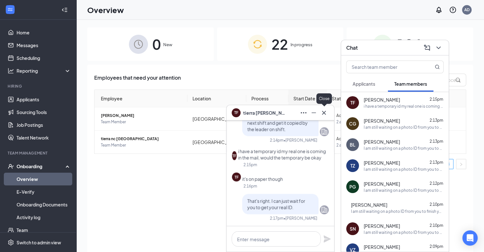
click at [327, 117] on div at bounding box center [324, 113] width 10 height 10
click at [325, 116] on icon "Cross" at bounding box center [324, 113] width 8 height 8
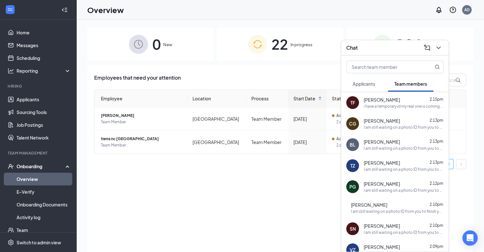
click at [444, 44] on div "Chat" at bounding box center [395, 47] width 108 height 15
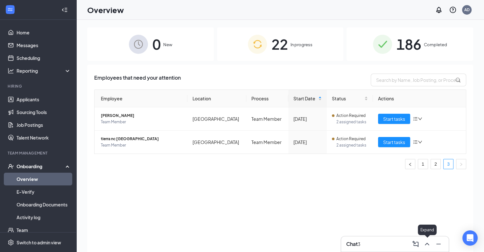
click at [425, 246] on icon "ChevronUp" at bounding box center [427, 244] width 8 height 8
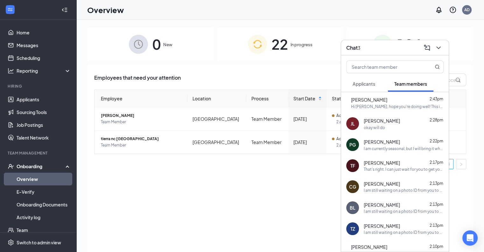
click at [389, 105] on div "Hi Vickie, hope you're doing well! This is Jackson's dad, here is his number so…" at bounding box center [397, 106] width 93 height 5
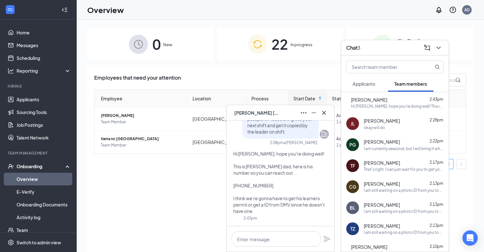
scroll to position [3, 0]
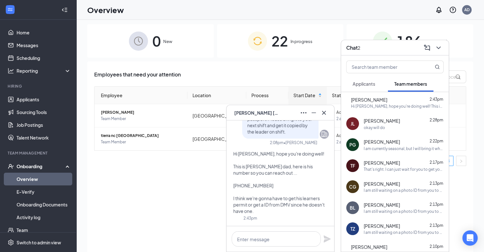
click at [412, 147] on div "I am currently seasonal, but I will bring it when I come back in December." at bounding box center [404, 148] width 80 height 5
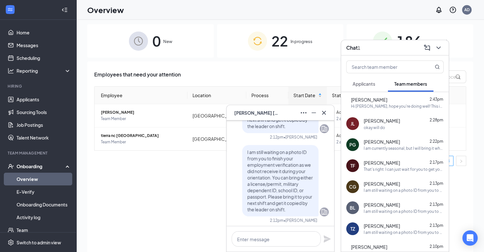
scroll to position [0, 0]
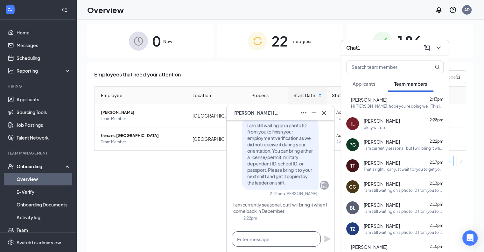
click at [285, 235] on textarea at bounding box center [276, 238] width 89 height 15
click at [271, 237] on textarea at bounding box center [276, 238] width 89 height 15
click at [326, 113] on icon "Cross" at bounding box center [324, 113] width 8 height 8
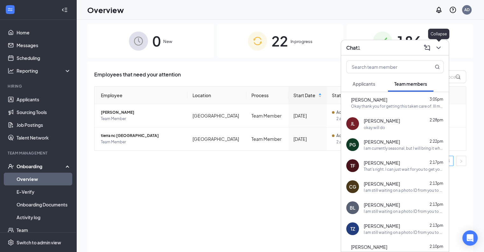
click at [437, 44] on icon "ChevronDown" at bounding box center [439, 48] width 8 height 8
